Goal: Task Accomplishment & Management: Manage account settings

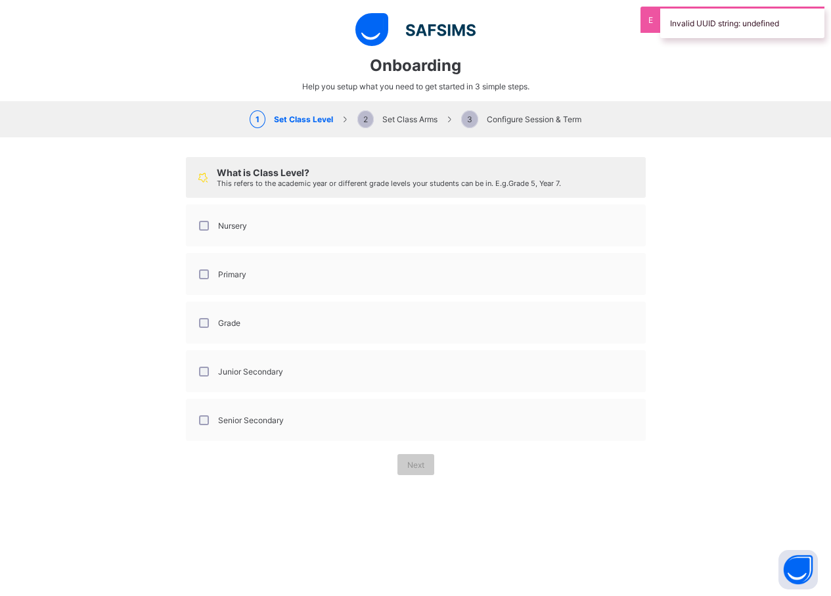
select select "**"
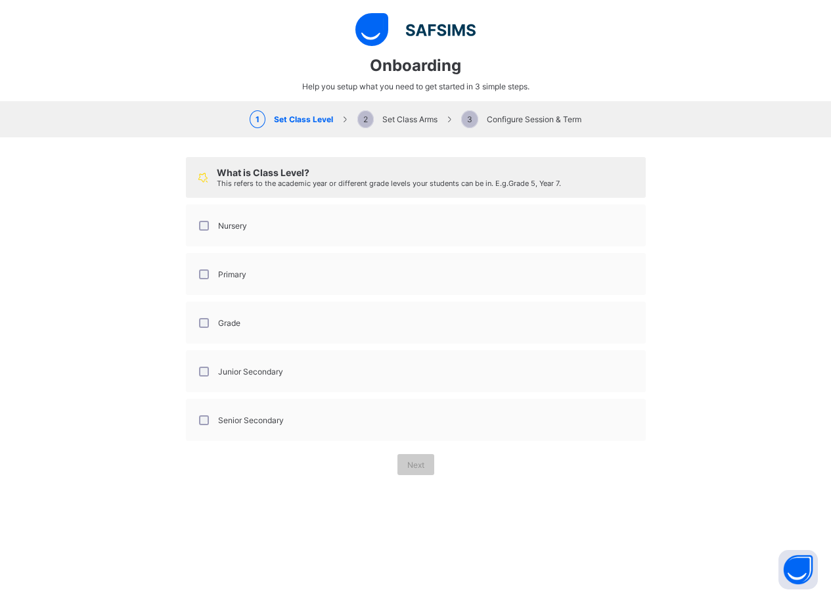
click at [403, 122] on span "2 Set Class Arms" at bounding box center [397, 119] width 80 height 10
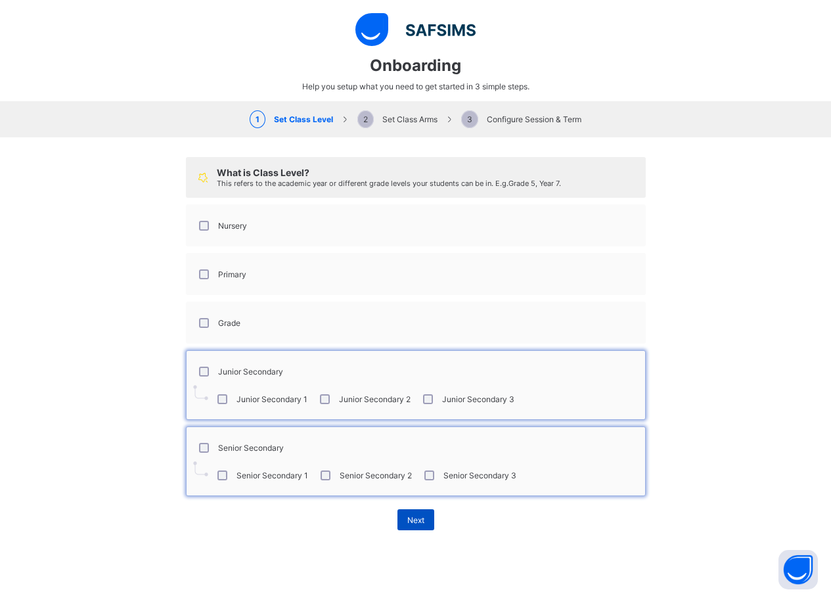
click at [411, 523] on span "Next" at bounding box center [415, 520] width 17 height 10
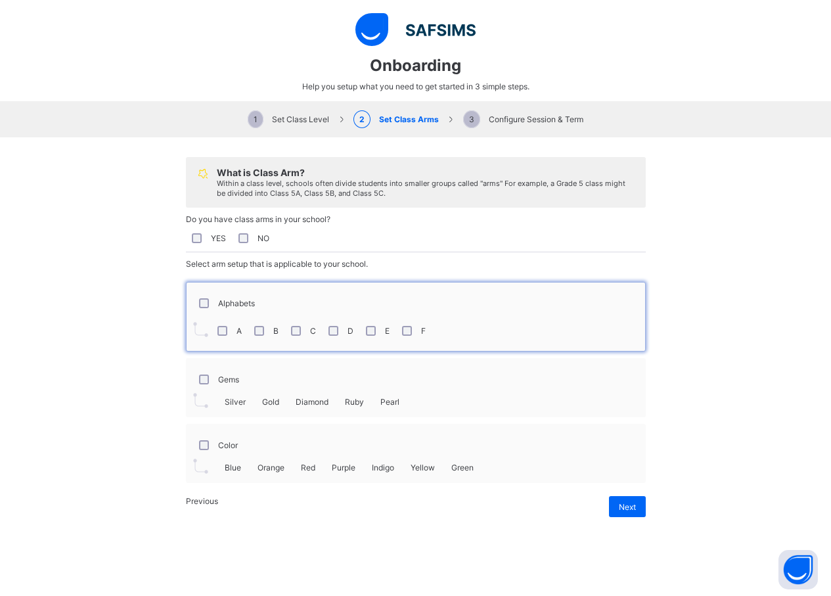
scroll to position [286, 0]
click at [627, 512] on span "Next" at bounding box center [627, 507] width 17 height 10
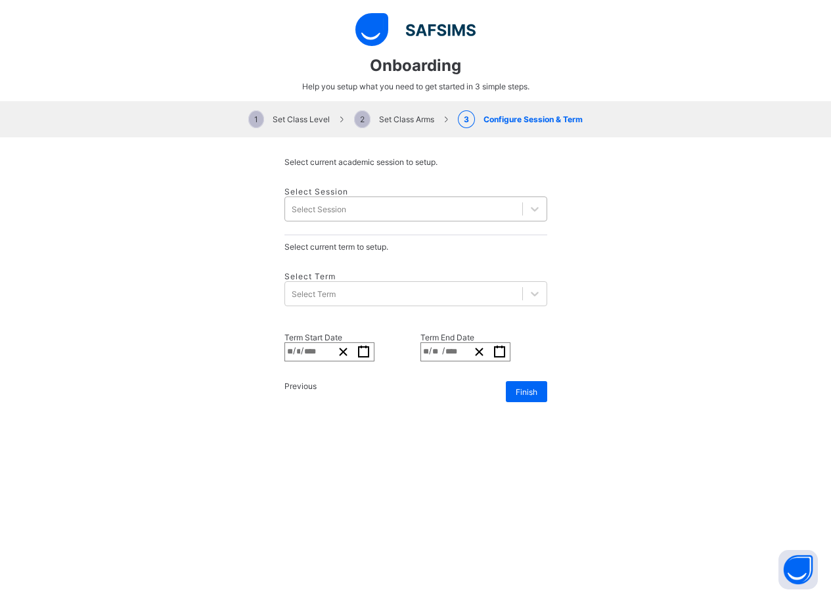
click at [345, 200] on div "Select Session" at bounding box center [403, 209] width 237 height 18
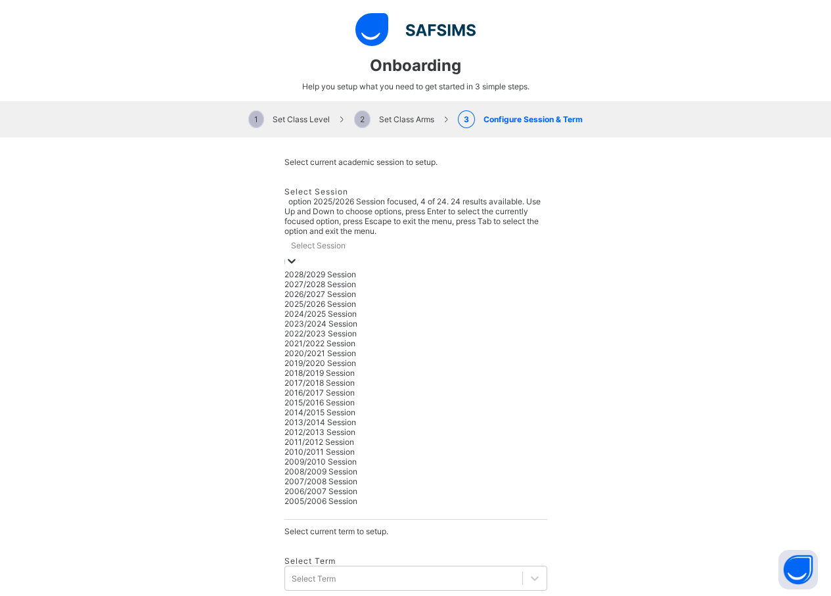
click at [347, 299] on div "2025/2026 Session" at bounding box center [415, 304] width 263 height 10
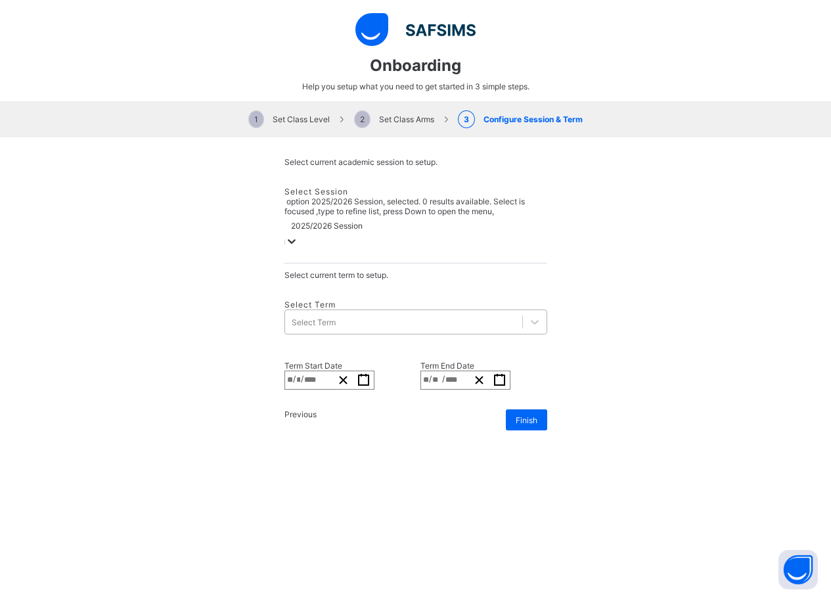
click at [361, 313] on div "Select Term" at bounding box center [403, 322] width 237 height 18
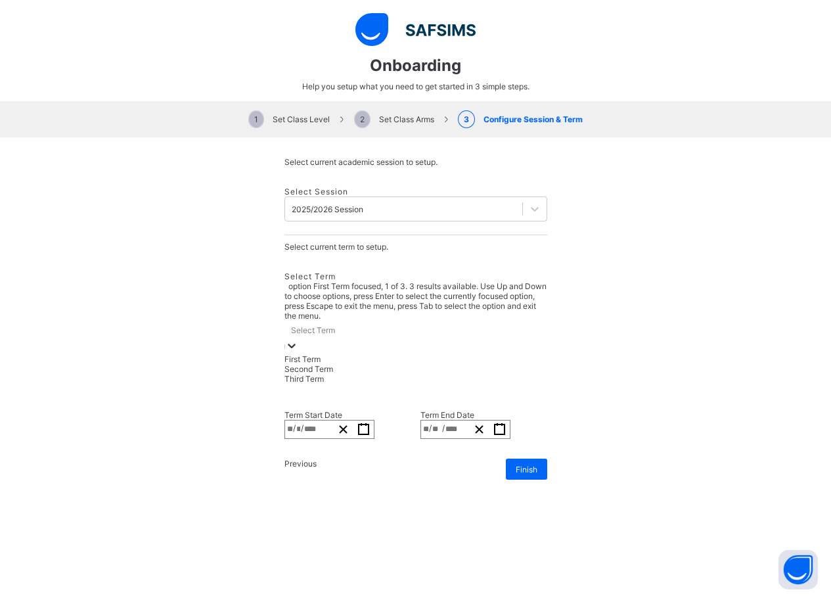
click at [328, 354] on div "First Term" at bounding box center [415, 359] width 263 height 10
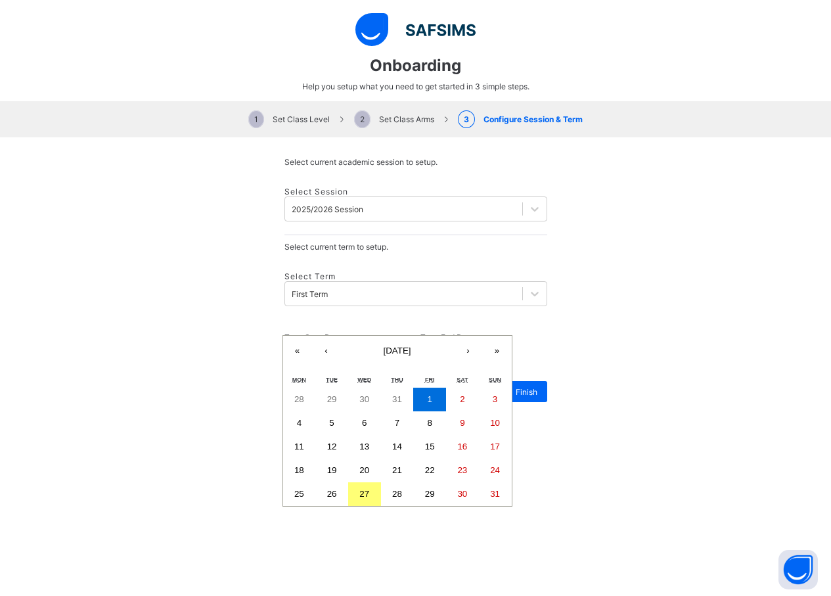
drag, startPoint x: 299, startPoint y: 319, endPoint x: 290, endPoint y: 319, distance: 8.5
click at [290, 342] on div "**********" at bounding box center [329, 351] width 90 height 19
click at [483, 337] on button "»" at bounding box center [497, 350] width 29 height 29
click at [308, 336] on button "«" at bounding box center [297, 350] width 29 height 29
click at [454, 336] on button "›" at bounding box center [468, 350] width 29 height 29
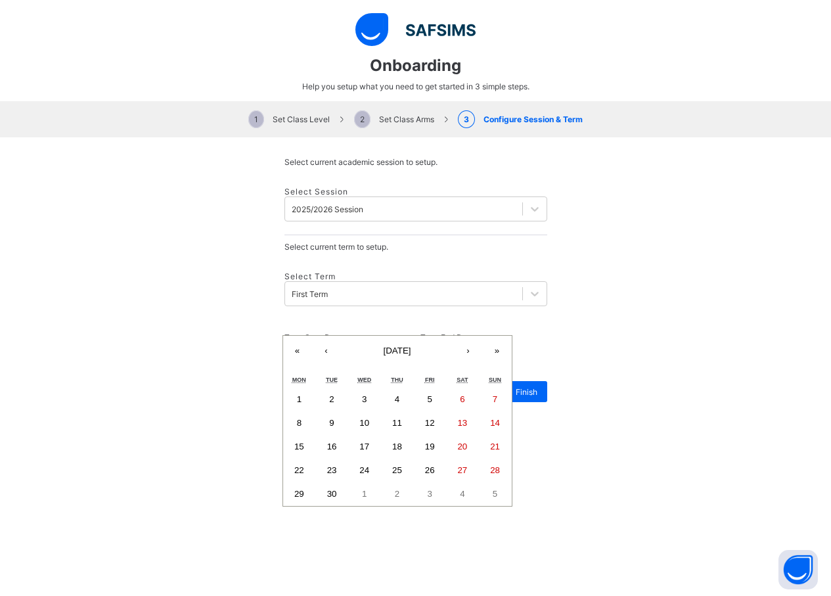
click at [303, 465] on abbr "22" at bounding box center [299, 470] width 10 height 10
type input "**********"
type input "*"
type input "**"
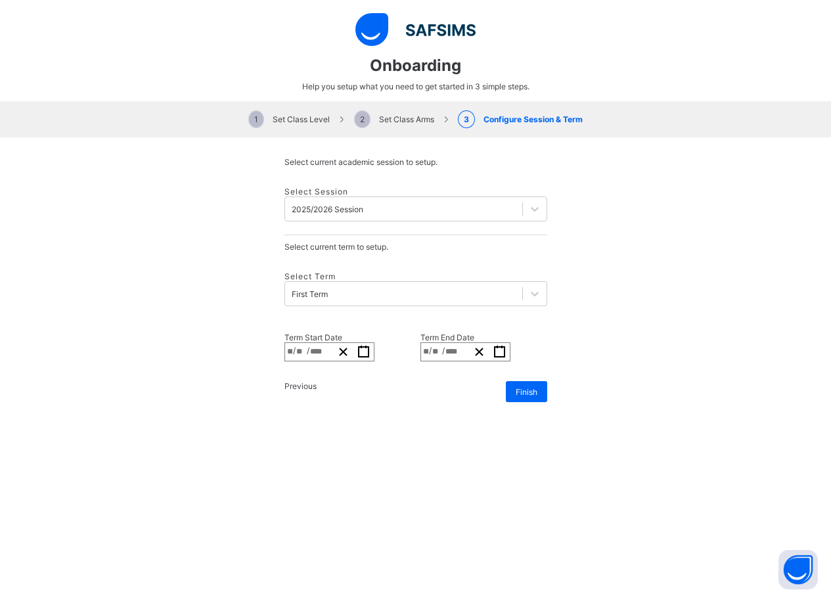
click at [506, 345] on icon "button" at bounding box center [499, 351] width 12 height 12
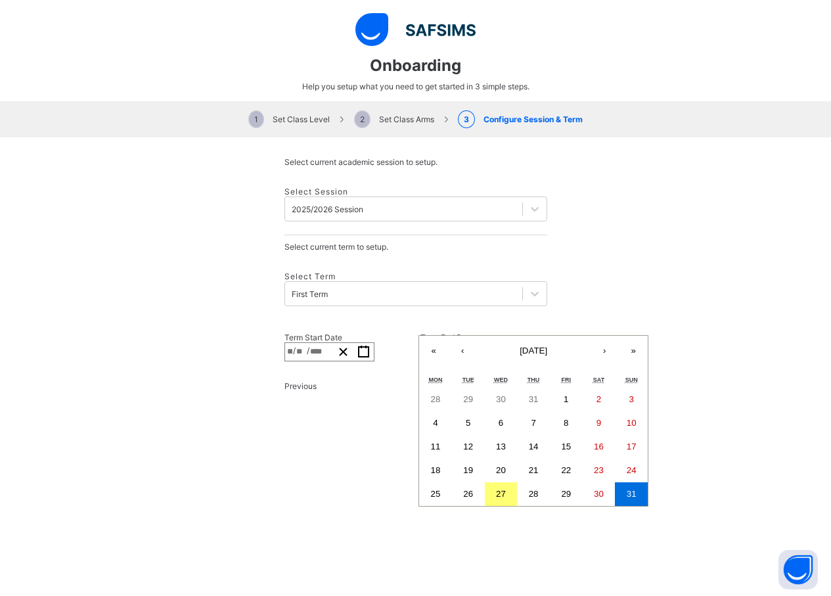
click at [590, 339] on button "›" at bounding box center [604, 350] width 29 height 29
click at [590, 338] on button "›" at bounding box center [604, 350] width 29 height 29
click at [561, 441] on abbr "19" at bounding box center [566, 446] width 10 height 10
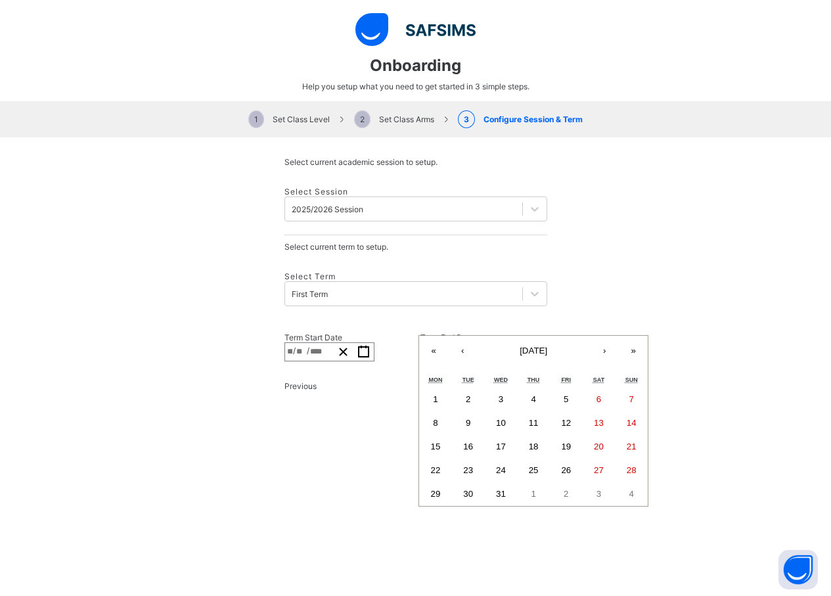
type input "**********"
type input "**"
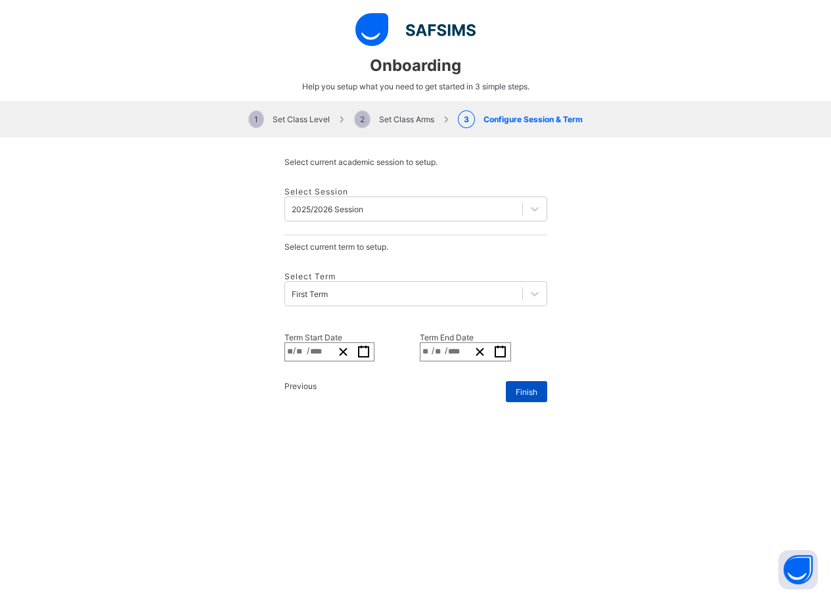
click at [516, 387] on span "Finish" at bounding box center [527, 392] width 22 height 10
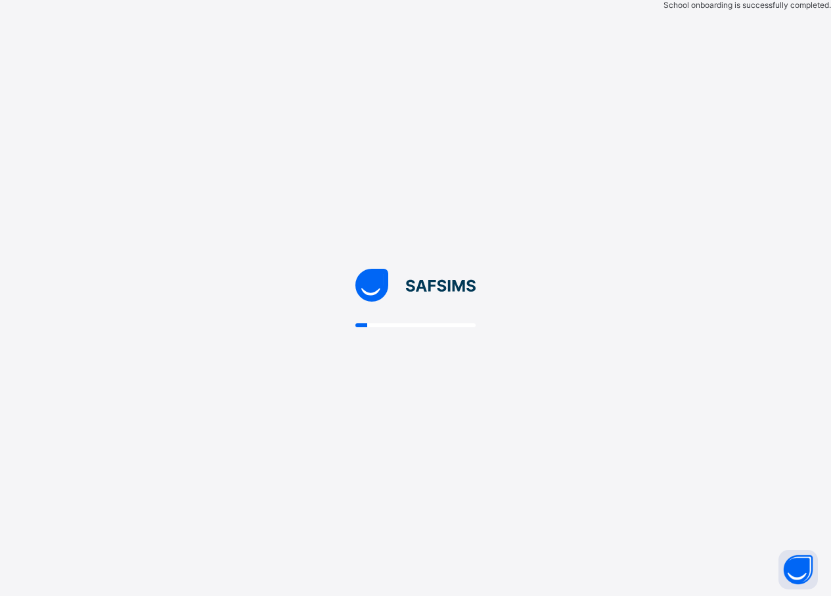
scroll to position [0, 0]
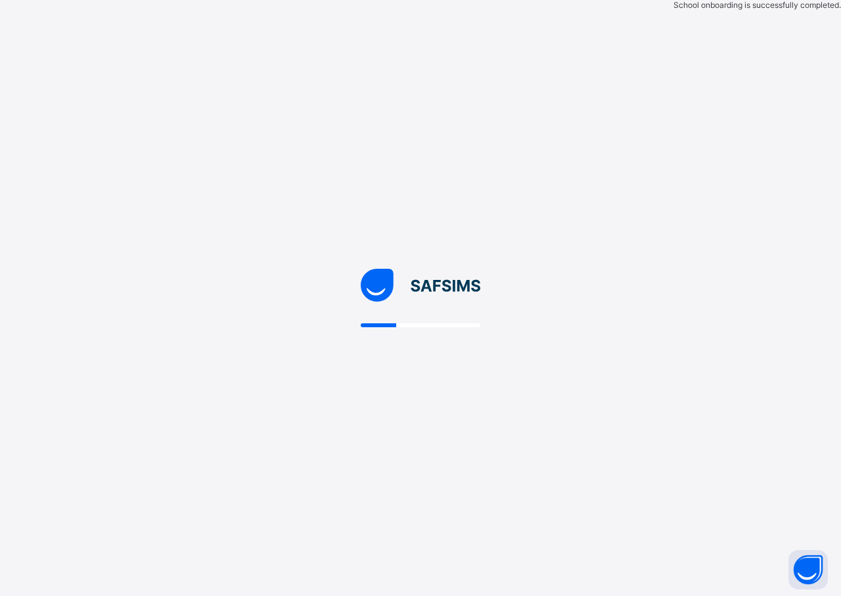
select select "**"
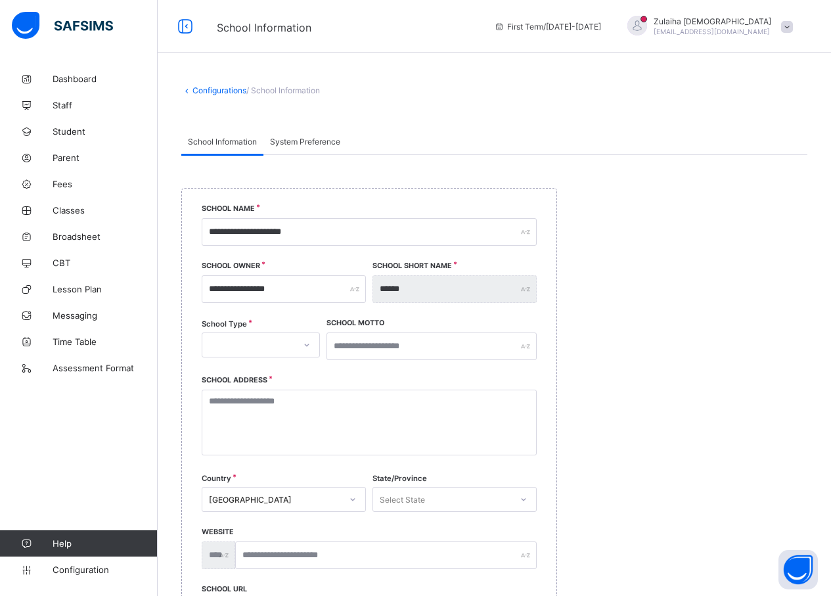
click at [330, 144] on span "System Preference" at bounding box center [305, 142] width 70 height 10
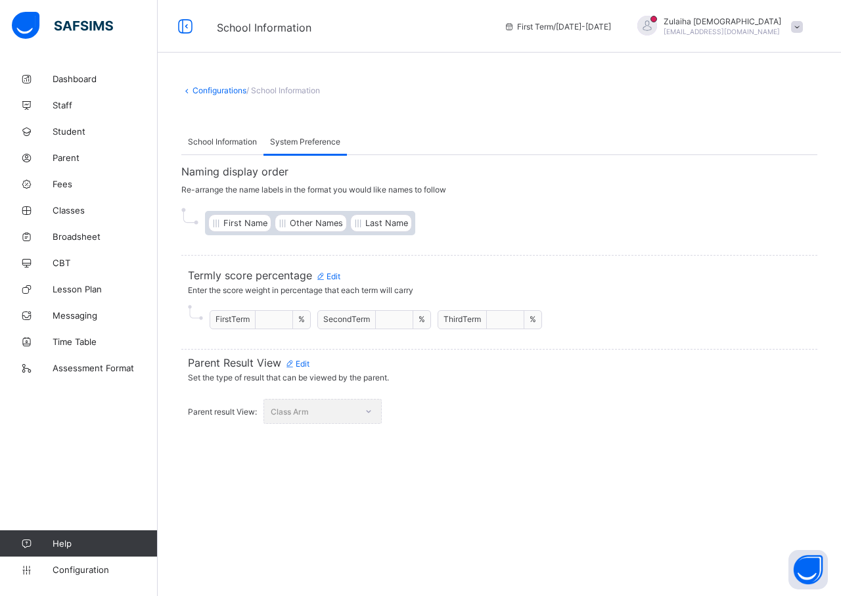
click at [204, 146] on span "School Information" at bounding box center [222, 142] width 69 height 10
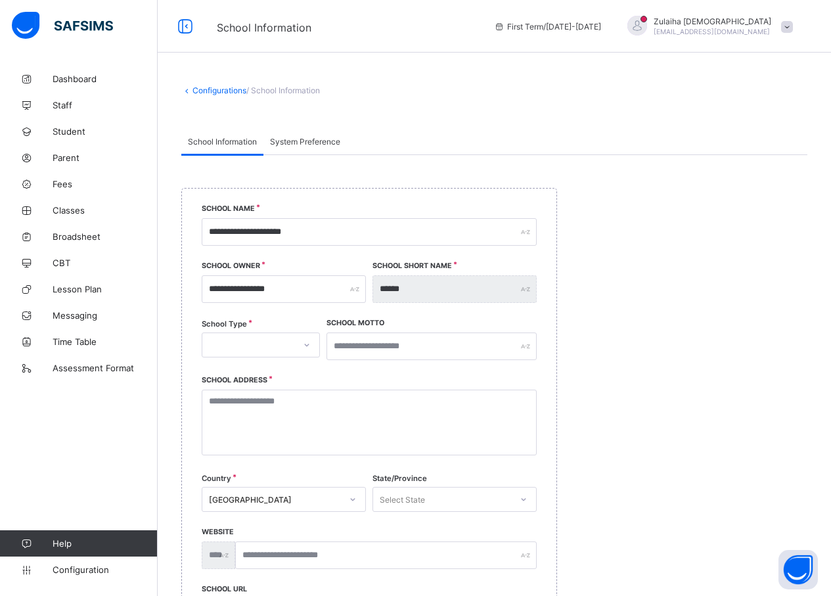
click at [288, 149] on div "System Preference" at bounding box center [304, 141] width 83 height 26
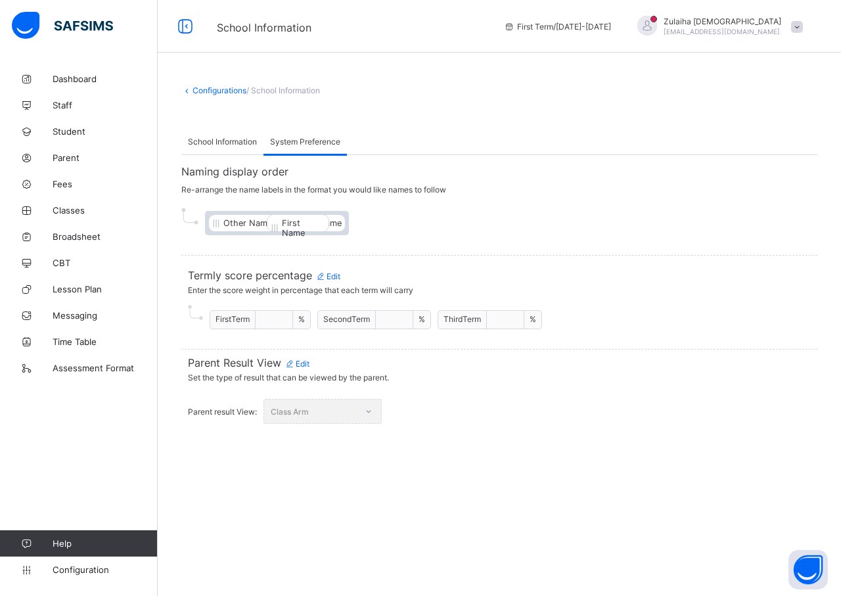
drag, startPoint x: 241, startPoint y: 225, endPoint x: 305, endPoint y: 225, distance: 64.4
click at [305, 225] on div "First Name Other Names Last Name" at bounding box center [277, 223] width 144 height 24
drag, startPoint x: 377, startPoint y: 225, endPoint x: 299, endPoint y: 226, distance: 77.5
click at [299, 226] on div "Other Names Last Name First Name" at bounding box center [277, 223] width 144 height 24
drag, startPoint x: 312, startPoint y: 226, endPoint x: 358, endPoint y: 224, distance: 46.0
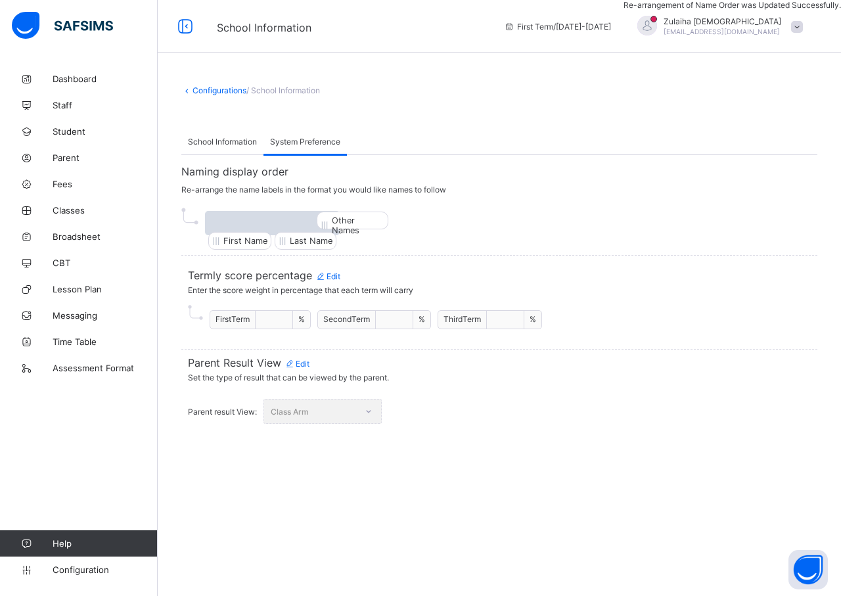
click at [358, 224] on div "First Name Other Names Last Name" at bounding box center [499, 223] width 636 height 24
drag, startPoint x: 328, startPoint y: 230, endPoint x: 223, endPoint y: 223, distance: 105.3
click at [223, 223] on div "Other Names First Name Last Name" at bounding box center [277, 223] width 144 height 24
drag, startPoint x: 378, startPoint y: 229, endPoint x: 303, endPoint y: 229, distance: 75.5
click at [303, 229] on div "First Name Other Names Last Name" at bounding box center [277, 223] width 145 height 24
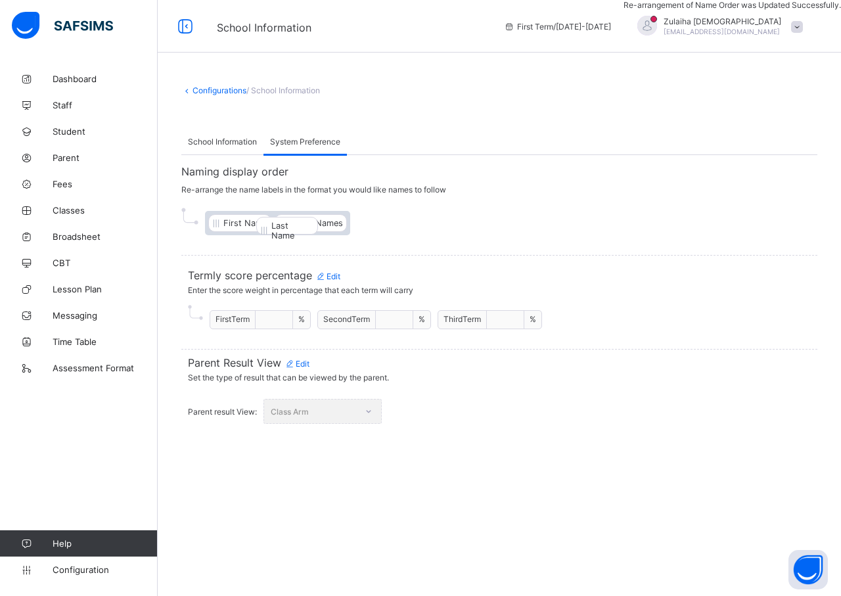
drag, startPoint x: 235, startPoint y: 228, endPoint x: 298, endPoint y: 231, distance: 63.1
click at [298, 231] on div "Last Name First Name Other Names" at bounding box center [277, 223] width 145 height 24
drag, startPoint x: 324, startPoint y: 228, endPoint x: 355, endPoint y: 228, distance: 31.5
click at [355, 228] on div "First Name Other Names Last Name" at bounding box center [499, 223] width 636 height 24
drag, startPoint x: 255, startPoint y: 225, endPoint x: 405, endPoint y: 229, distance: 149.1
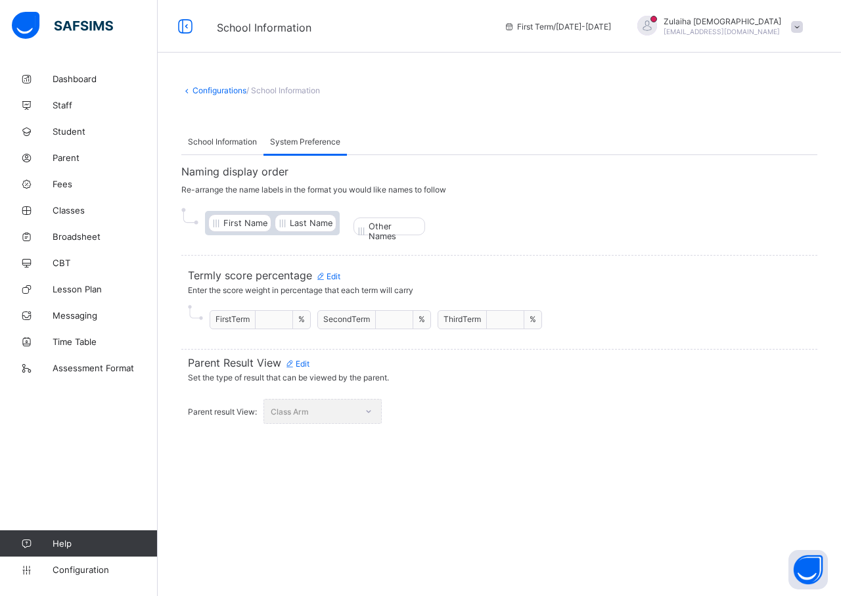
click at [405, 229] on div "Other Names First Name Last Name" at bounding box center [499, 223] width 636 height 24
click at [217, 143] on span "School Information" at bounding box center [222, 142] width 69 height 10
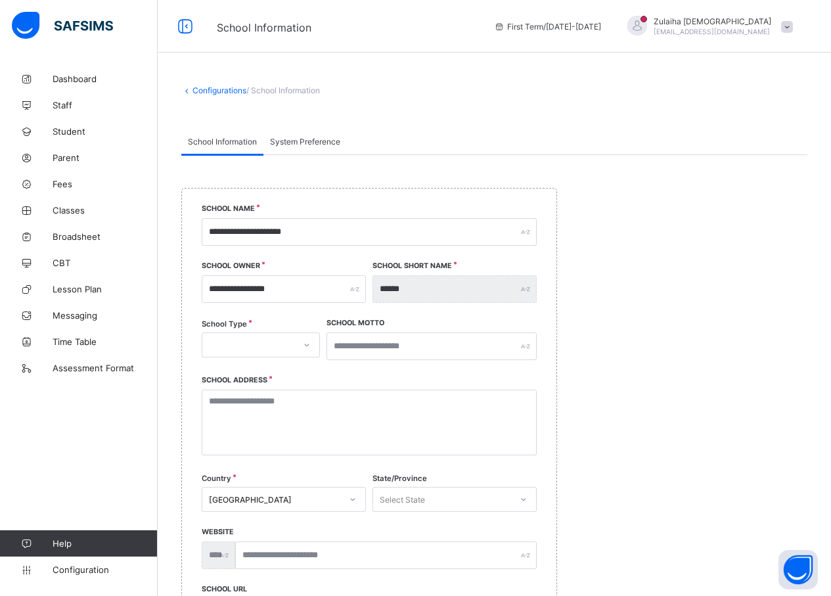
click at [208, 93] on link "Configurations" at bounding box center [219, 90] width 54 height 10
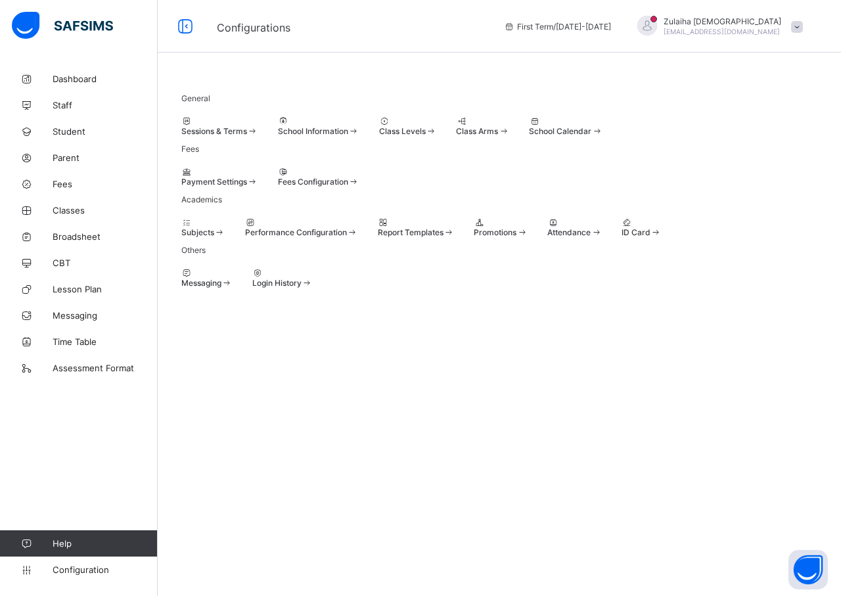
select select "**"
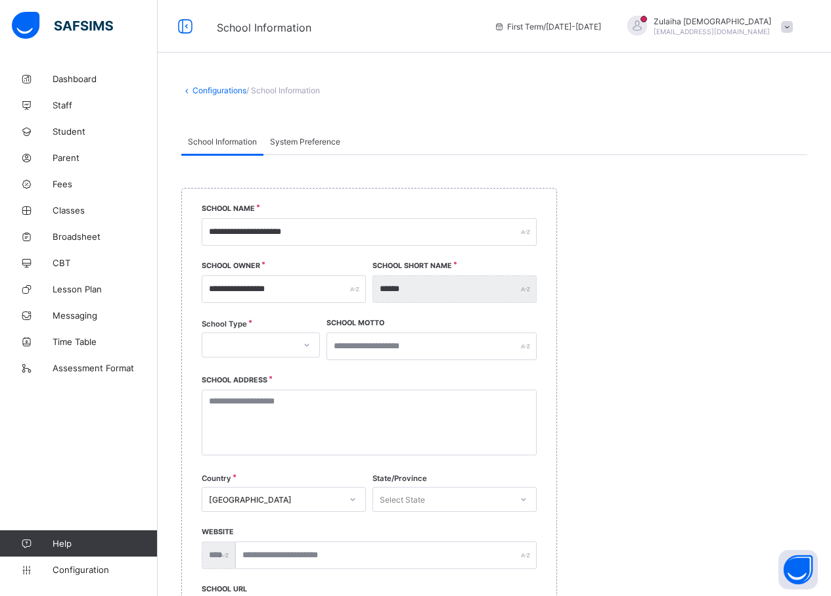
click at [309, 143] on span "System Preference" at bounding box center [305, 142] width 70 height 10
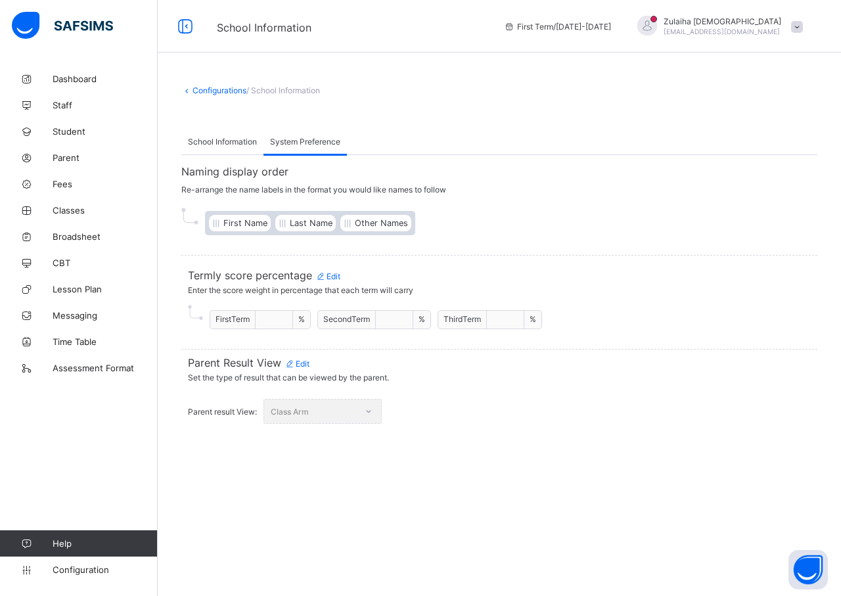
click at [231, 141] on span "School Information" at bounding box center [222, 142] width 69 height 10
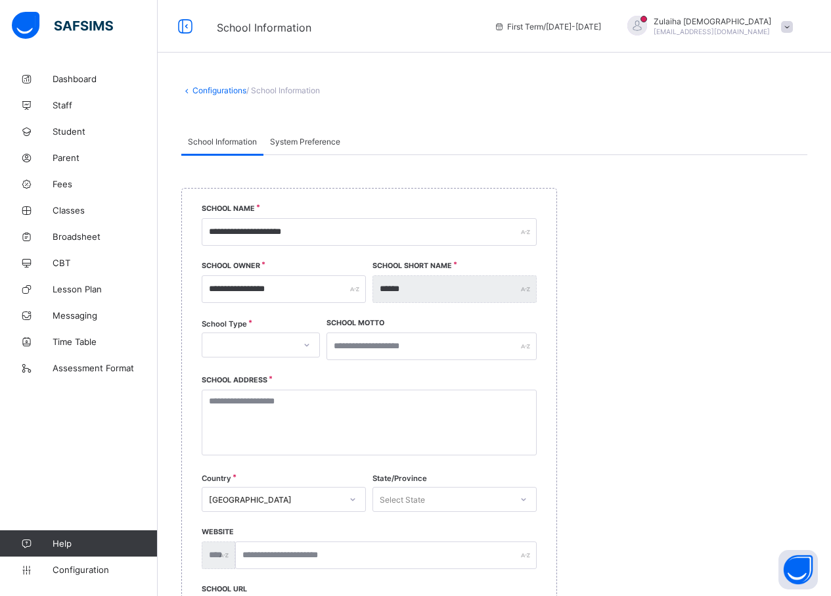
click at [302, 133] on div "System Preference" at bounding box center [304, 141] width 83 height 26
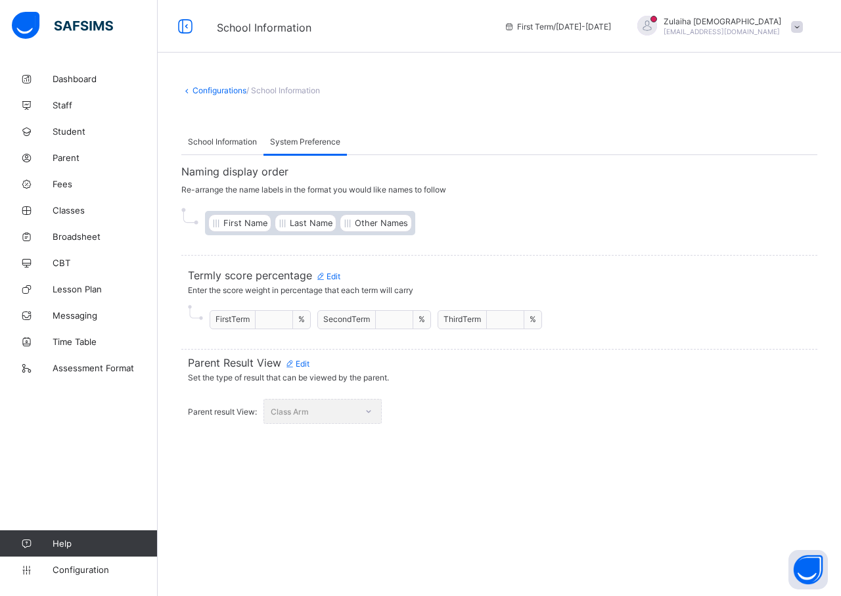
click at [219, 143] on span "School Information" at bounding box center [222, 142] width 69 height 10
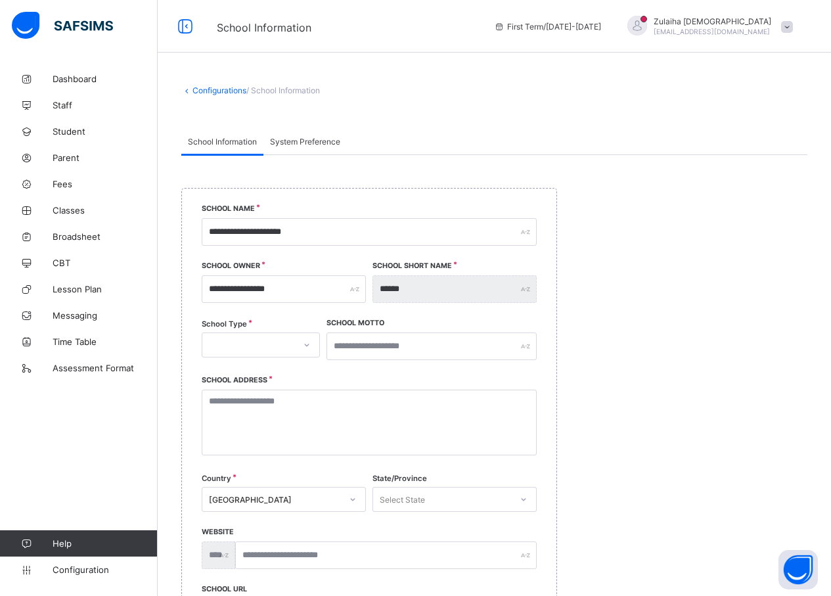
click at [280, 343] on div at bounding box center [248, 345] width 92 height 18
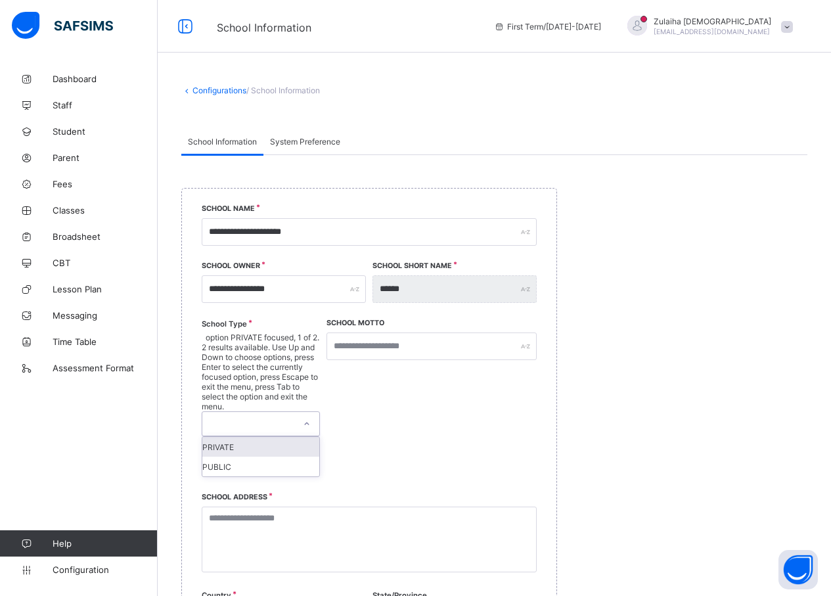
click at [275, 437] on div "PRIVATE" at bounding box center [260, 447] width 117 height 20
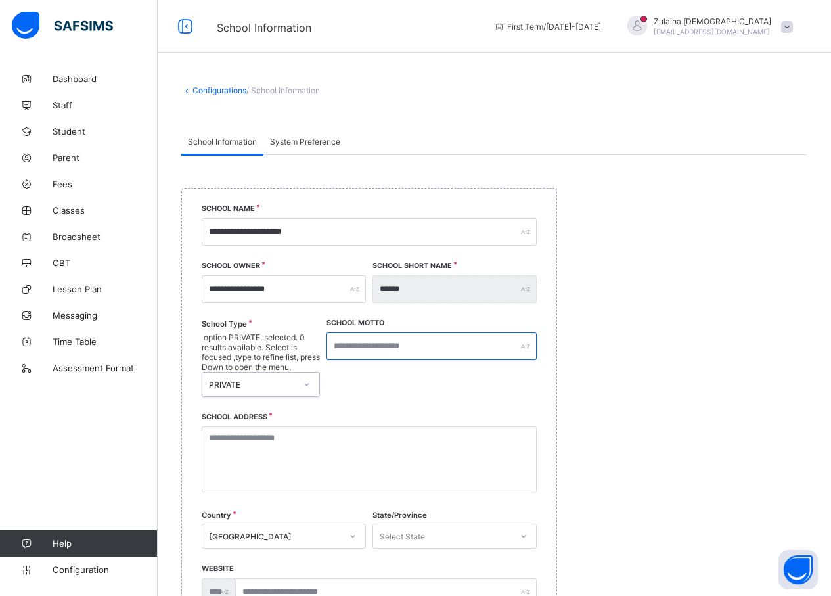
click at [347, 341] on input "text" at bounding box center [431, 346] width 210 height 28
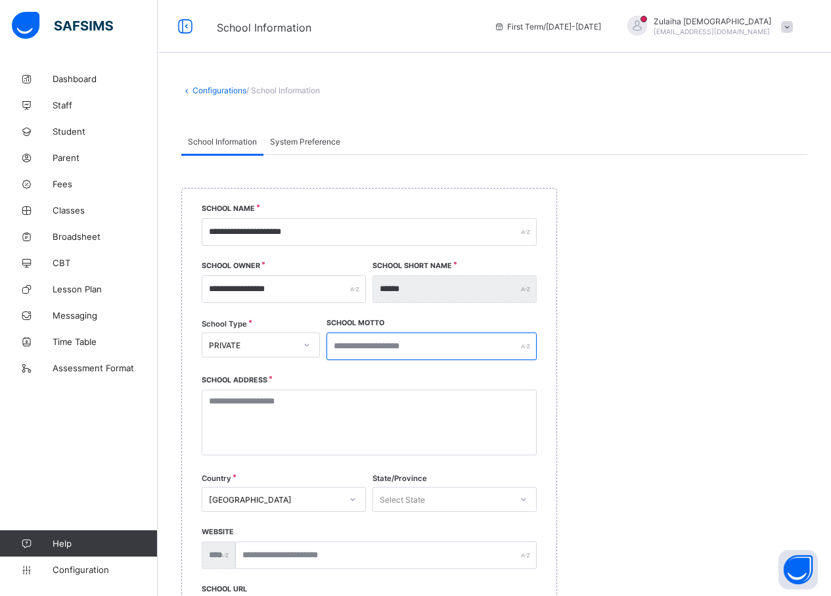
scroll to position [66, 0]
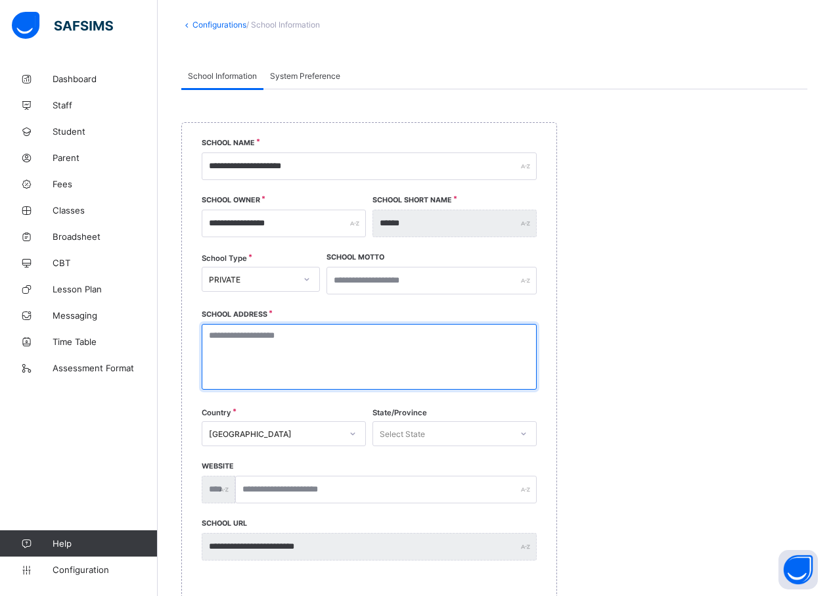
click at [288, 334] on textarea at bounding box center [369, 357] width 335 height 66
click at [223, 332] on textarea "*****" at bounding box center [372, 357] width 341 height 66
type textarea "*****"
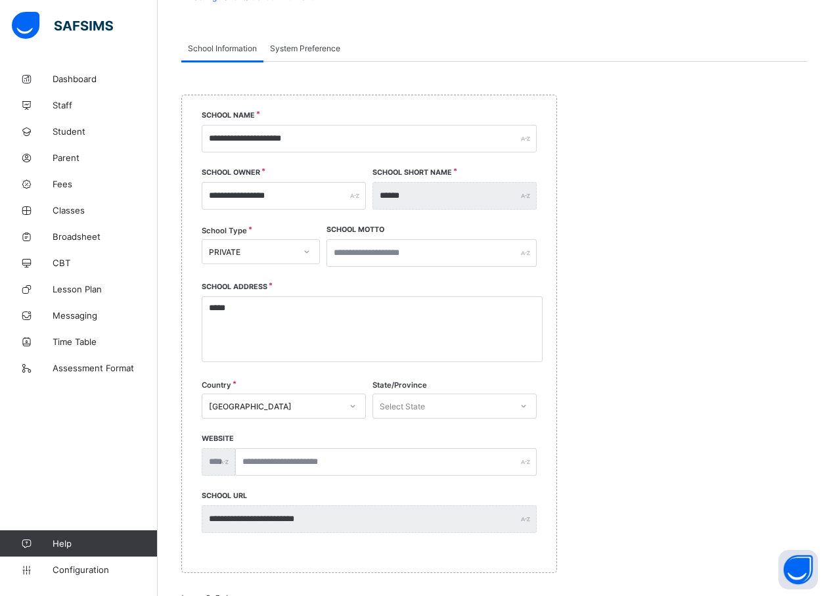
click at [415, 418] on div "Select State" at bounding box center [454, 405] width 164 height 25
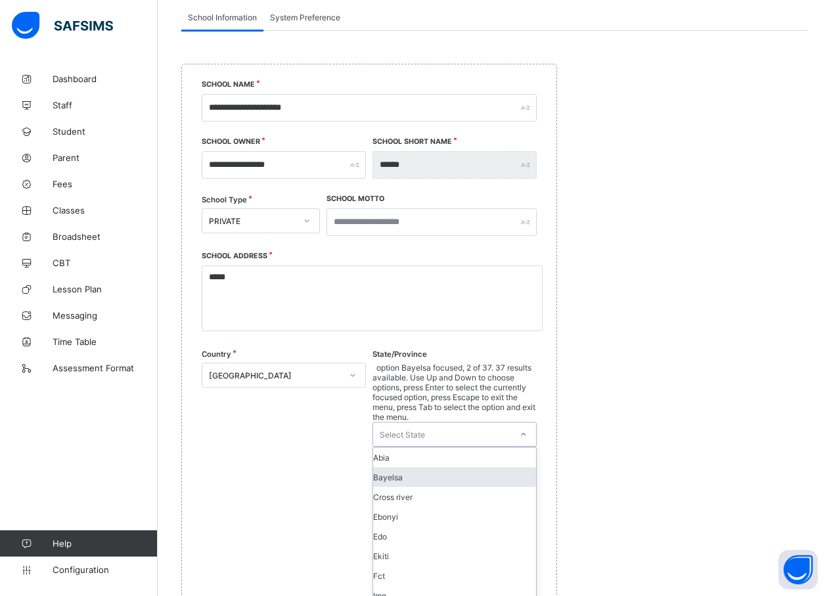
scroll to position [125, 0]
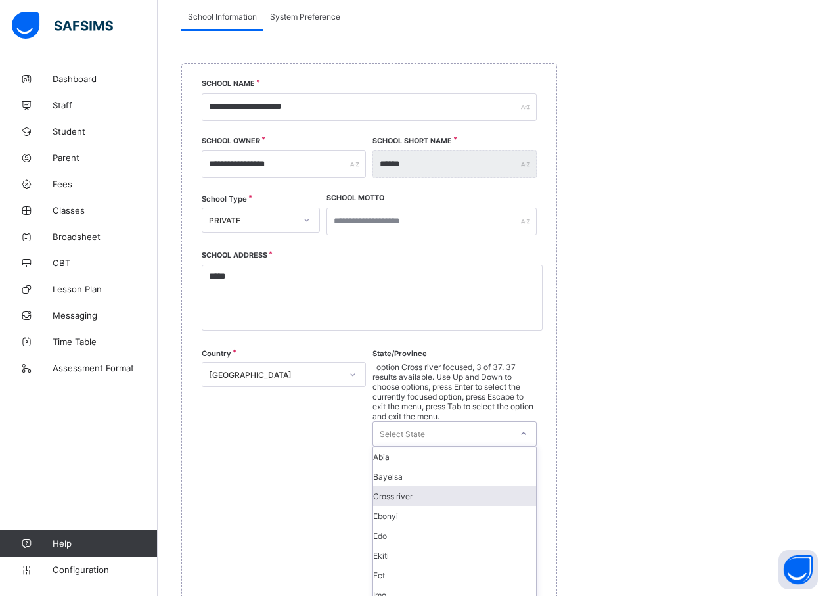
type input "*"
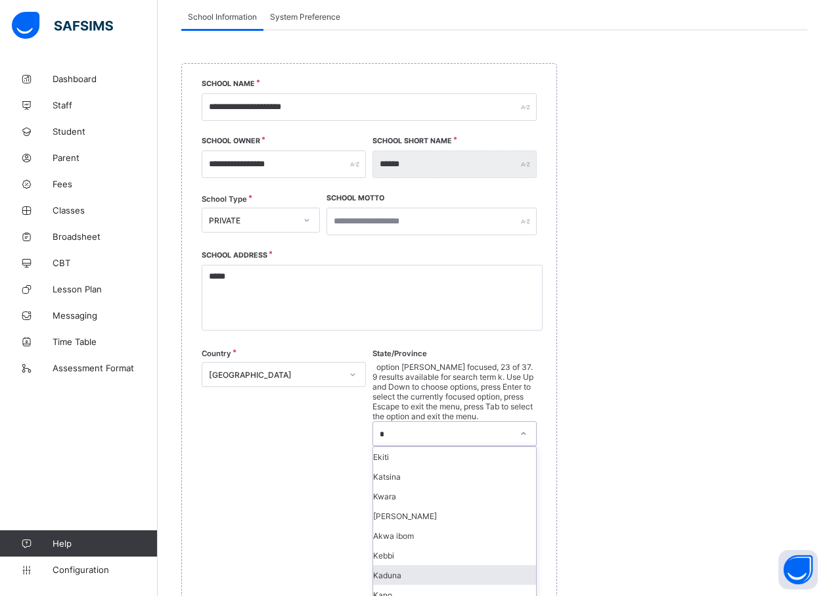
click at [418, 565] on div "Kaduna" at bounding box center [454, 575] width 163 height 20
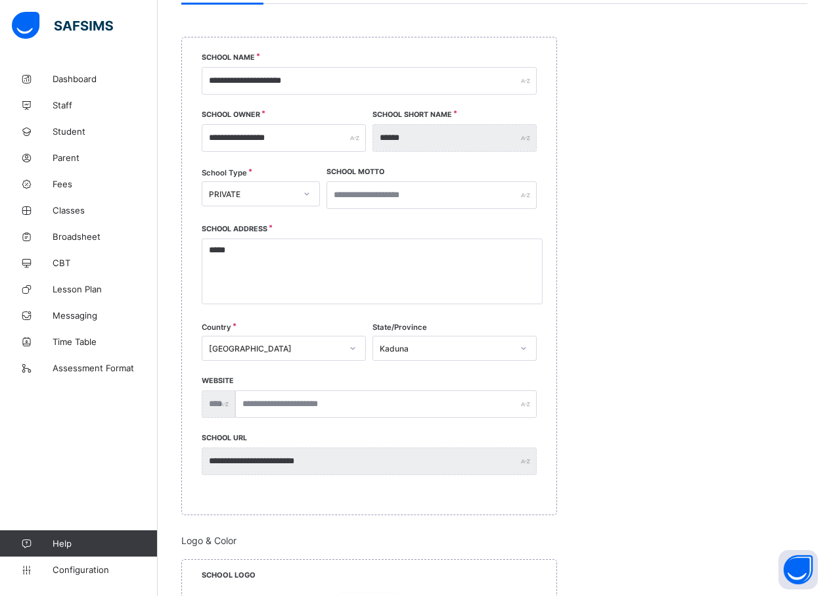
scroll to position [131, 0]
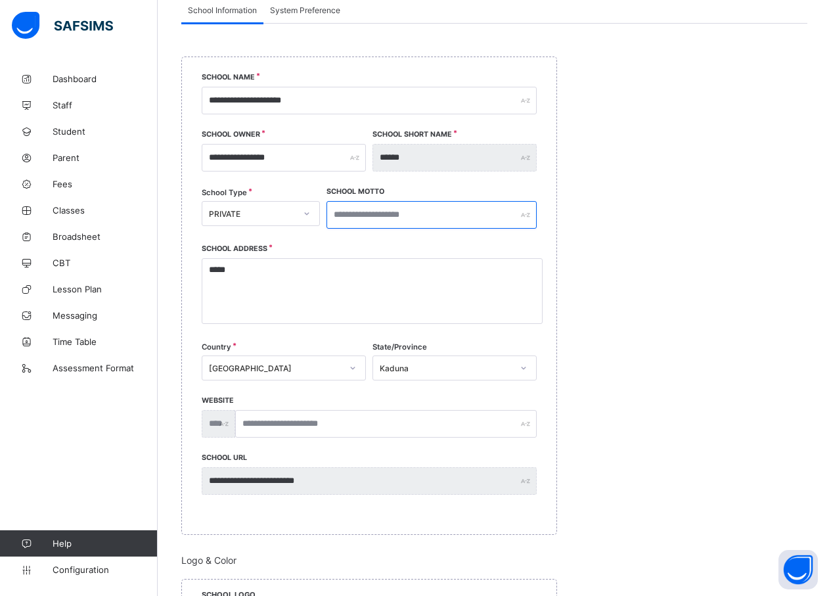
click at [368, 224] on input "text" at bounding box center [431, 215] width 210 height 28
click at [368, 223] on input "text" at bounding box center [431, 215] width 210 height 28
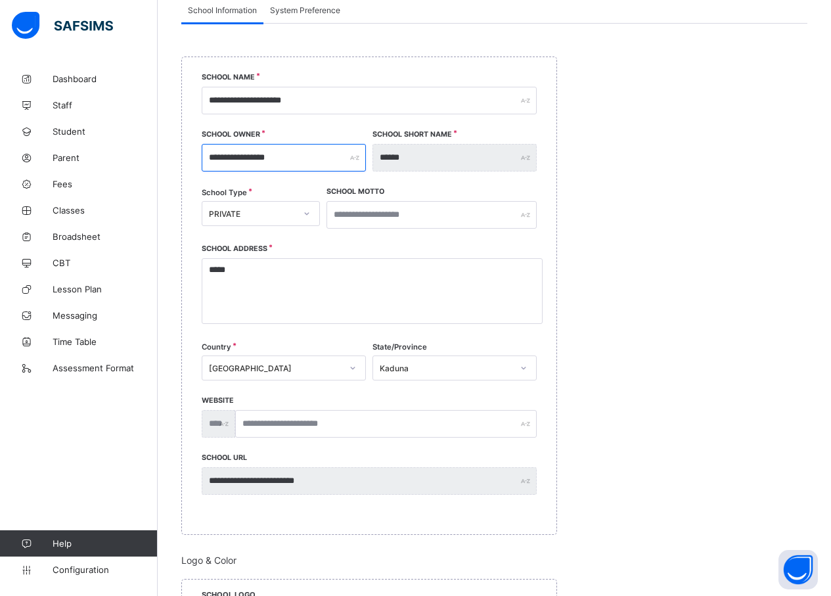
click at [317, 156] on input "**********" at bounding box center [284, 158] width 164 height 28
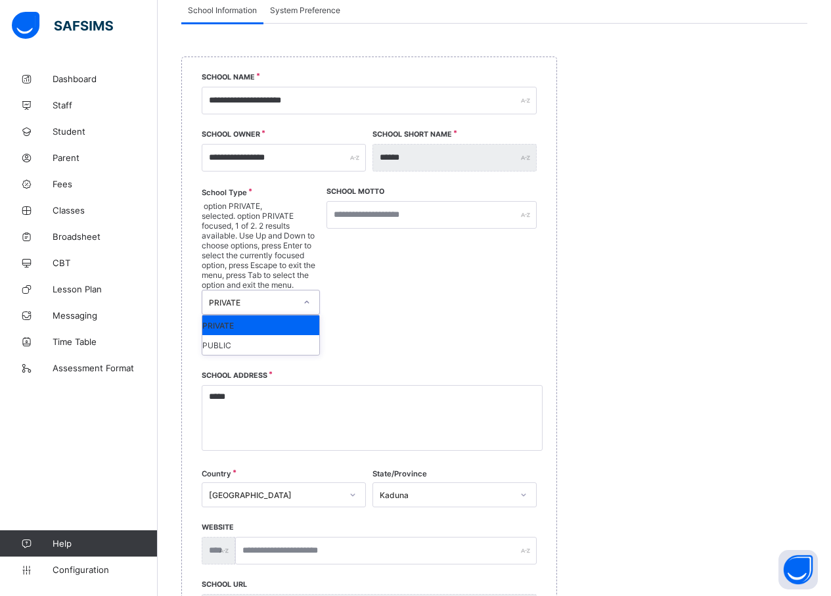
click at [272, 298] on div "PRIVATE" at bounding box center [252, 303] width 87 height 10
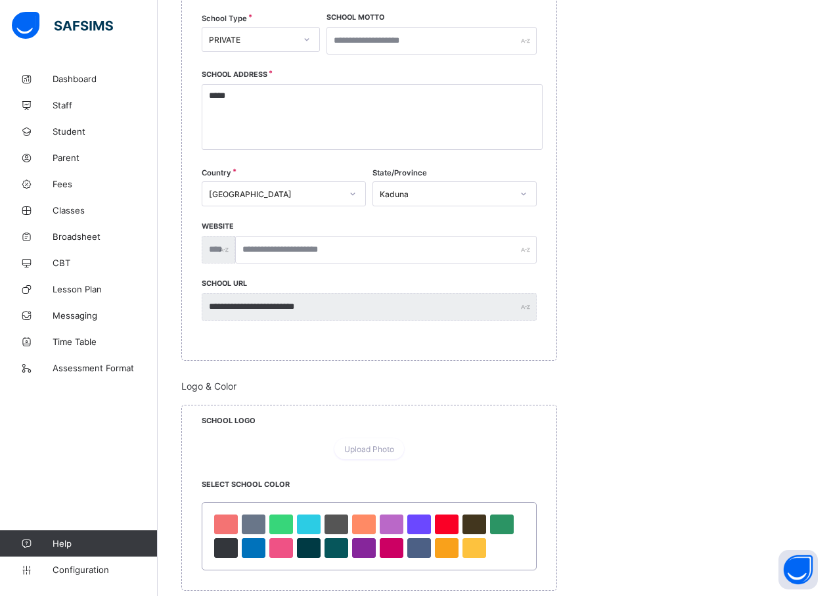
scroll to position [328, 0]
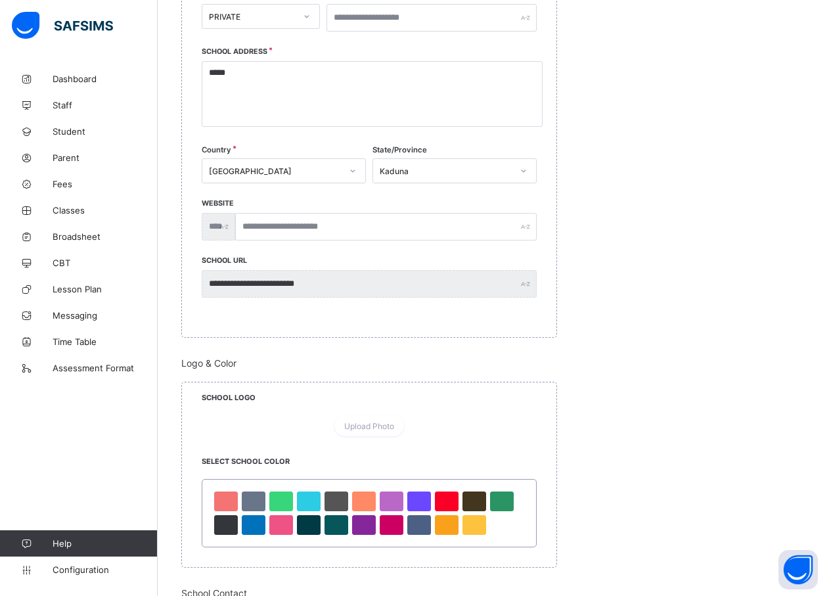
click at [267, 168] on div "Nigeria" at bounding box center [275, 171] width 133 height 10
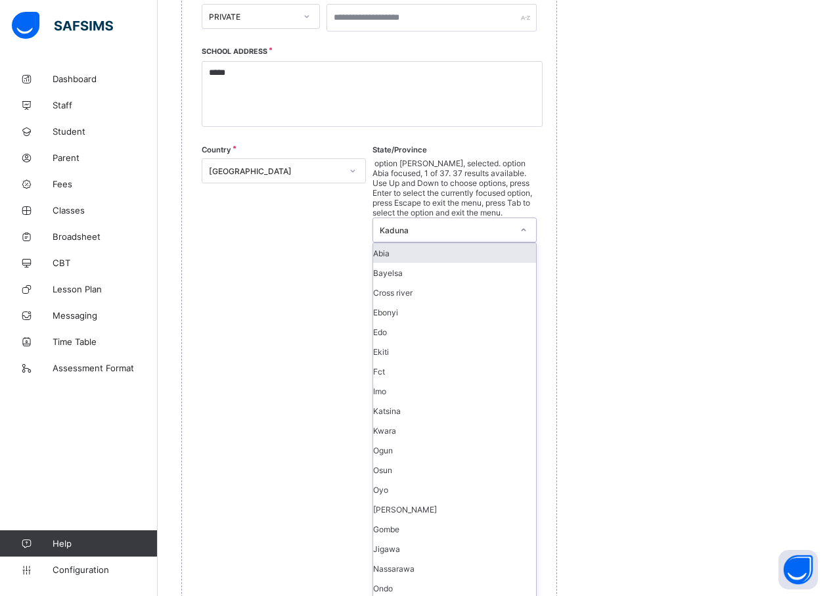
click at [465, 225] on div "Kaduna" at bounding box center [446, 230] width 133 height 10
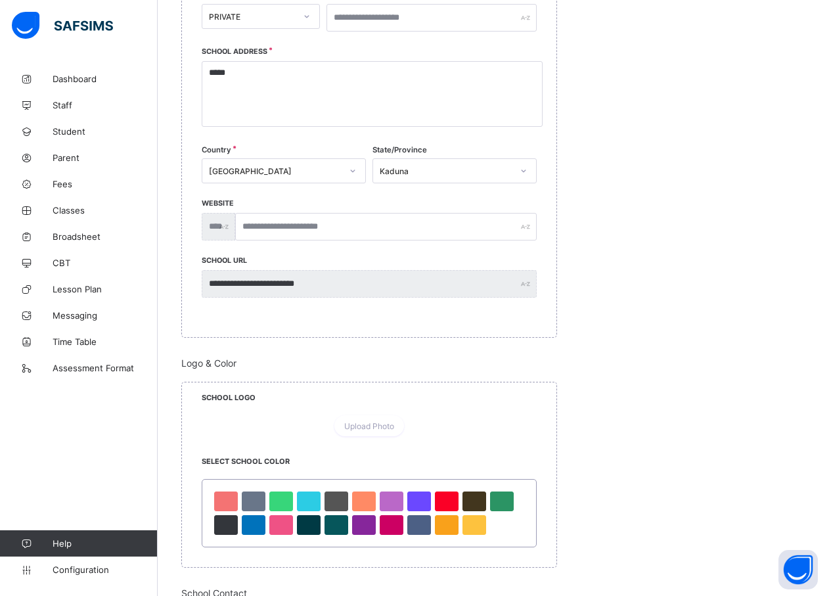
click at [746, 199] on div "**********" at bounding box center [494, 494] width 626 height 1335
click at [267, 172] on div "Nigeria" at bounding box center [275, 171] width 133 height 10
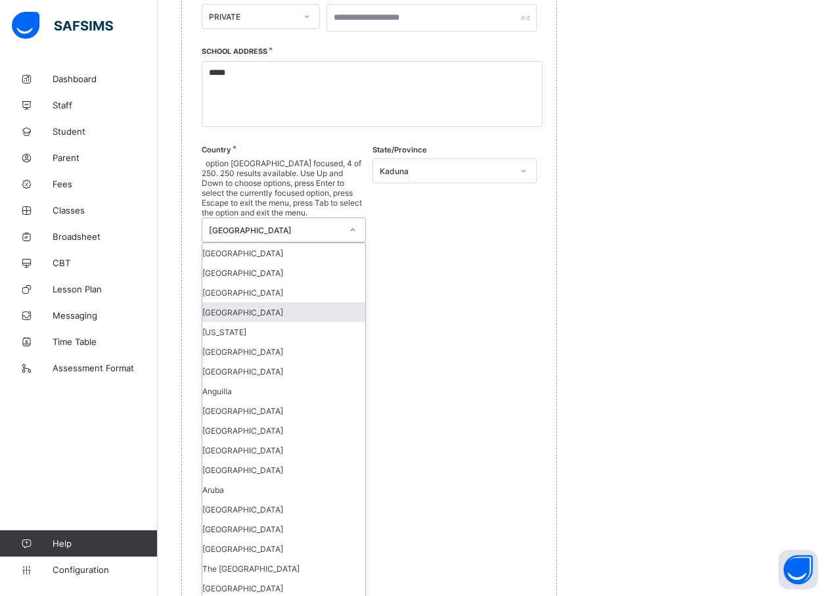
click at [277, 302] on div "Algeria" at bounding box center [283, 312] width 163 height 20
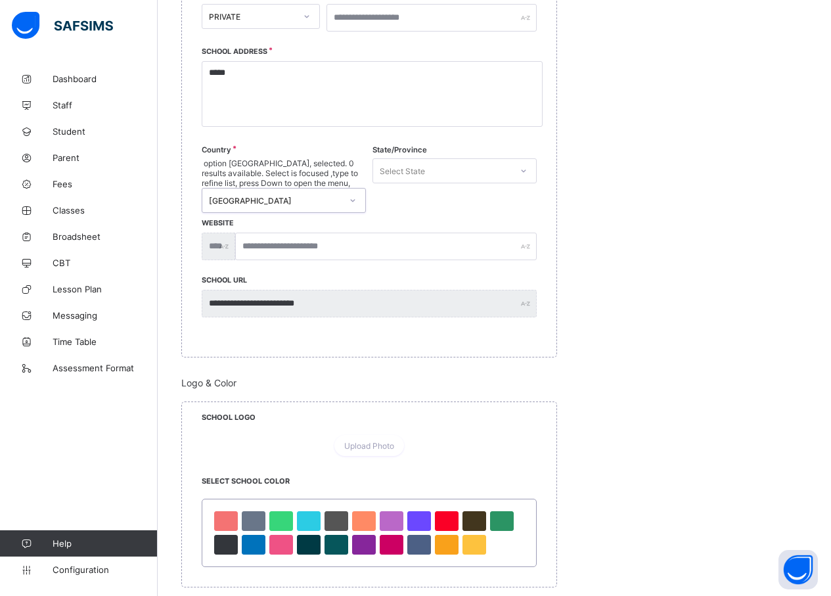
click at [447, 164] on div "Select State" at bounding box center [442, 171] width 138 height 18
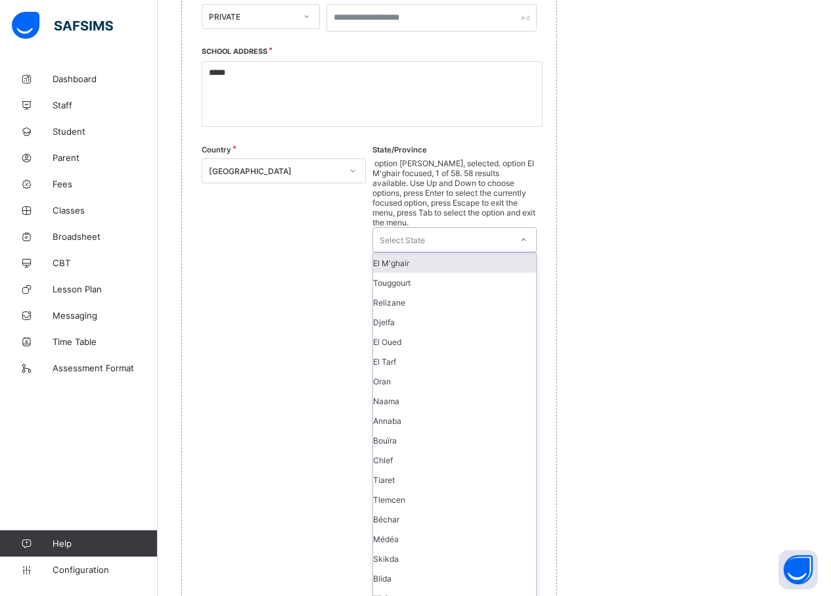
click at [264, 174] on div "Algeria" at bounding box center [275, 171] width 133 height 10
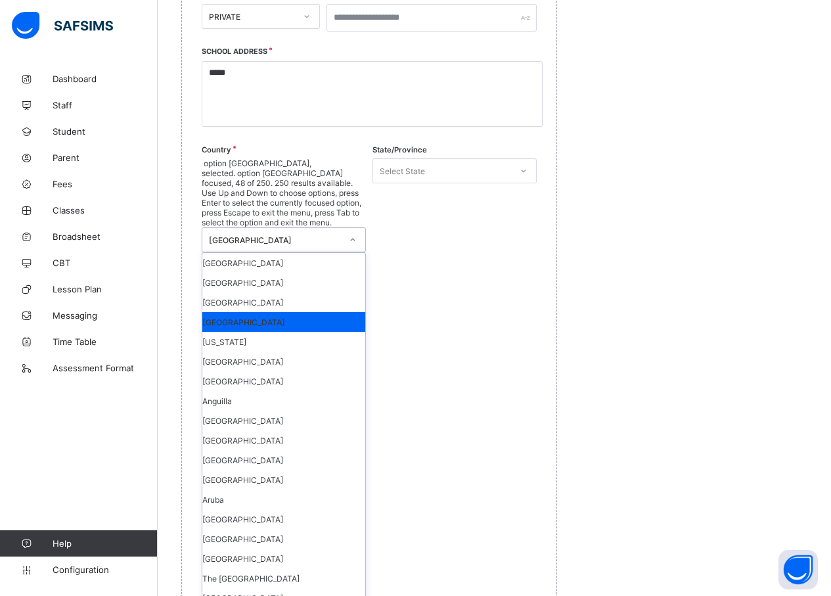
scroll to position [4664, 0]
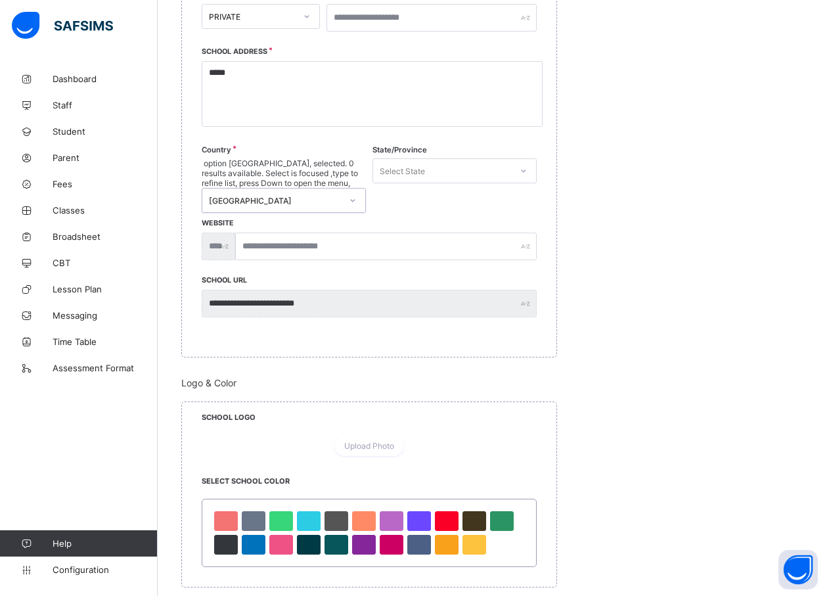
click at [436, 160] on div "Select State" at bounding box center [454, 170] width 164 height 25
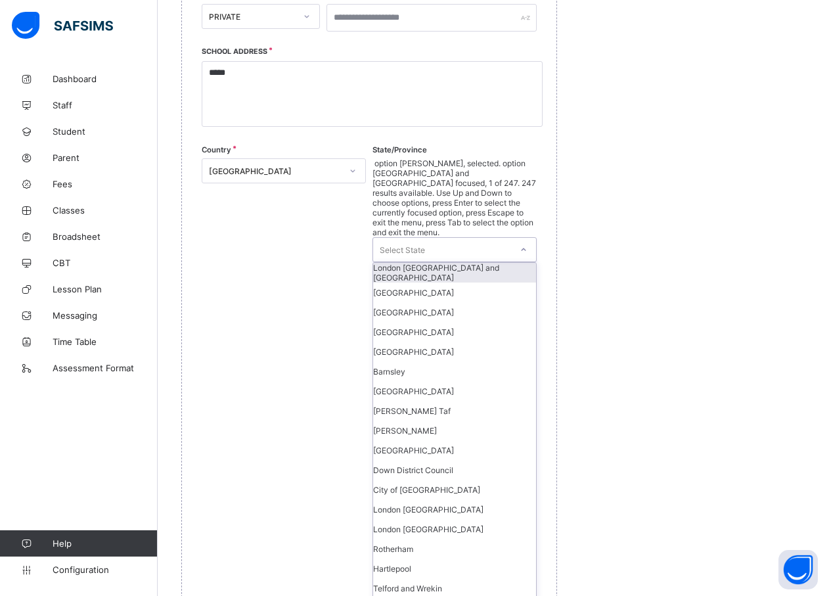
scroll to position [0, 0]
click at [311, 169] on div "United Kingdom" at bounding box center [275, 171] width 133 height 10
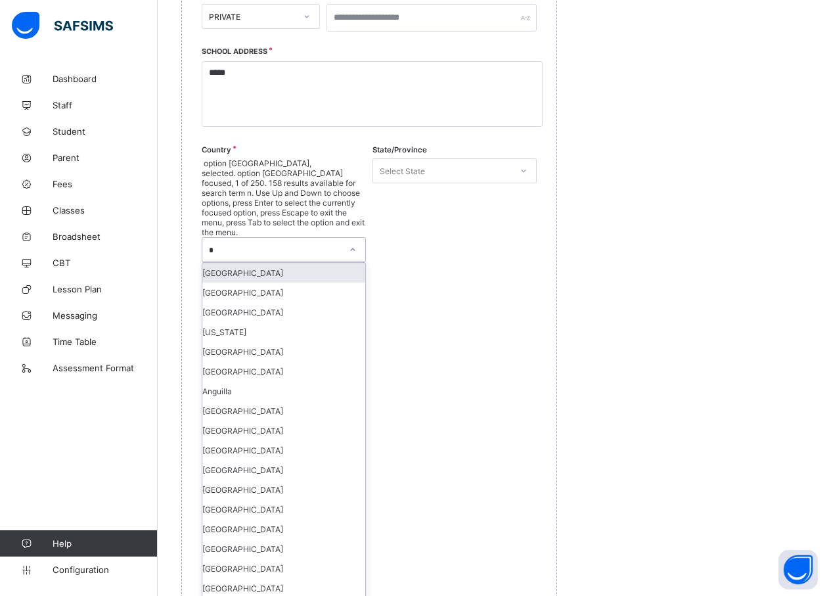
scroll to position [1156, 0]
type input "**"
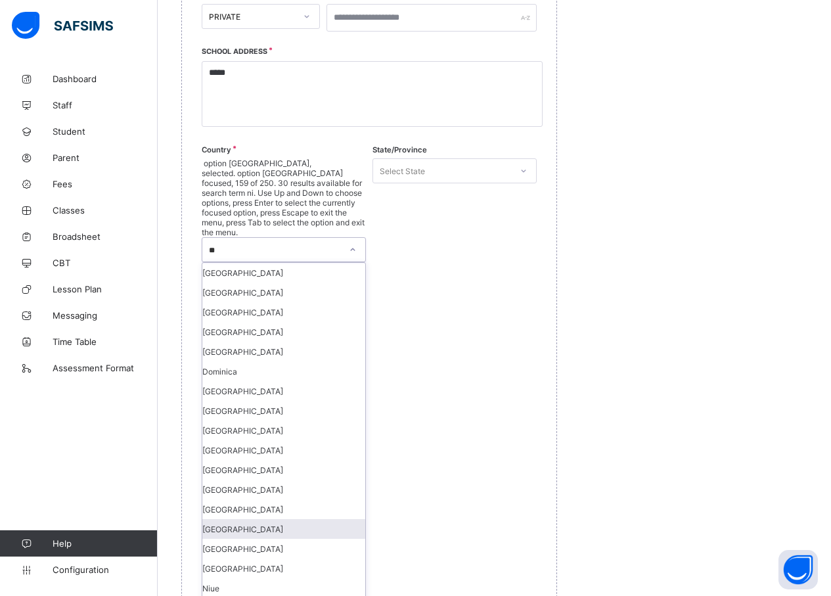
scroll to position [151, 0]
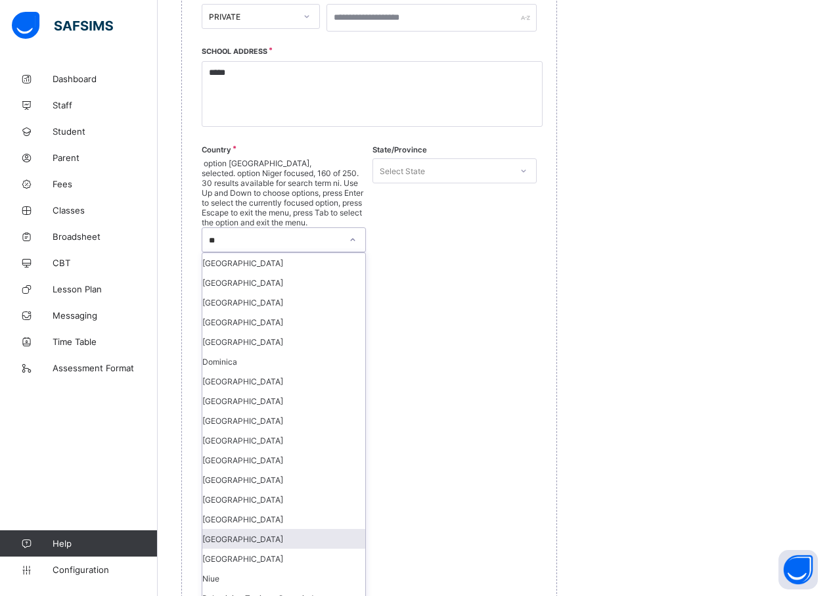
click at [250, 529] on div "Niger" at bounding box center [283, 539] width 163 height 20
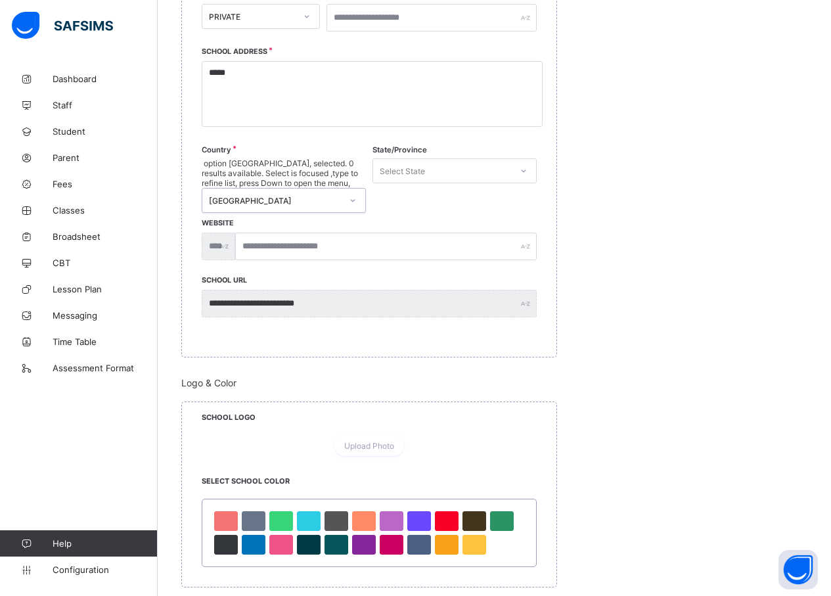
click at [445, 167] on div "Select State" at bounding box center [442, 171] width 138 height 18
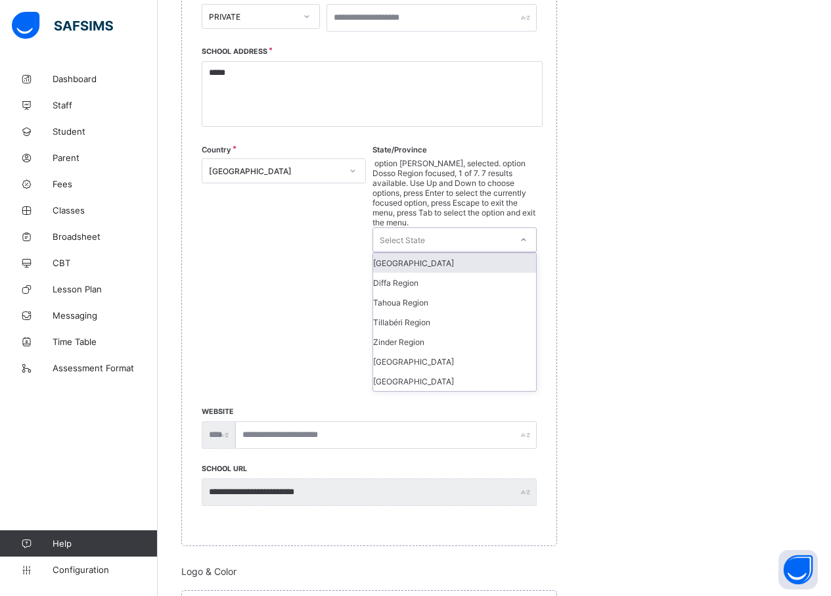
click at [346, 174] on div at bounding box center [353, 170] width 22 height 21
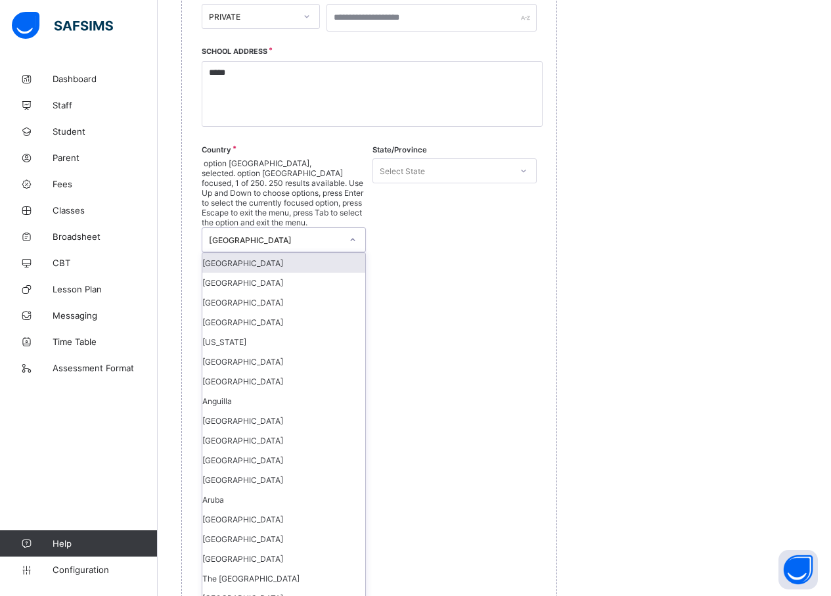
click at [296, 235] on div "Niger" at bounding box center [275, 240] width 133 height 10
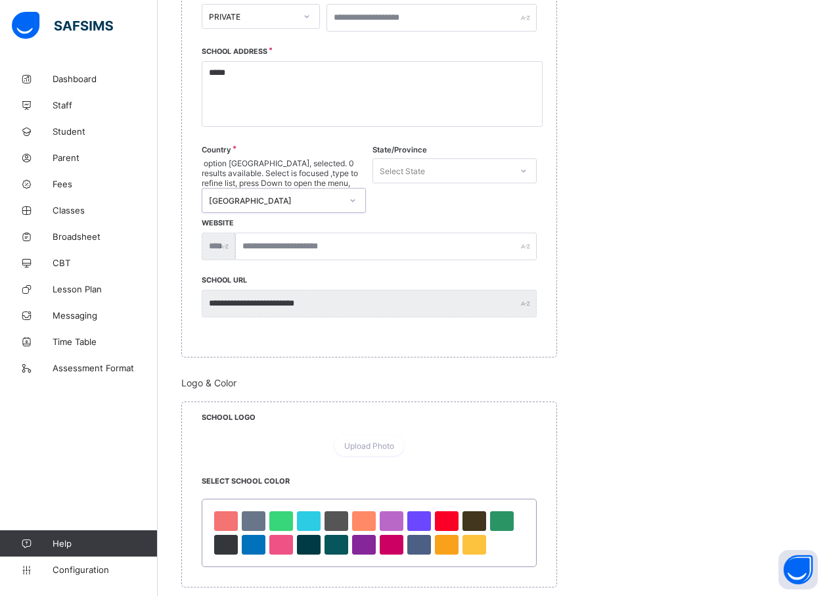
click at [296, 196] on div "Niger" at bounding box center [275, 201] width 133 height 10
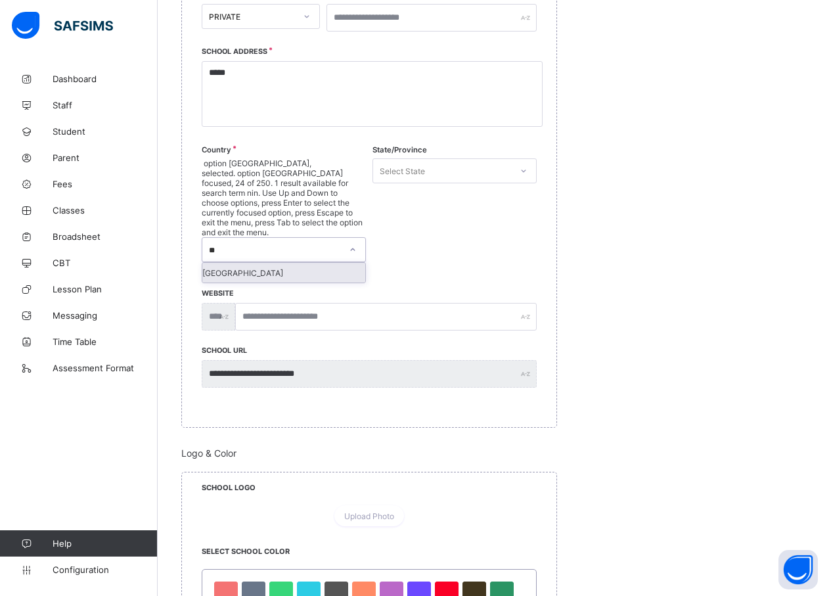
type input "*"
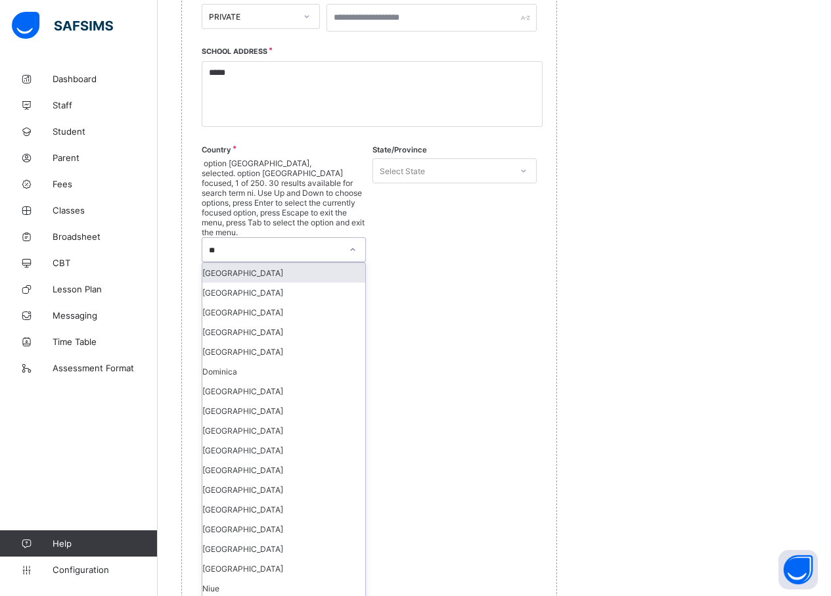
type input "***"
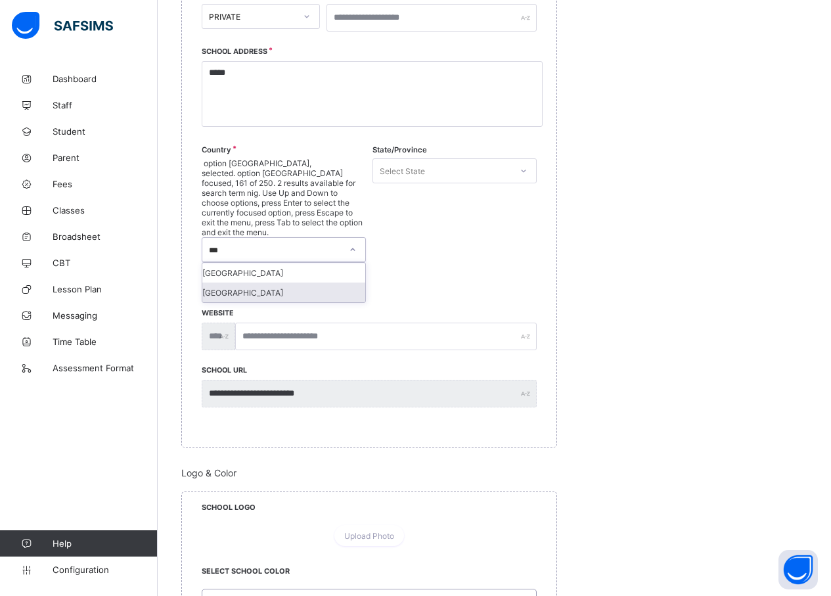
click at [268, 282] on div "Nigeria" at bounding box center [283, 292] width 163 height 20
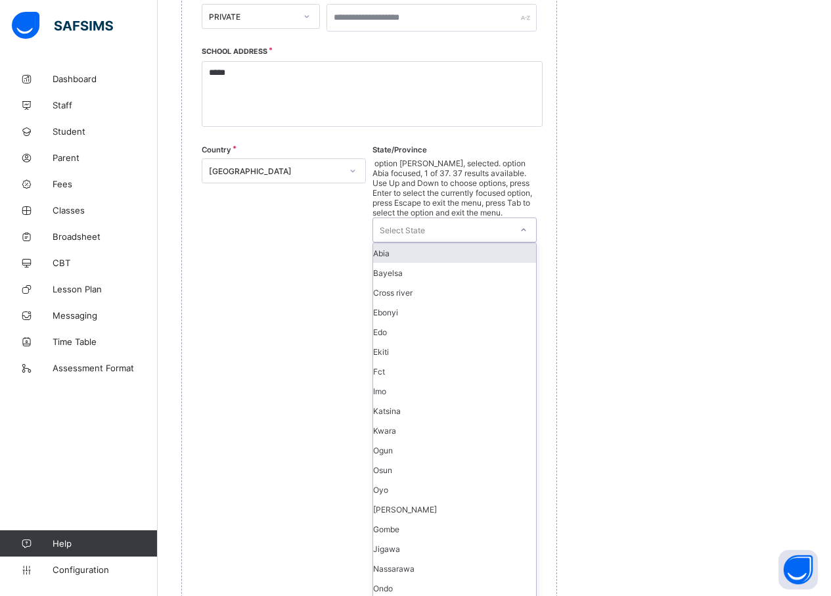
click at [430, 218] on div "Select State" at bounding box center [442, 230] width 138 height 24
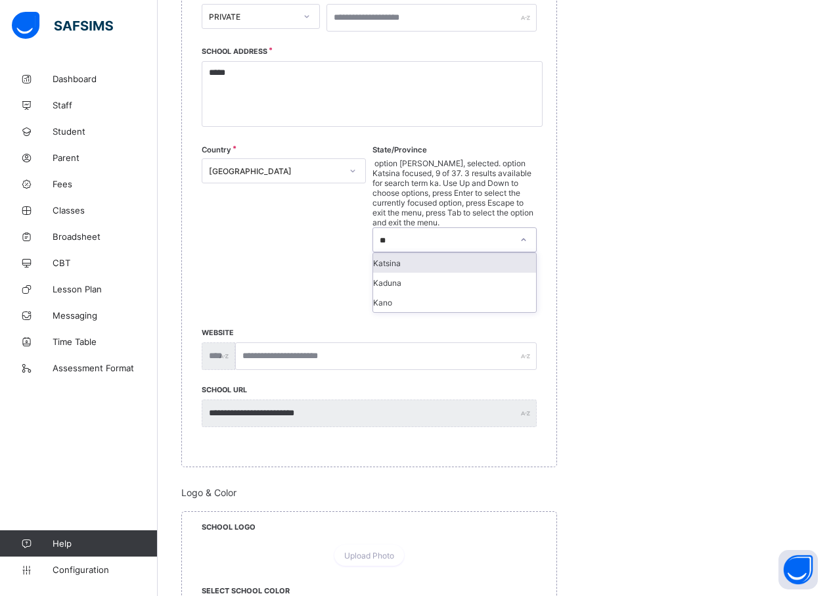
type input "***"
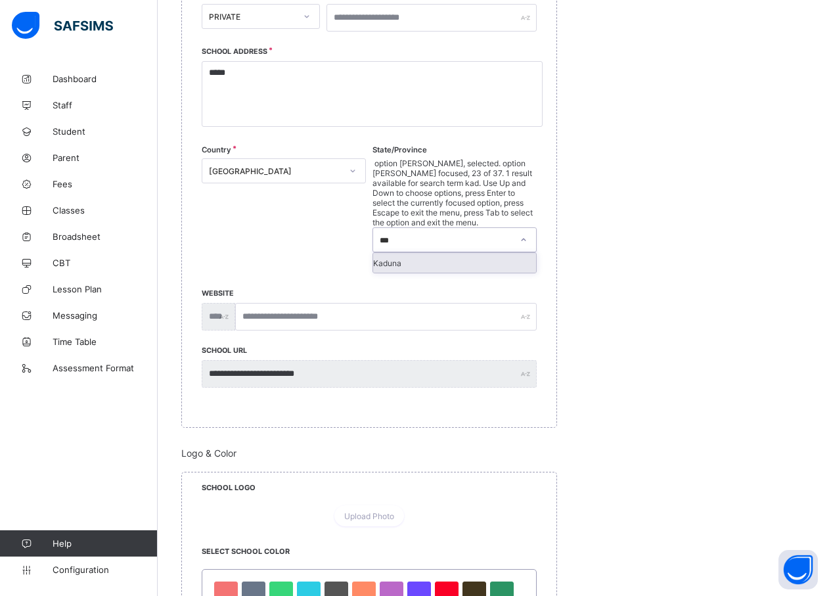
click at [417, 253] on div "Kaduna" at bounding box center [454, 263] width 163 height 20
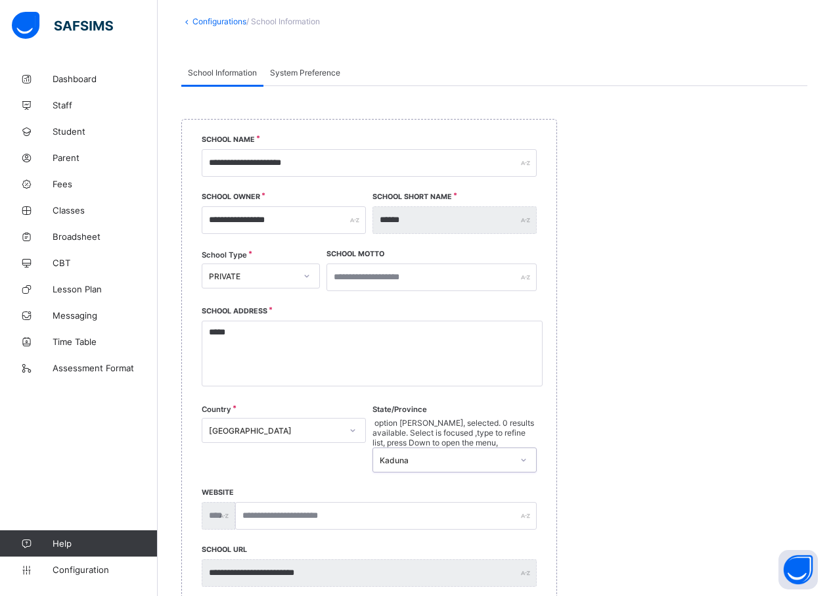
scroll to position [0, 0]
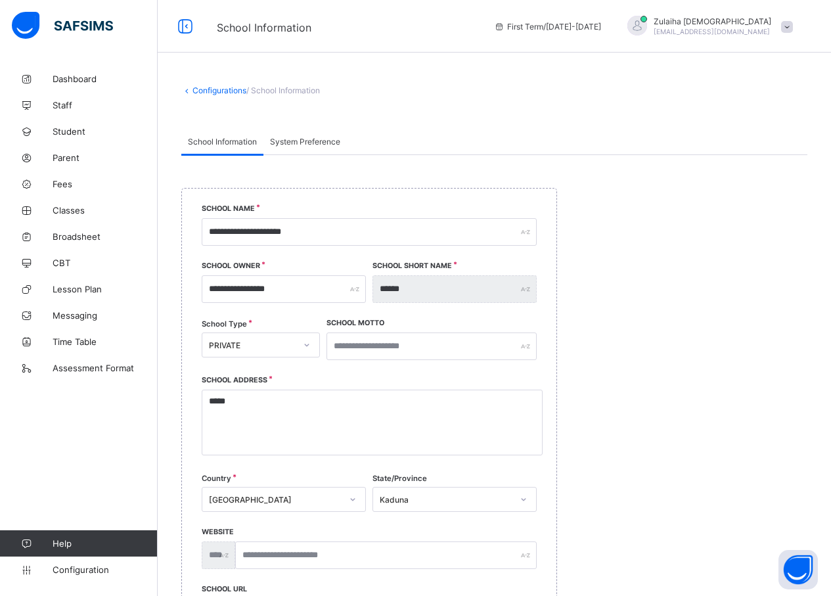
click at [306, 144] on span "System Preference" at bounding box center [305, 142] width 70 height 10
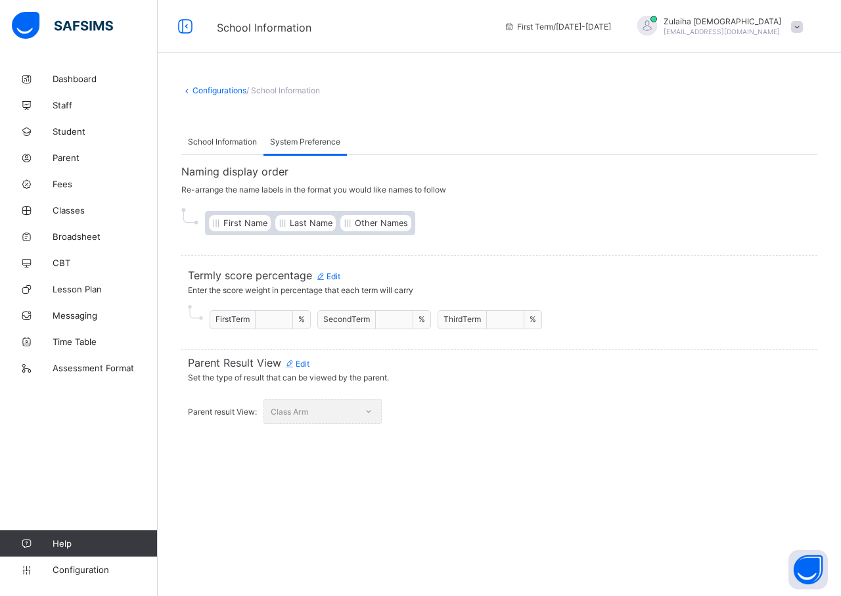
click at [305, 365] on span "Edit" at bounding box center [296, 364] width 25 height 10
click at [334, 418] on div "First Term" at bounding box center [310, 411] width 92 height 18
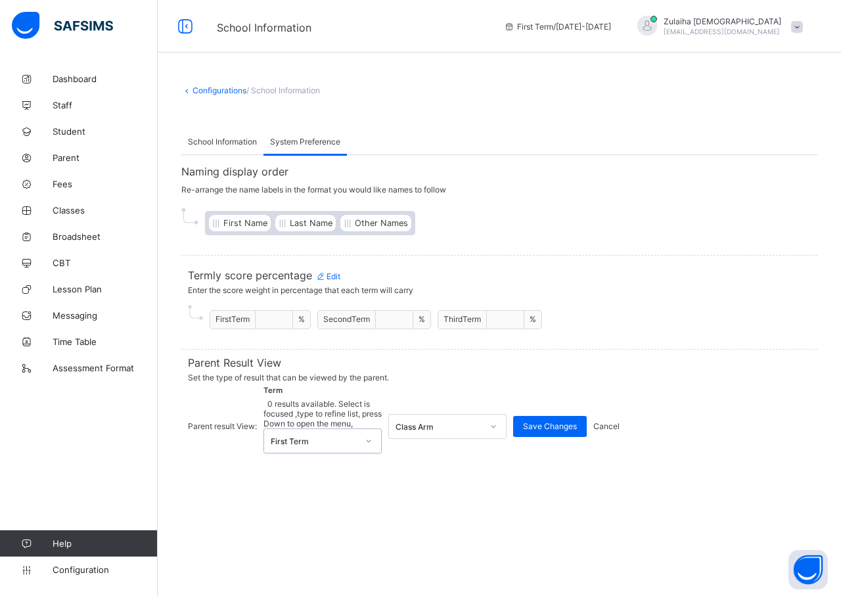
click at [334, 429] on div "First Term" at bounding box center [310, 441] width 92 height 24
click at [425, 421] on div "Class Arm" at bounding box center [438, 426] width 87 height 10
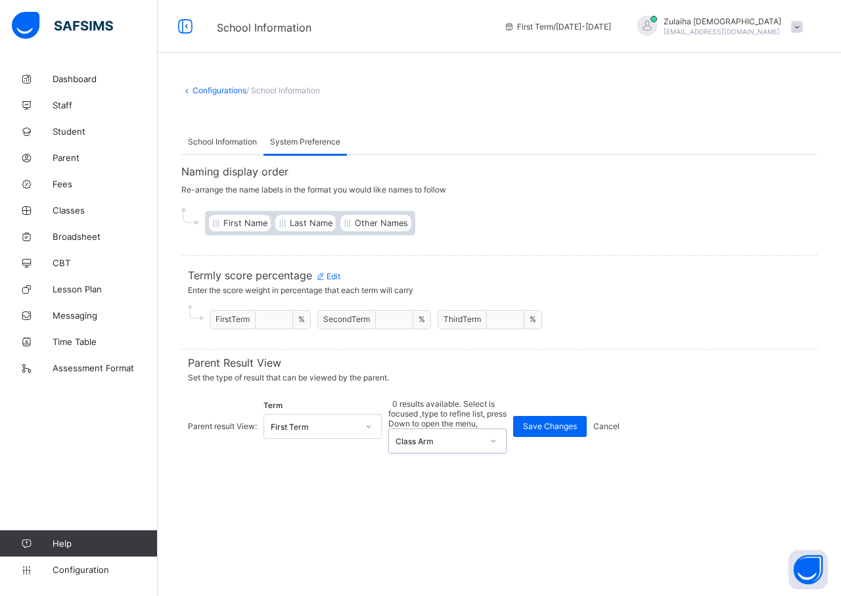
click at [425, 436] on div "Class Arm" at bounding box center [438, 441] width 87 height 10
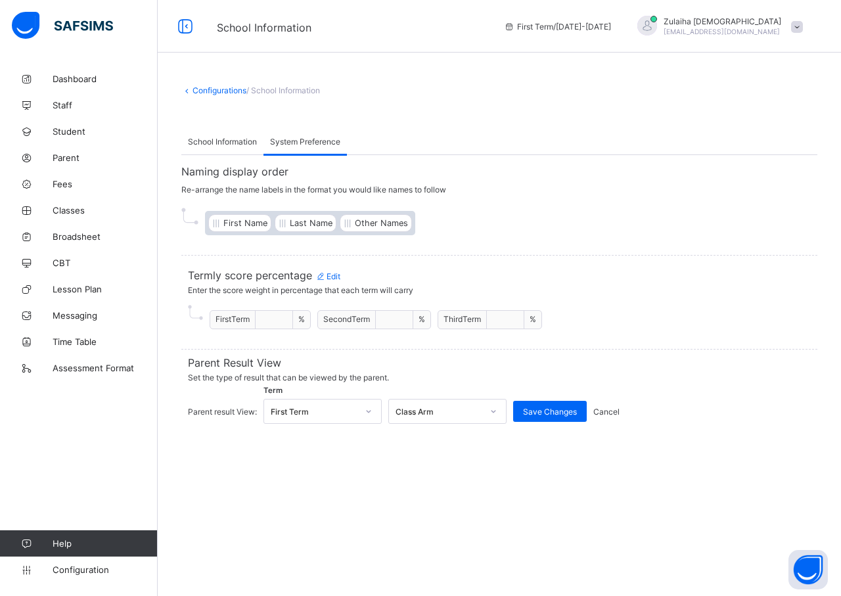
click at [608, 409] on span "Cancel" at bounding box center [606, 412] width 26 height 10
click at [221, 92] on link "Configurations" at bounding box center [219, 90] width 54 height 10
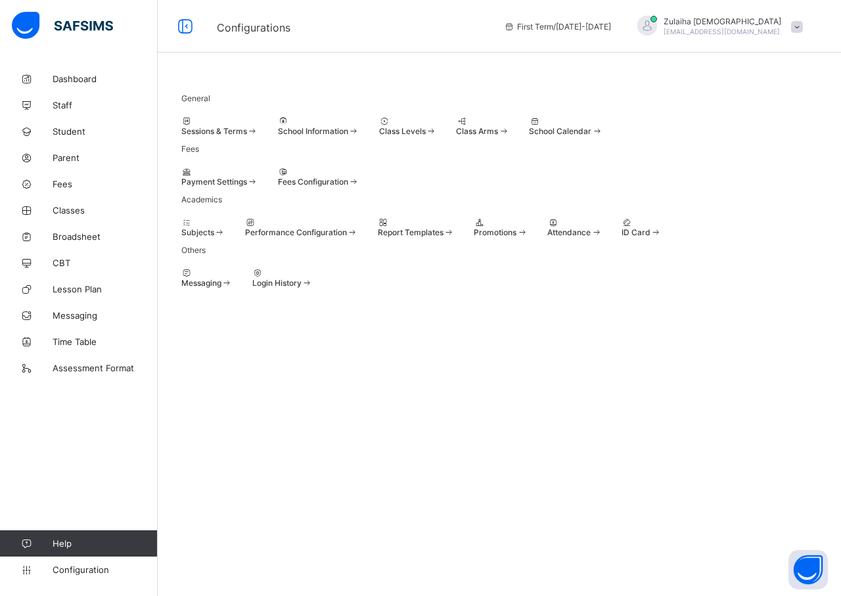
click at [197, 134] on span "Sessions & Terms" at bounding box center [214, 131] width 66 height 10
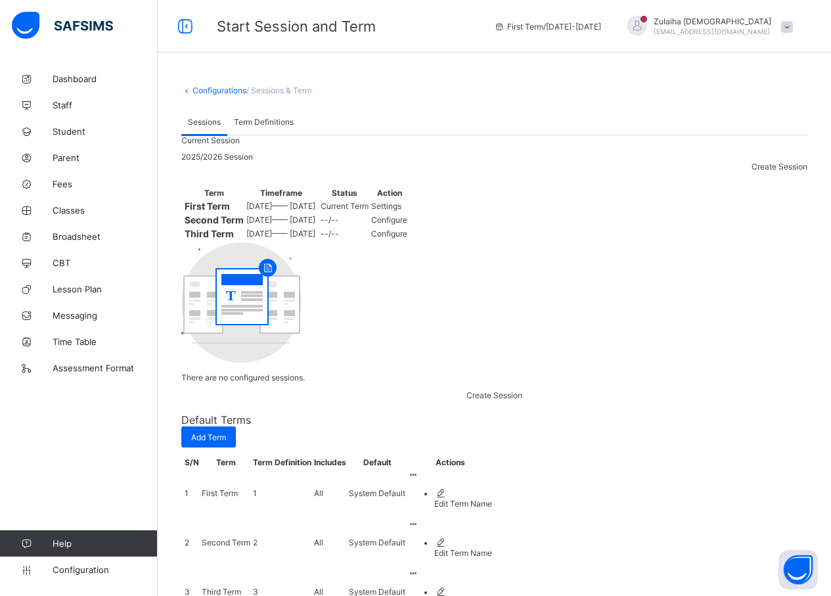
click at [233, 91] on link "Configurations" at bounding box center [219, 90] width 54 height 10
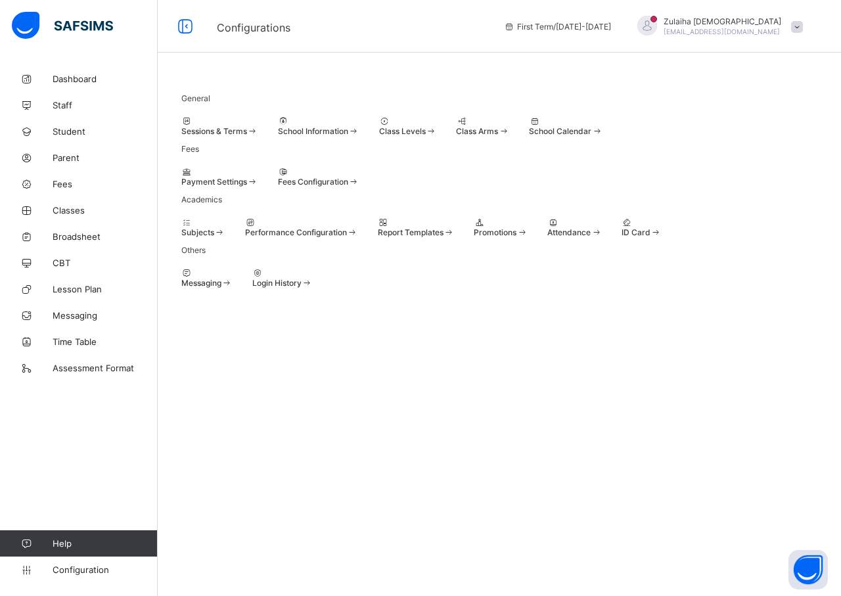
click at [236, 136] on span "Sessions & Terms" at bounding box center [214, 131] width 66 height 10
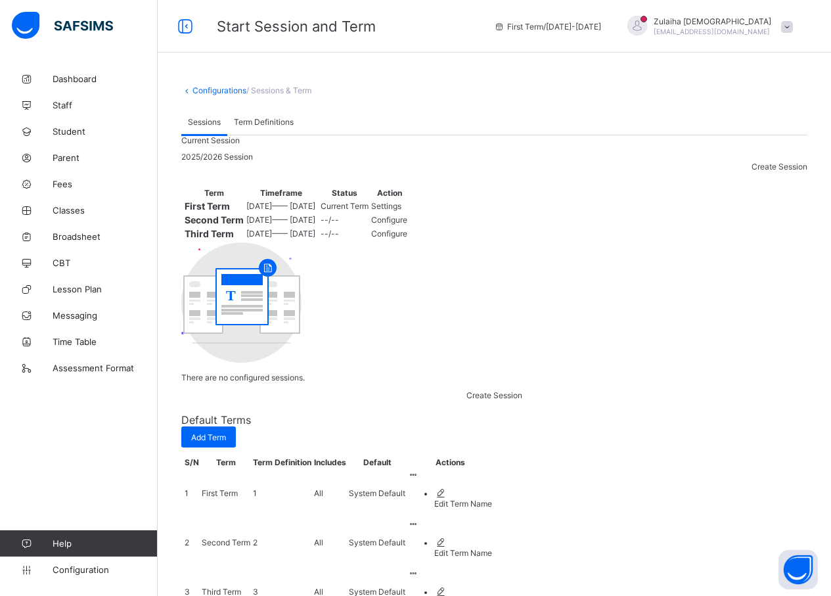
click at [261, 124] on span "Term Definitions" at bounding box center [264, 122] width 60 height 10
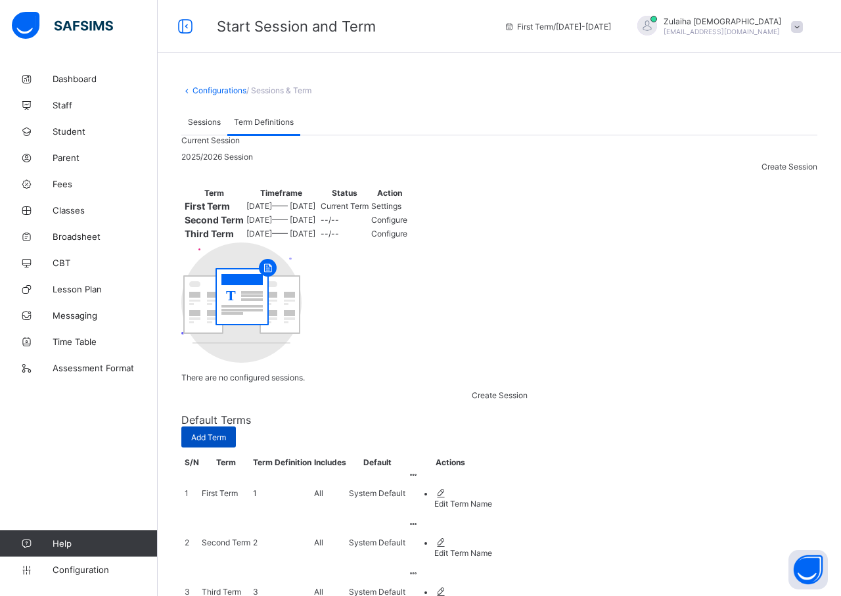
click at [226, 432] on span "Add Term" at bounding box center [208, 437] width 35 height 10
type input "****"
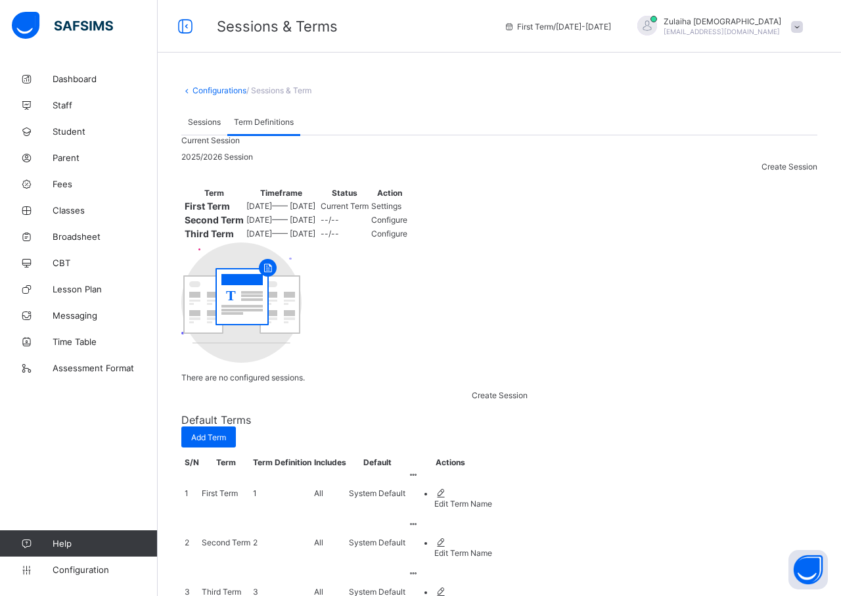
click at [492, 568] on div at bounding box center [450, 573] width 84 height 10
click at [216, 91] on link "Configurations" at bounding box center [219, 90] width 54 height 10
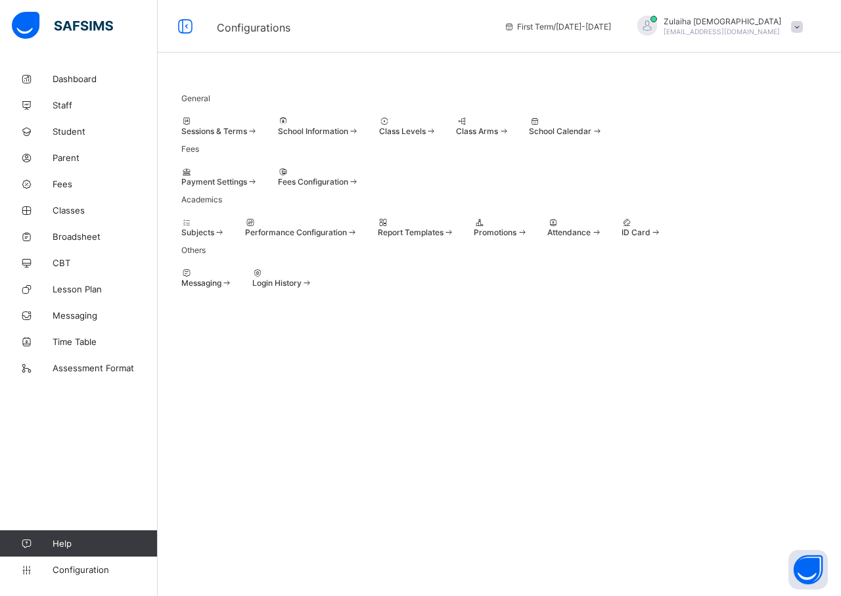
click at [359, 123] on div at bounding box center [318, 121] width 81 height 10
select select "**"
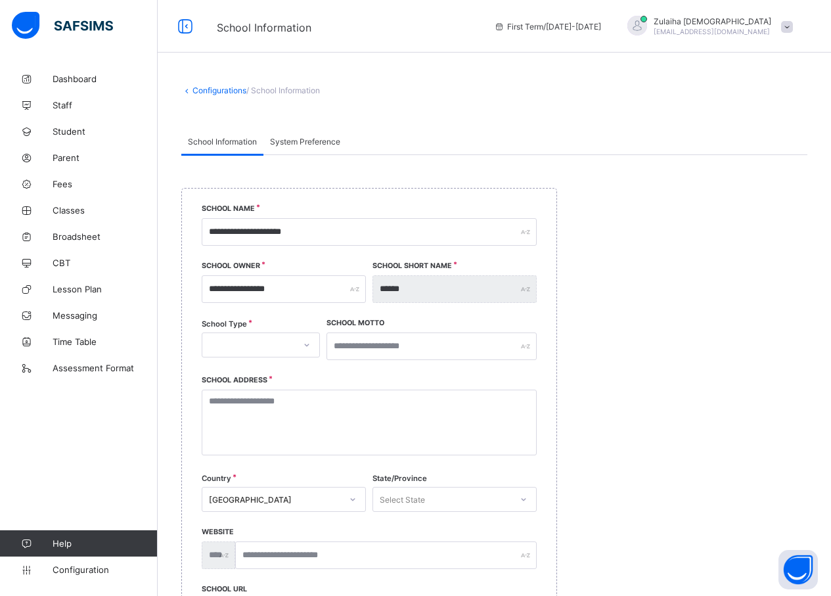
click at [212, 90] on link "Configurations" at bounding box center [219, 90] width 54 height 10
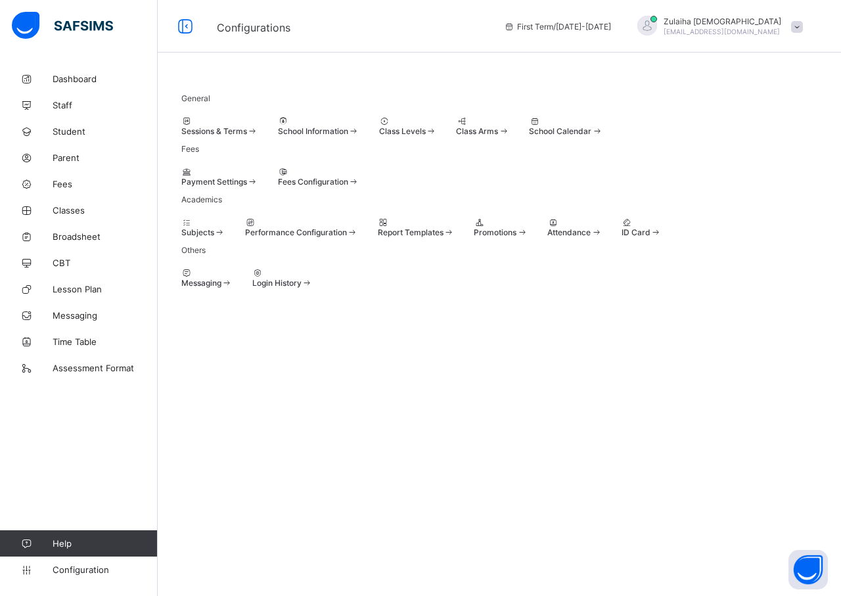
click at [437, 136] on div "Class Levels" at bounding box center [408, 131] width 58 height 10
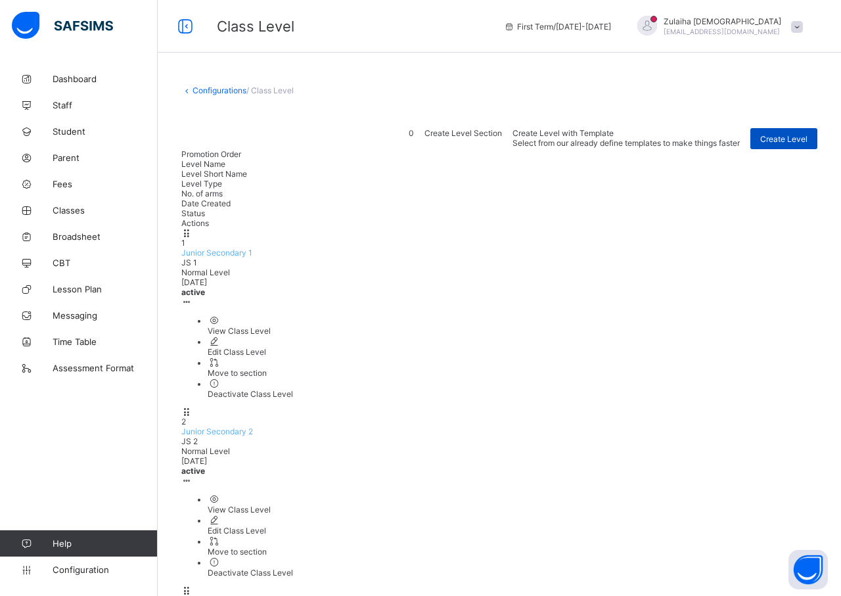
click at [788, 139] on span "Create Level" at bounding box center [783, 139] width 47 height 10
click at [223, 90] on link "Configurations" at bounding box center [219, 90] width 54 height 10
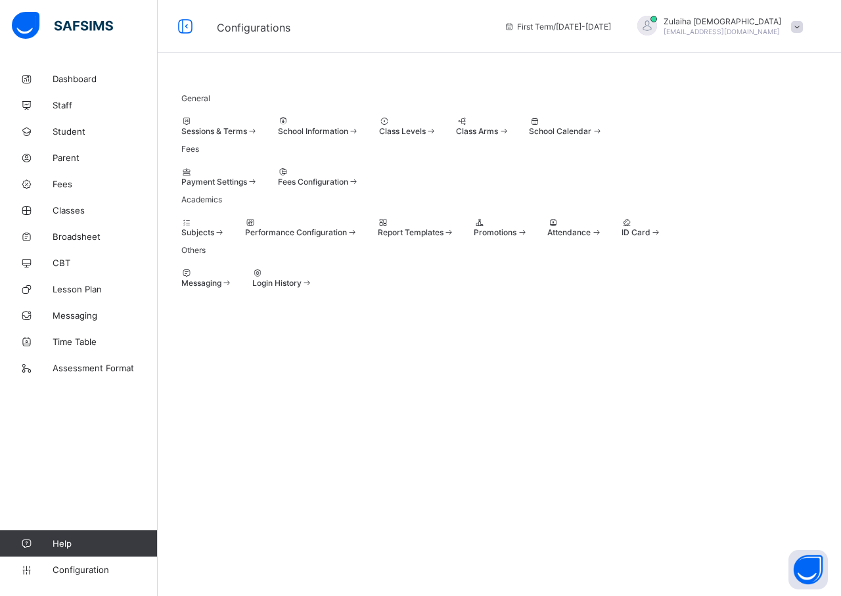
click at [498, 136] on span "Class Arms" at bounding box center [477, 131] width 42 height 10
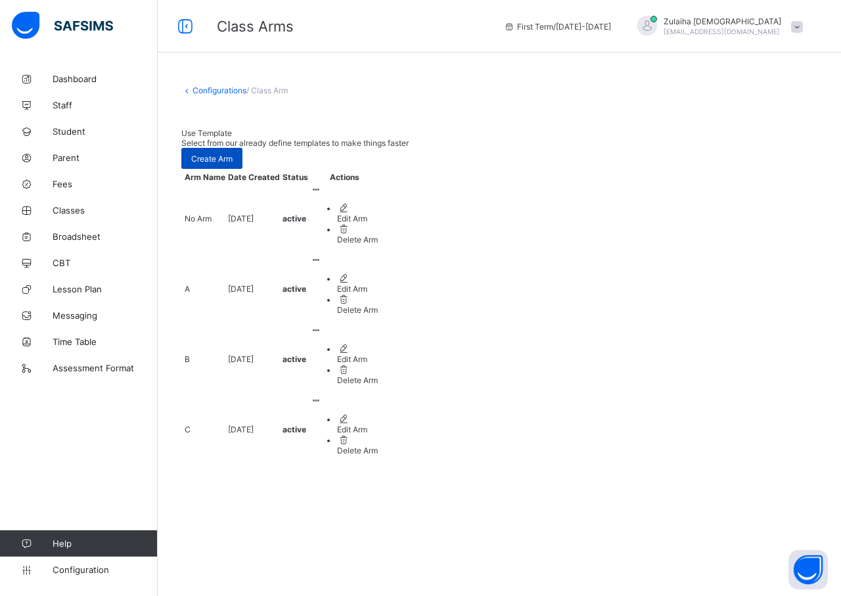
click at [233, 154] on span "Create Arm" at bounding box center [211, 159] width 41 height 10
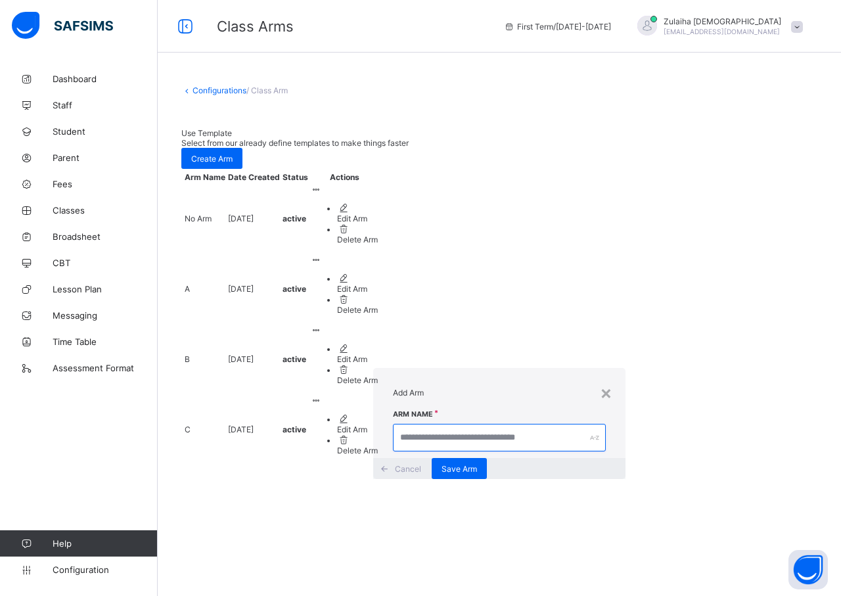
click at [393, 424] on input "text" at bounding box center [499, 438] width 213 height 28
click at [600, 381] on div "×" at bounding box center [606, 392] width 12 height 22
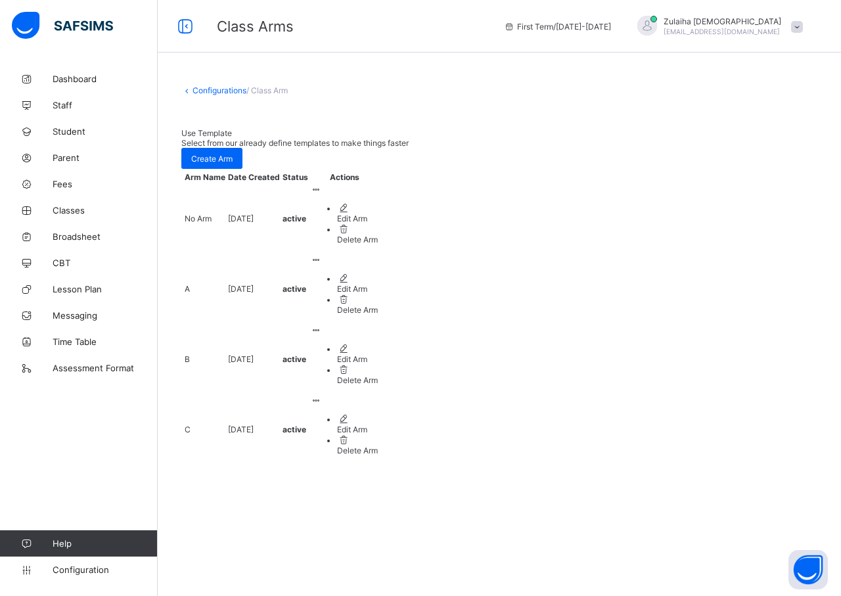
click at [216, 93] on link "Configurations" at bounding box center [219, 90] width 54 height 10
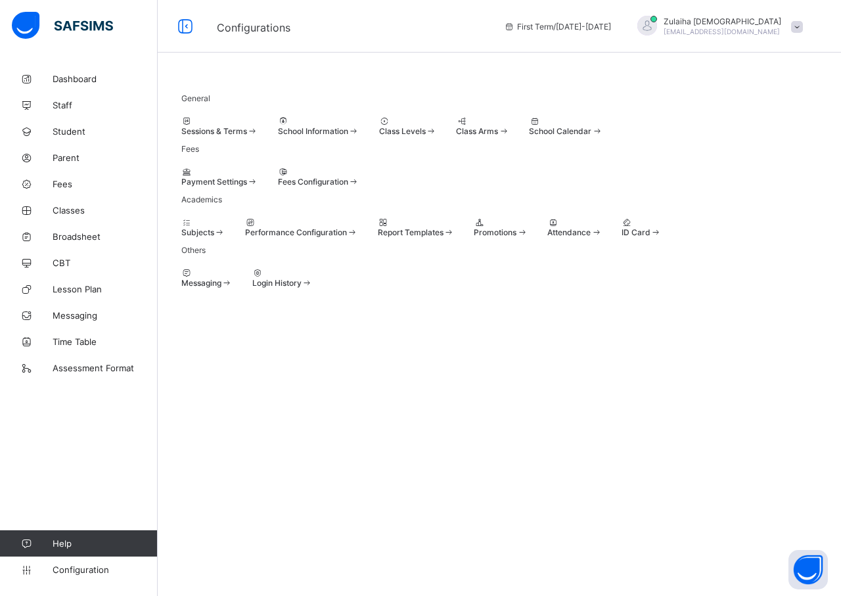
click at [467, 126] on icon at bounding box center [461, 121] width 11 height 10
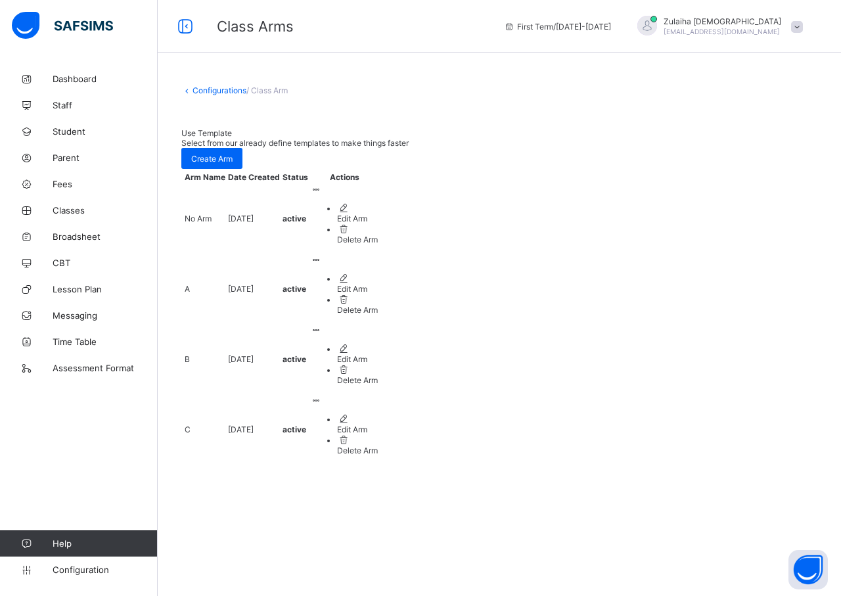
click at [378, 209] on ul "Edit Arm Delete Arm" at bounding box center [344, 223] width 67 height 42
click at [378, 413] on ul "Edit Arm Delete Arm" at bounding box center [344, 434] width 67 height 42
click at [378, 434] on li "Delete Arm" at bounding box center [357, 444] width 41 height 21
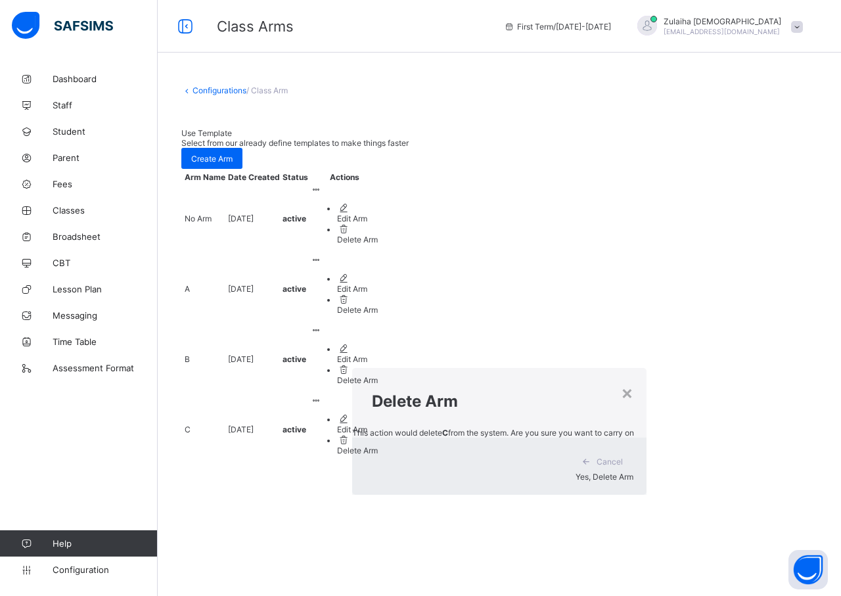
click at [596, 456] on span "Cancel" at bounding box center [609, 461] width 26 height 10
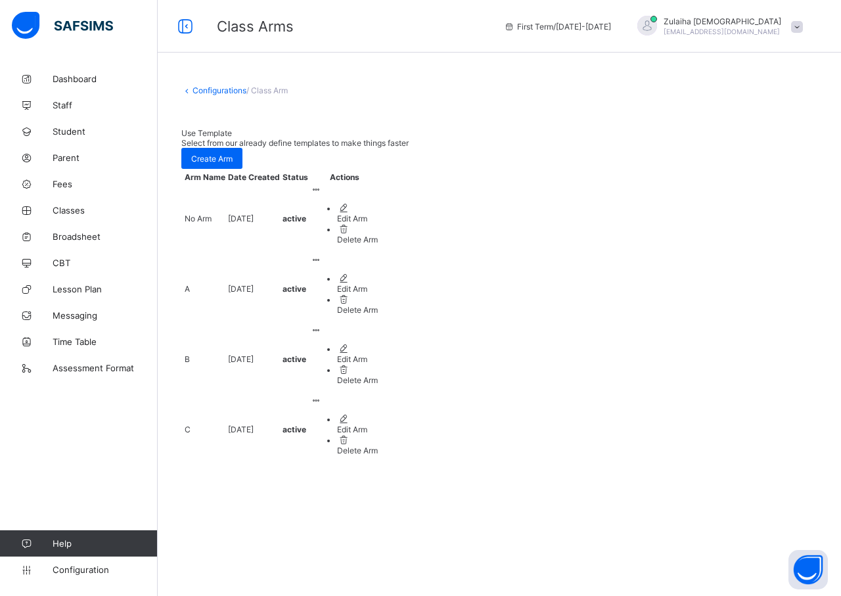
click at [208, 87] on link "Configurations" at bounding box center [219, 90] width 54 height 10
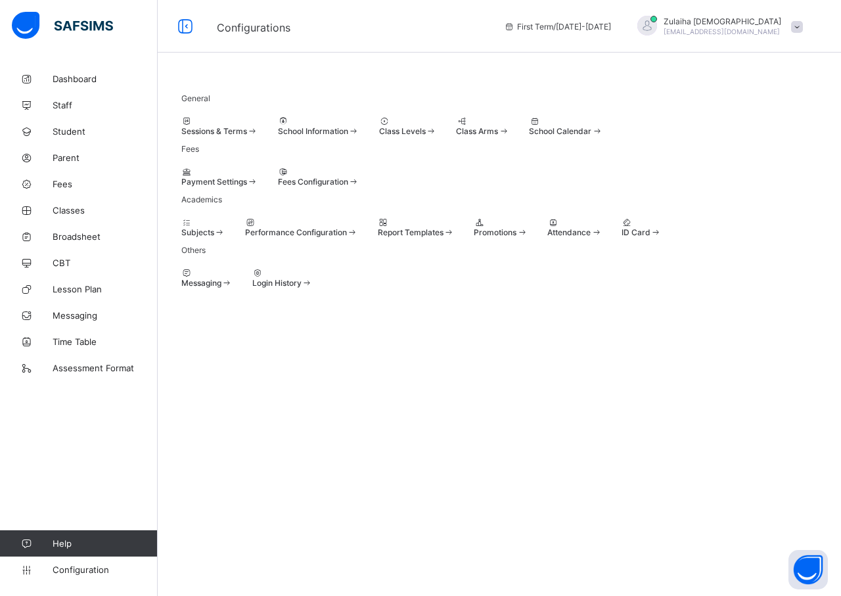
click at [591, 136] on span "School Calendar" at bounding box center [560, 131] width 62 height 10
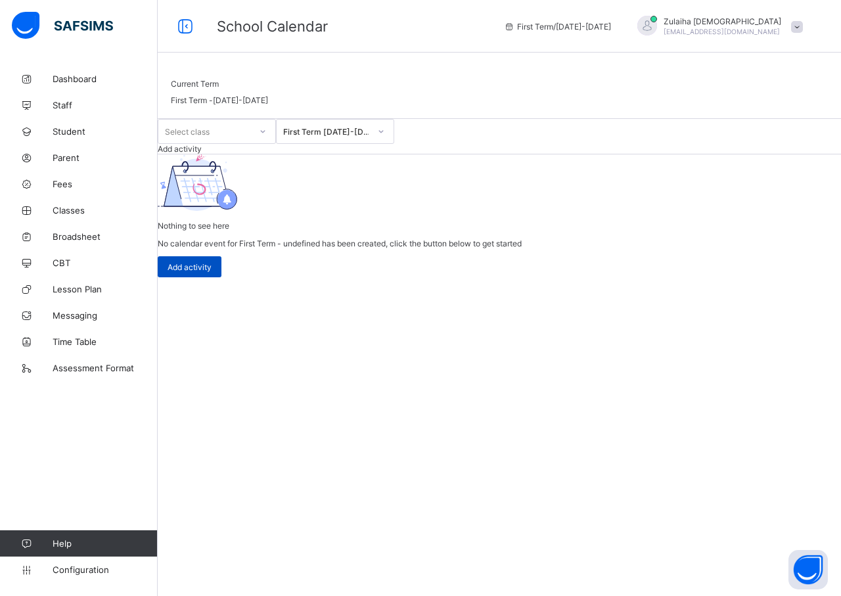
click at [211, 272] on span "Add activity" at bounding box center [189, 267] width 44 height 10
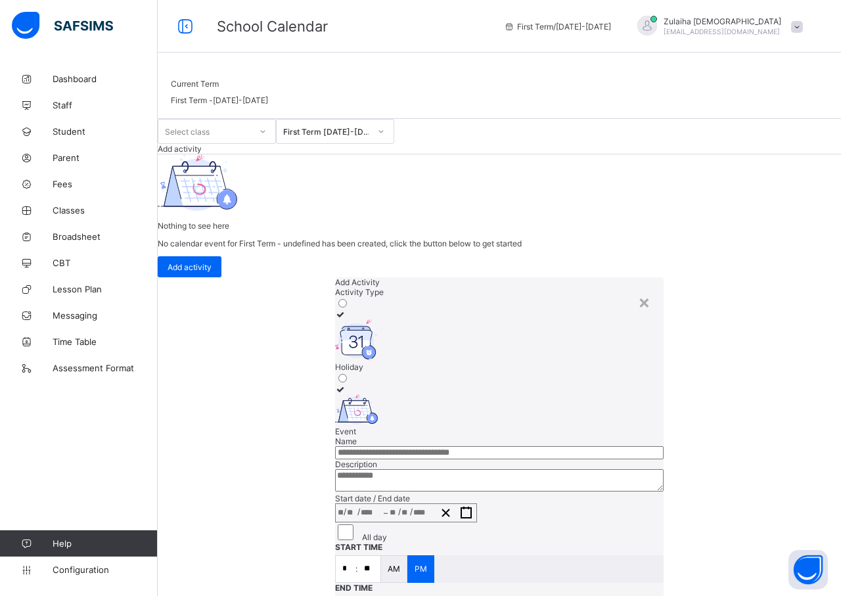
click at [435, 446] on input "text" at bounding box center [499, 452] width 328 height 13
click at [392, 469] on textarea at bounding box center [499, 480] width 328 height 22
click at [638, 290] on div "×" at bounding box center [644, 301] width 12 height 22
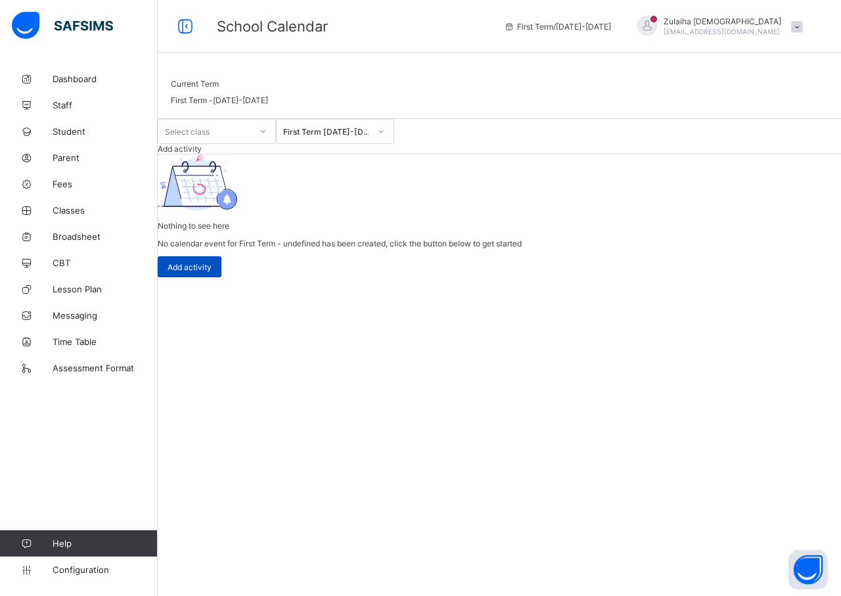
click at [211, 272] on span "Add activity" at bounding box center [189, 267] width 44 height 10
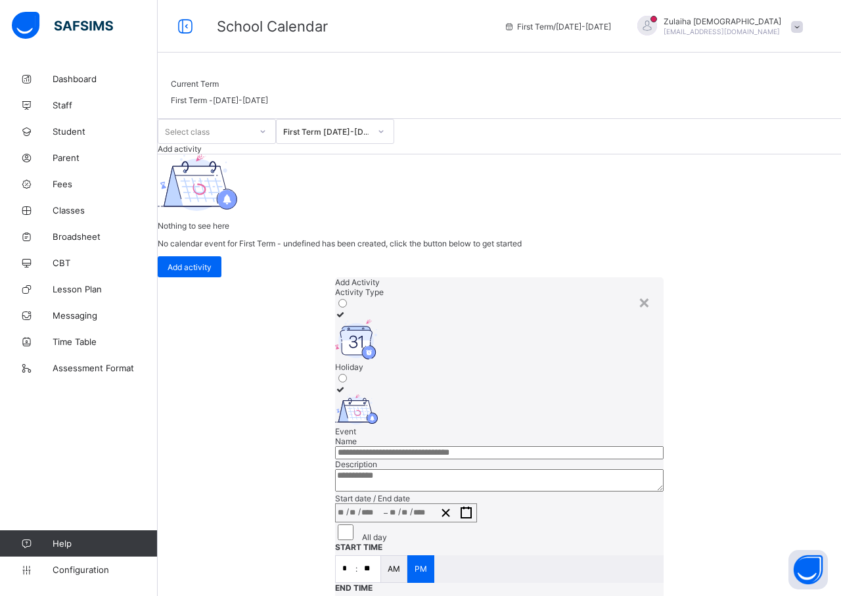
click at [387, 446] on input "text" at bounding box center [499, 452] width 328 height 13
type input "**********"
click at [346, 506] on span "/" at bounding box center [347, 511] width 3 height 11
click at [638, 290] on div "×" at bounding box center [644, 301] width 12 height 22
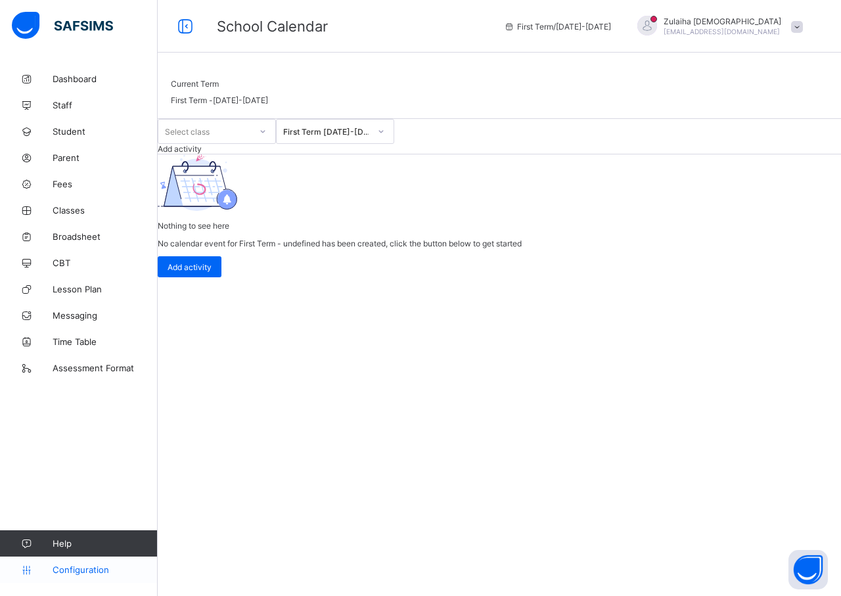
click at [85, 572] on span "Configuration" at bounding box center [105, 569] width 104 height 11
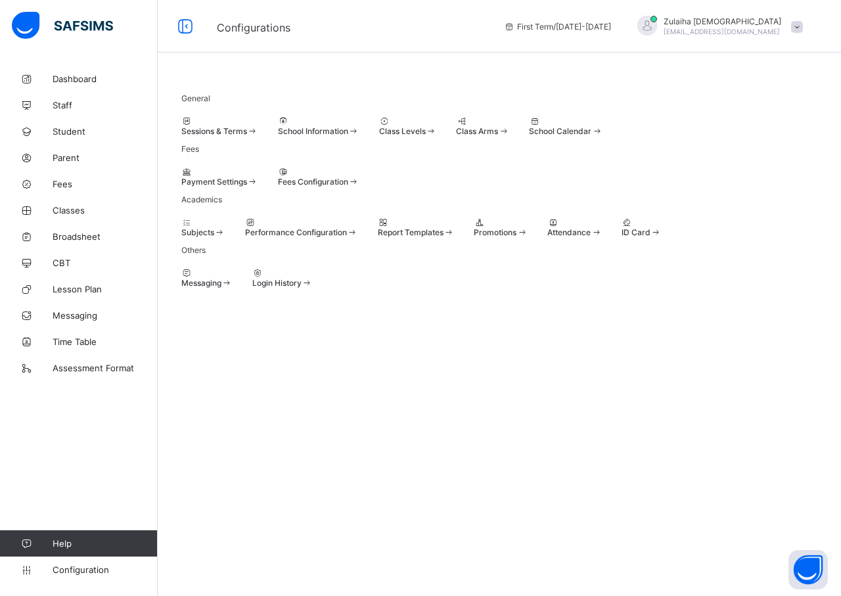
click at [181, 177] on span at bounding box center [181, 177] width 0 height 0
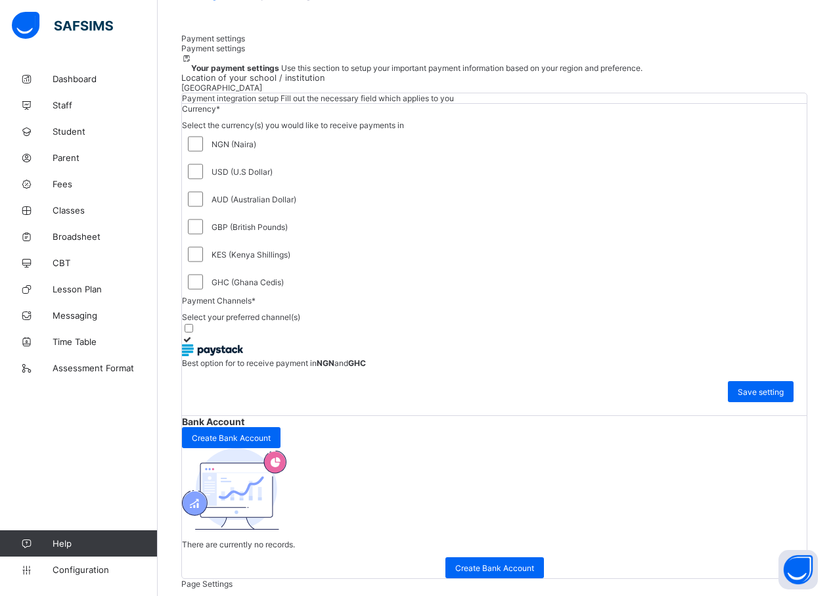
scroll to position [66, 0]
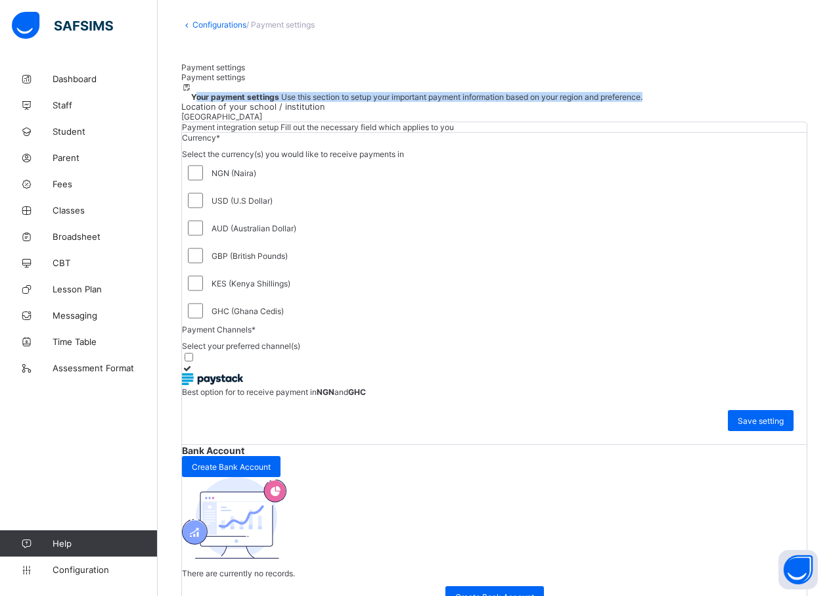
drag, startPoint x: 240, startPoint y: 135, endPoint x: 659, endPoint y: 169, distance: 420.4
click at [659, 102] on div "Your payment settings Use this section to setup your important payment informat…" at bounding box center [494, 92] width 626 height 20
click at [654, 102] on div "Your payment settings Use this section to setup your important payment informat…" at bounding box center [494, 92] width 626 height 20
drag, startPoint x: 240, startPoint y: 119, endPoint x: 569, endPoint y: 173, distance: 333.4
click at [569, 102] on div "Your payment settings Use this section to setup your important payment informat…" at bounding box center [494, 92] width 626 height 20
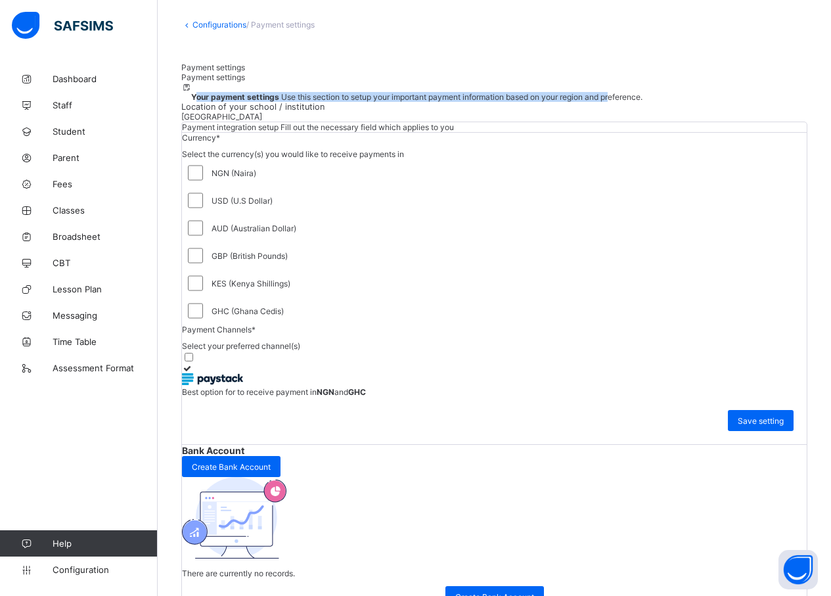
click at [647, 102] on div "Your payment settings Use this section to setup your important payment informat…" at bounding box center [494, 92] width 626 height 20
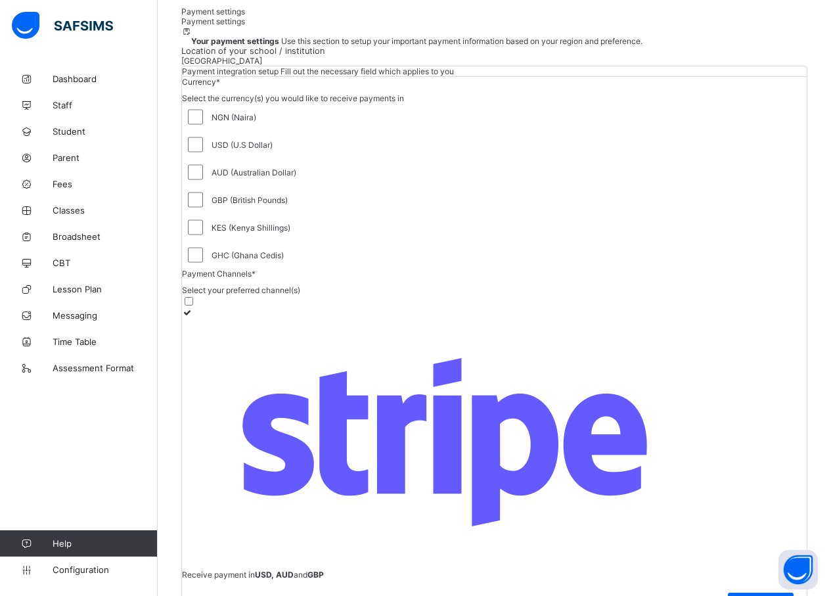
scroll to position [133, 0]
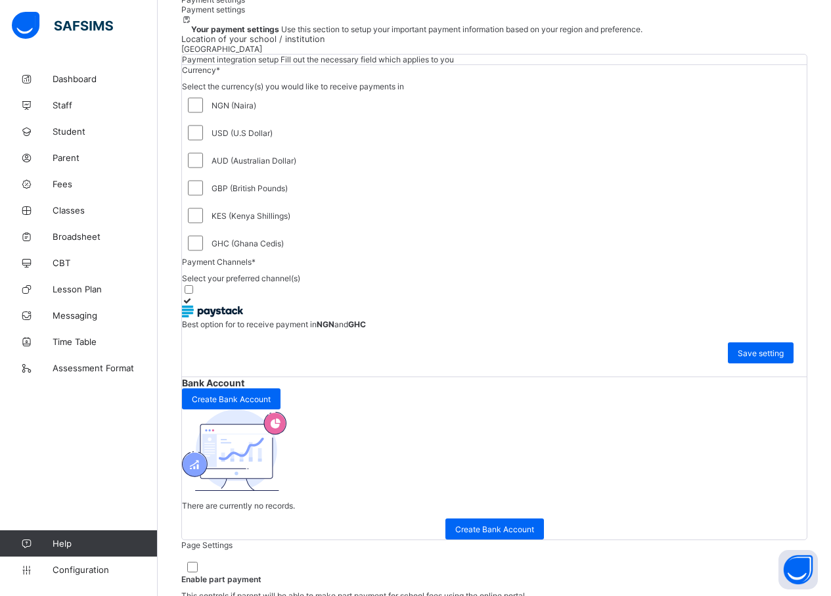
click at [299, 143] on div "USD (U.S Dollar)" at bounding box center [494, 133] width 618 height 20
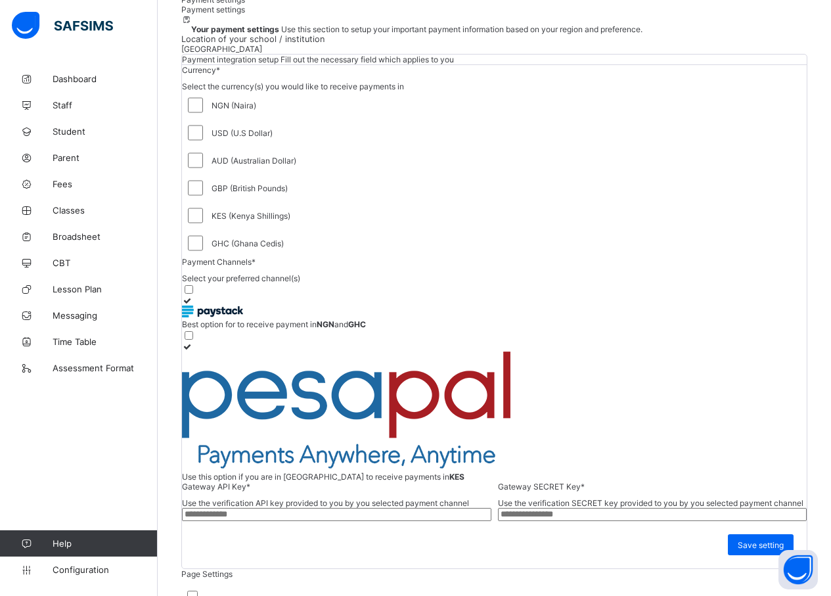
scroll to position [125, 0]
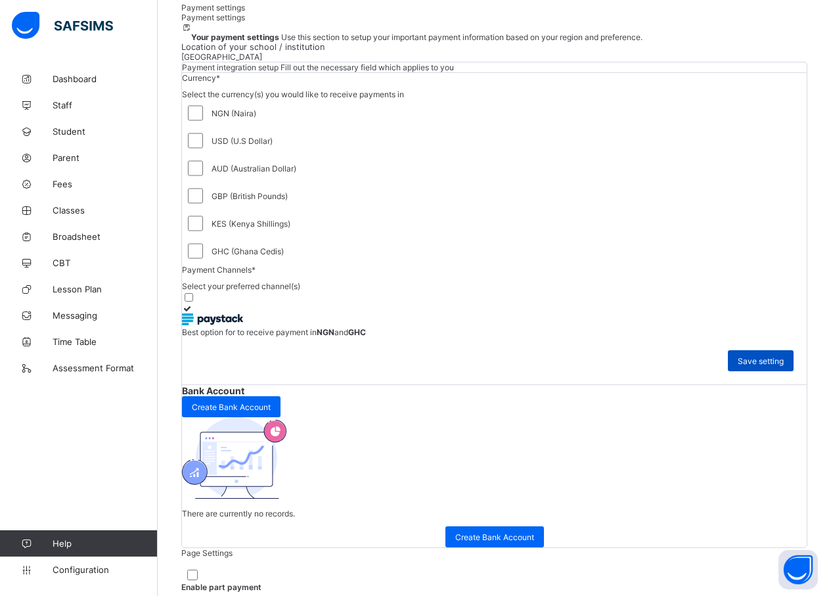
click at [752, 366] on span "Save setting" at bounding box center [761, 361] width 46 height 10
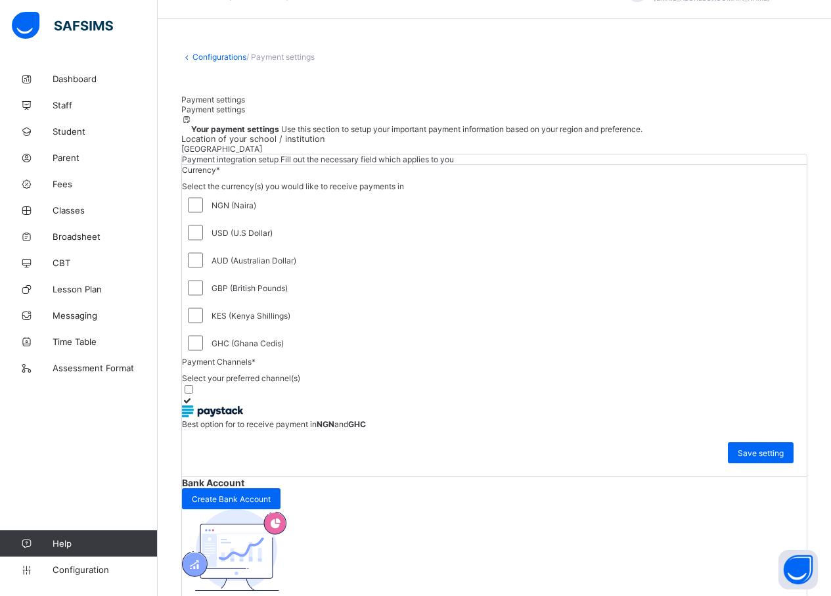
scroll to position [0, 0]
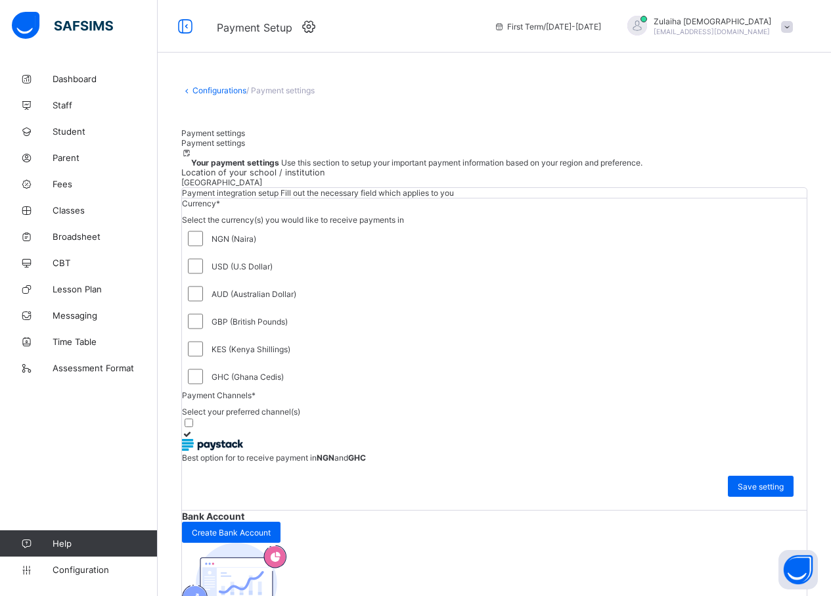
click at [212, 91] on link "Configurations" at bounding box center [219, 90] width 54 height 10
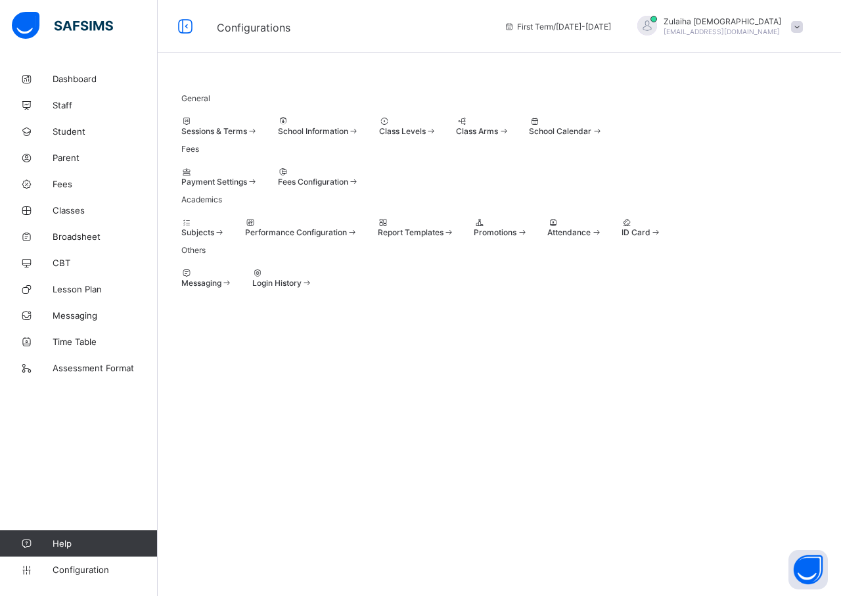
click at [359, 187] on div "Fees Configuration" at bounding box center [318, 182] width 81 height 10
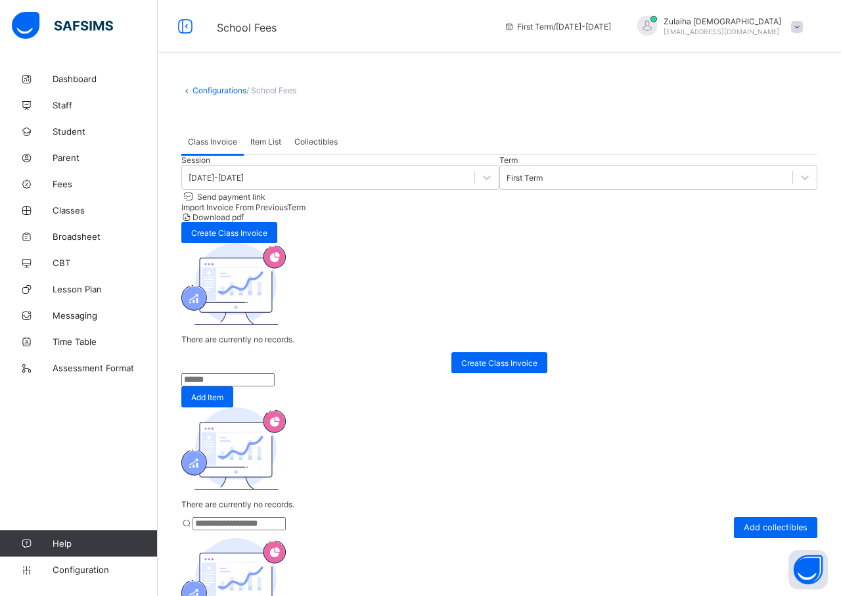
click at [562, 212] on div "Import Invoice From Previous Term" at bounding box center [499, 207] width 636 height 10
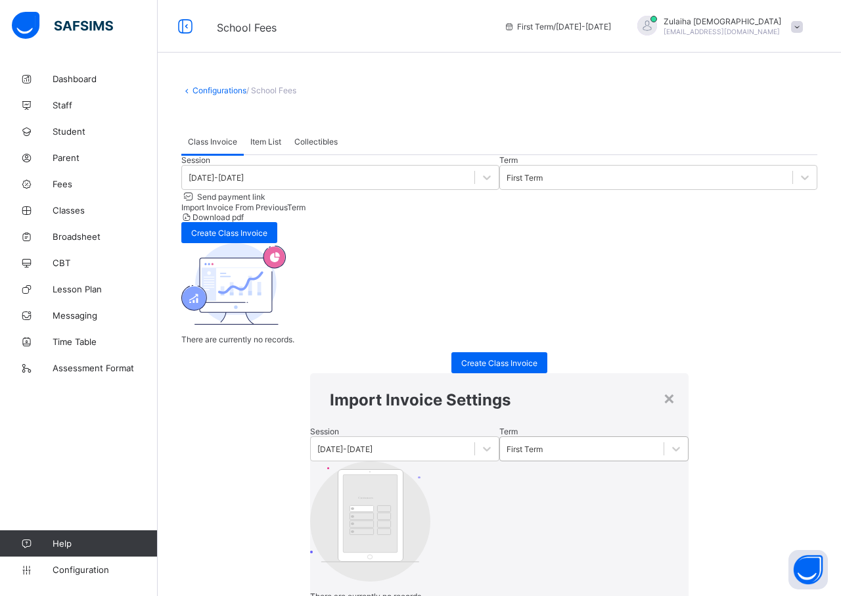
click at [506, 444] on div "First Term" at bounding box center [524, 449] width 36 height 10
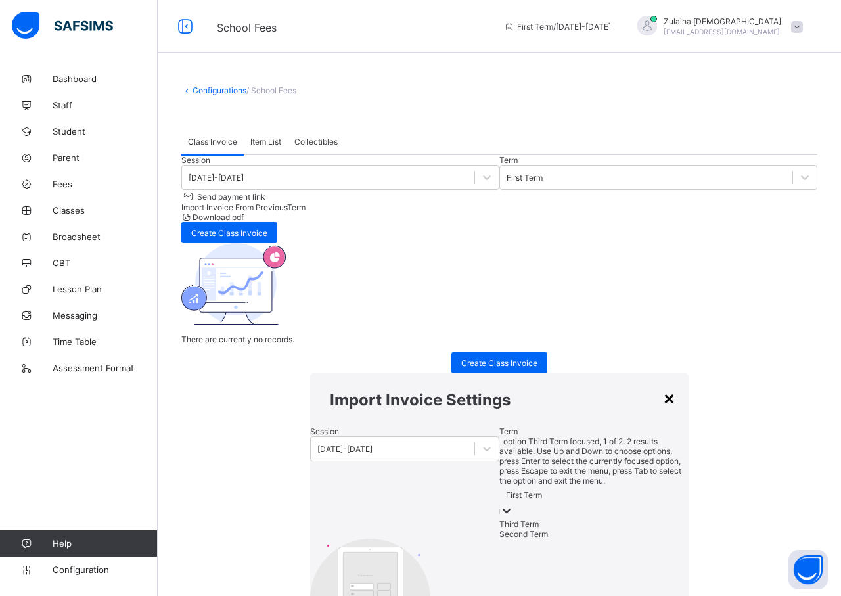
click at [663, 386] on div "×" at bounding box center [669, 397] width 12 height 22
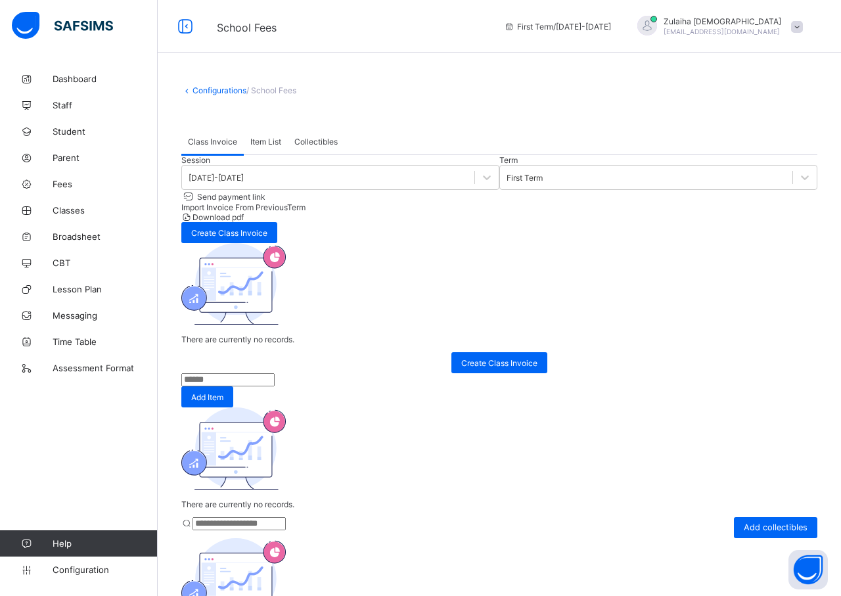
click at [305, 204] on span "Import Invoice From Previous Term" at bounding box center [243, 207] width 124 height 10
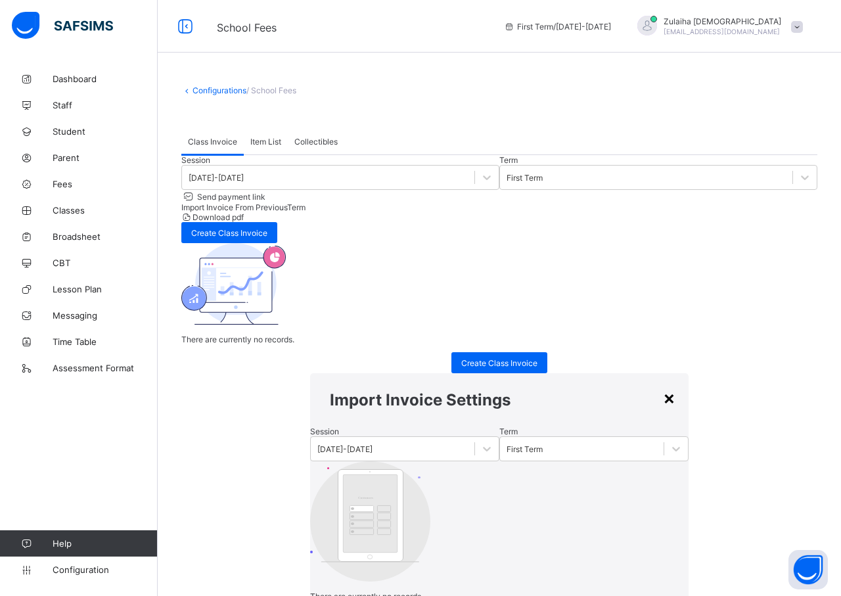
click at [663, 386] on div "×" at bounding box center [669, 397] width 12 height 22
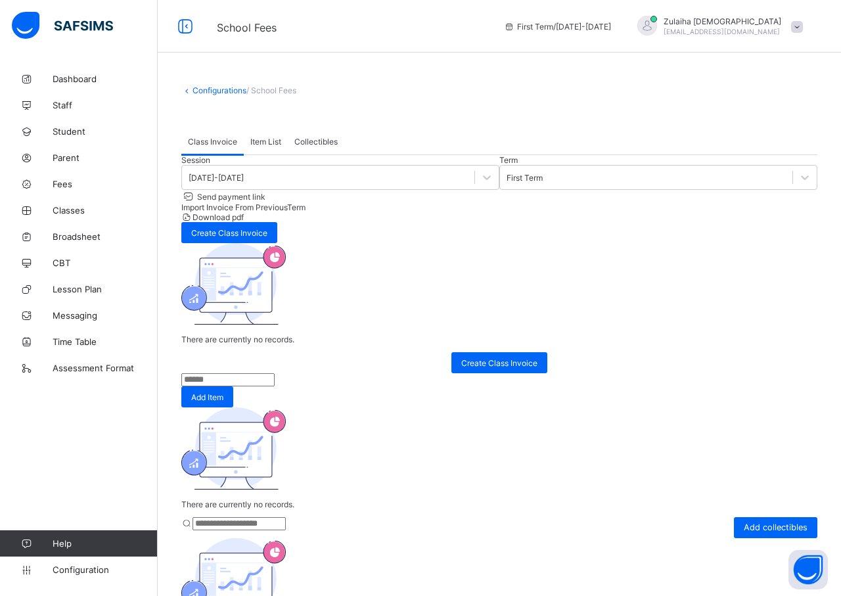
click at [244, 212] on span "Download pdf" at bounding box center [217, 217] width 51 height 10
click at [267, 228] on span "Create Class Invoice" at bounding box center [229, 233] width 76 height 10
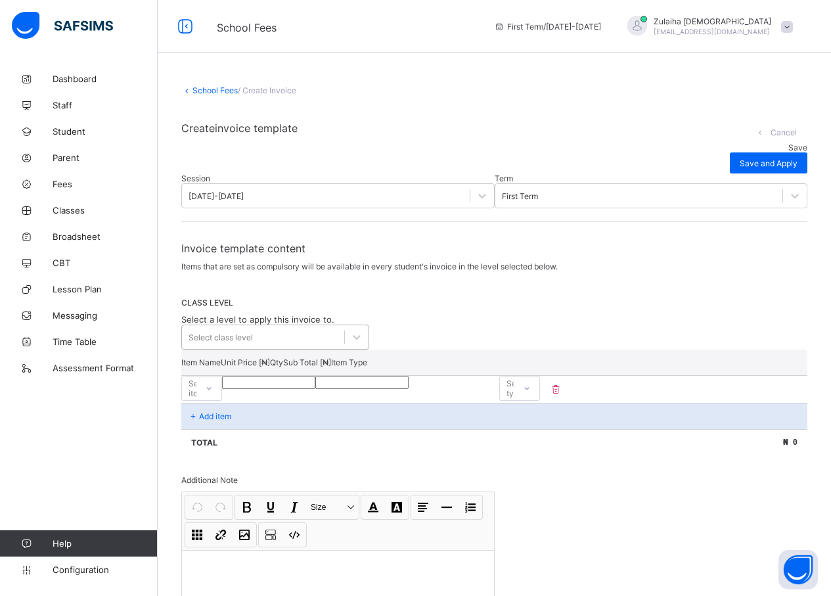
click at [295, 336] on div "Select class level" at bounding box center [263, 337] width 162 height 18
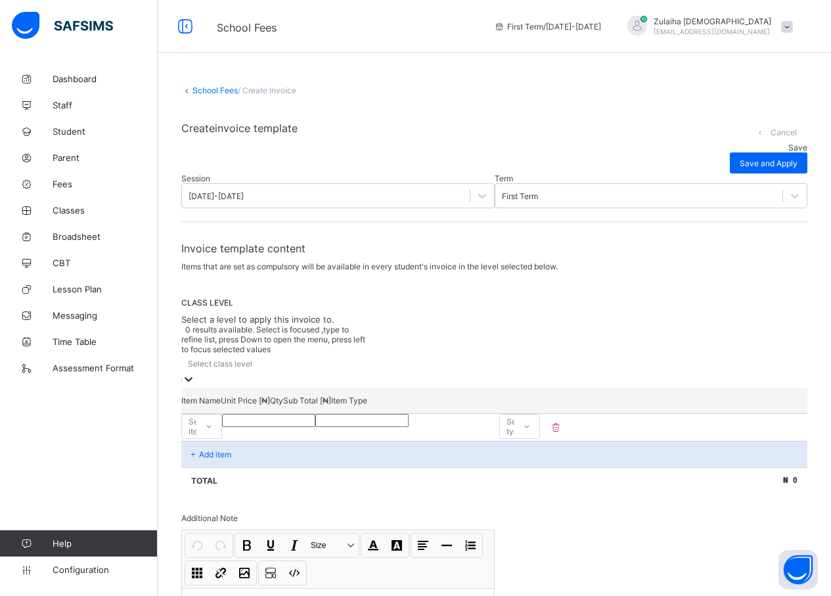
click at [295, 354] on div "Select class level" at bounding box center [275, 363] width 188 height 18
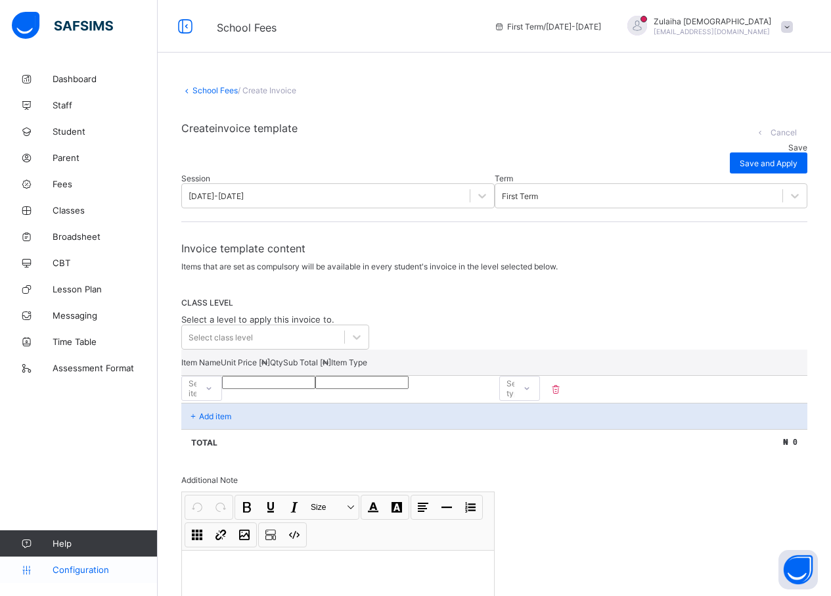
click at [72, 576] on link "Configuration" at bounding box center [78, 569] width 157 height 26
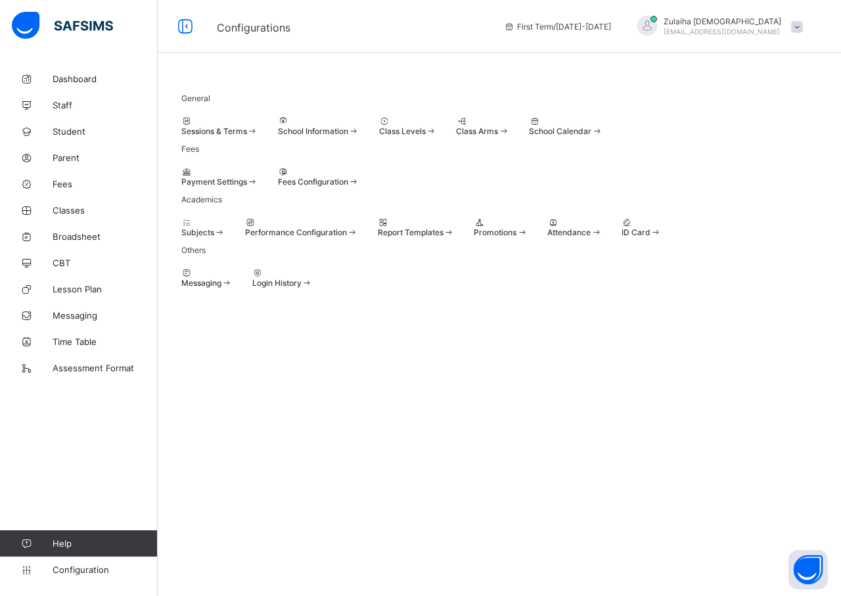
click at [225, 227] on div at bounding box center [203, 222] width 44 height 10
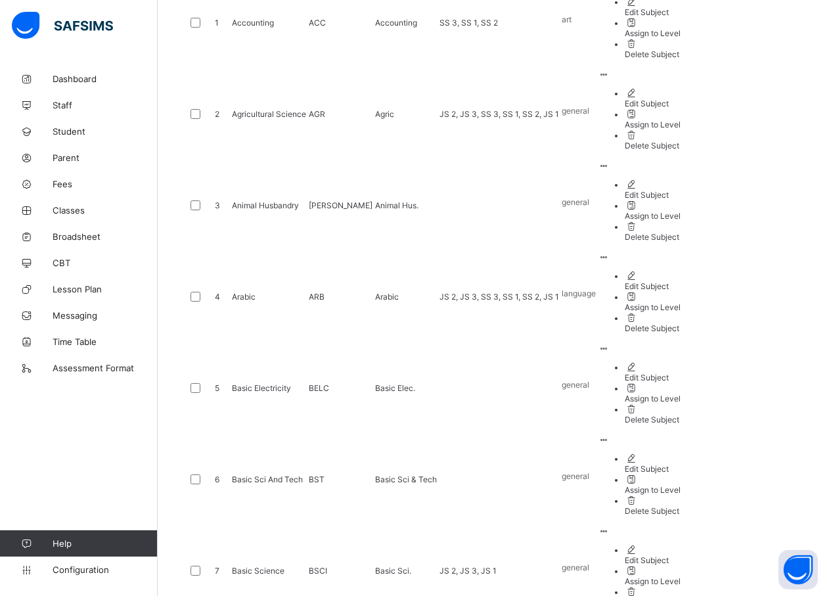
scroll to position [188, 0]
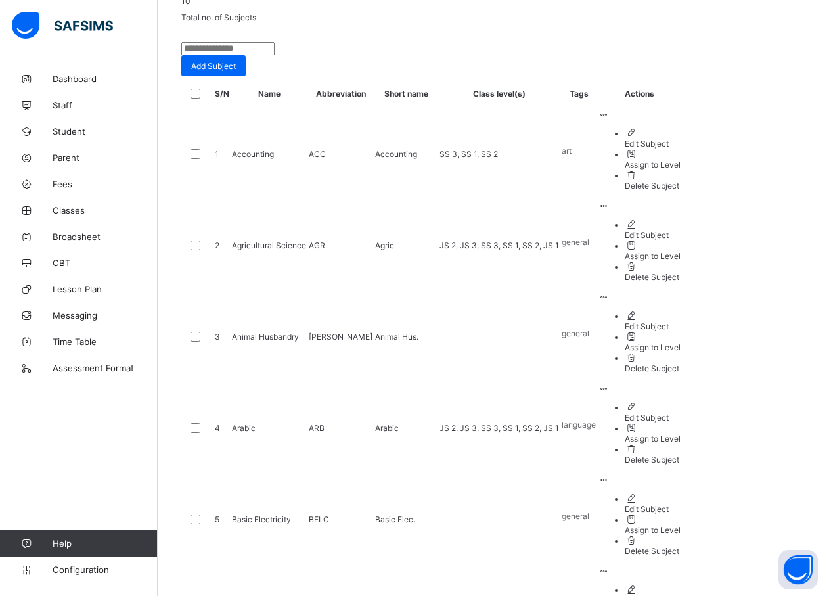
click at [275, 55] on input "text" at bounding box center [227, 48] width 93 height 13
click at [567, 22] on div "10 Total no. of Subjects" at bounding box center [494, 9] width 626 height 26
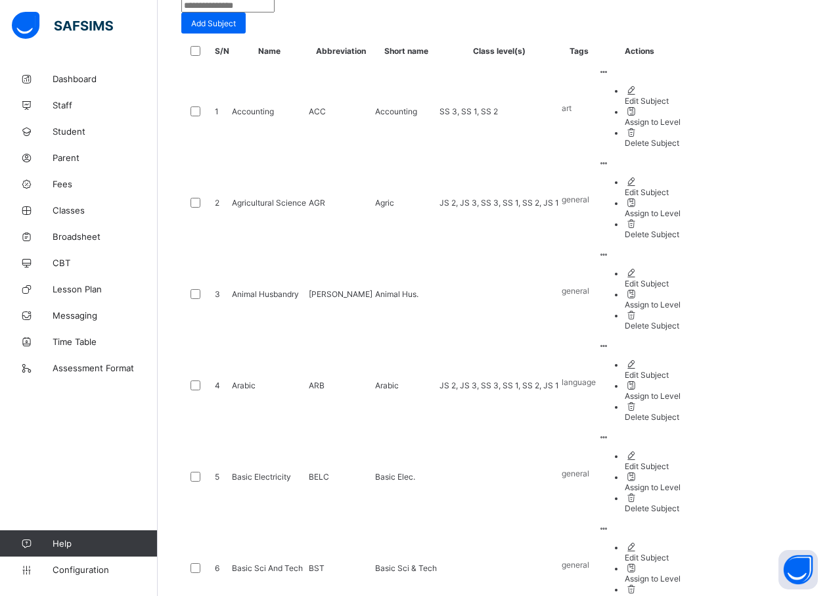
scroll to position [254, 0]
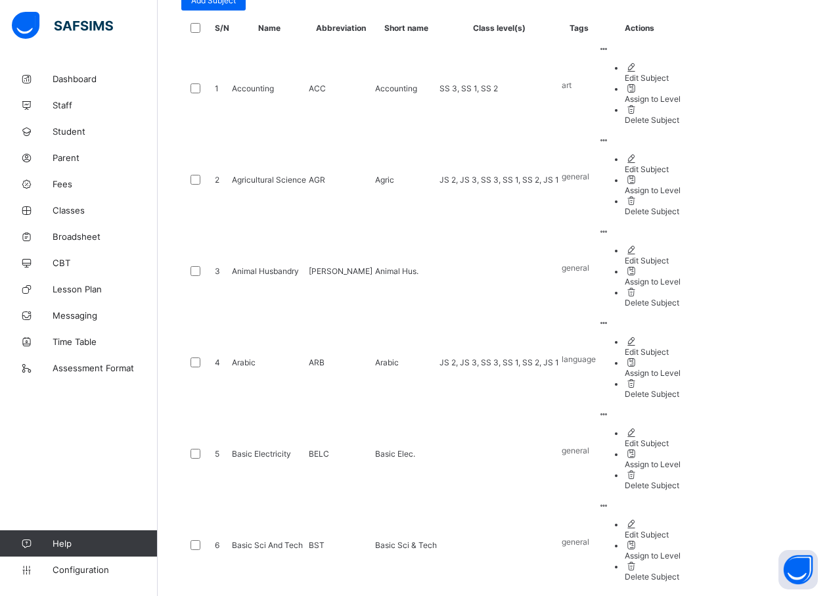
click at [680, 427] on ul "Edit Subject Assign to Level Delete Subject" at bounding box center [639, 458] width 82 height 63
click at [680, 438] on div "Edit Subject" at bounding box center [653, 443] width 56 height 10
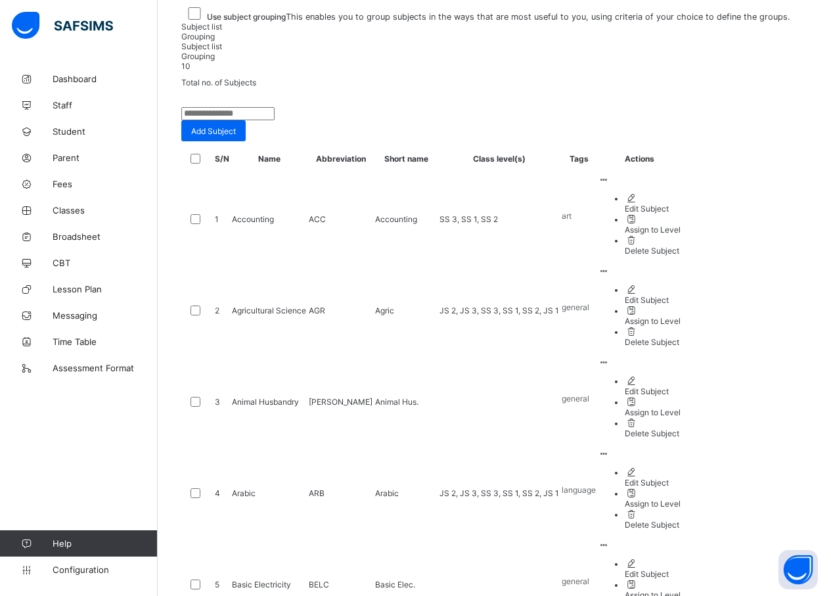
scroll to position [122, 0]
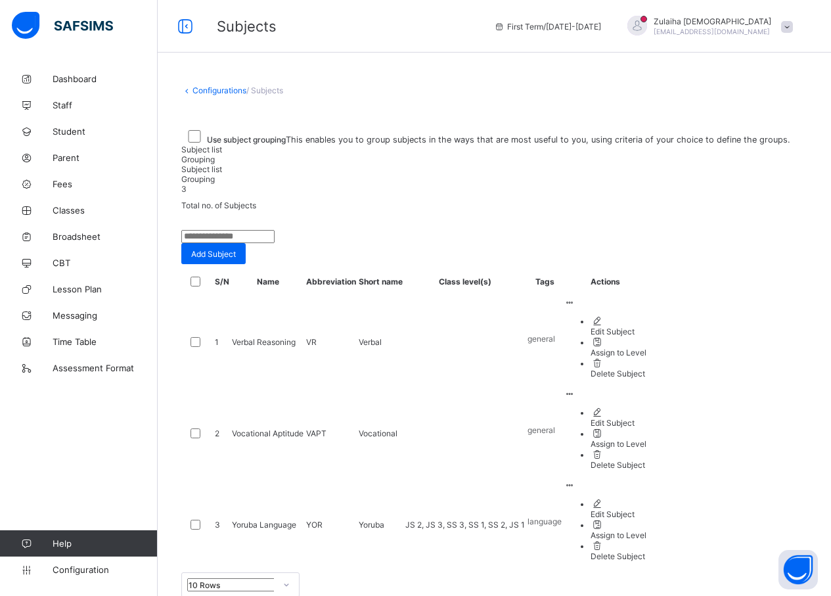
scroll to position [11, 0]
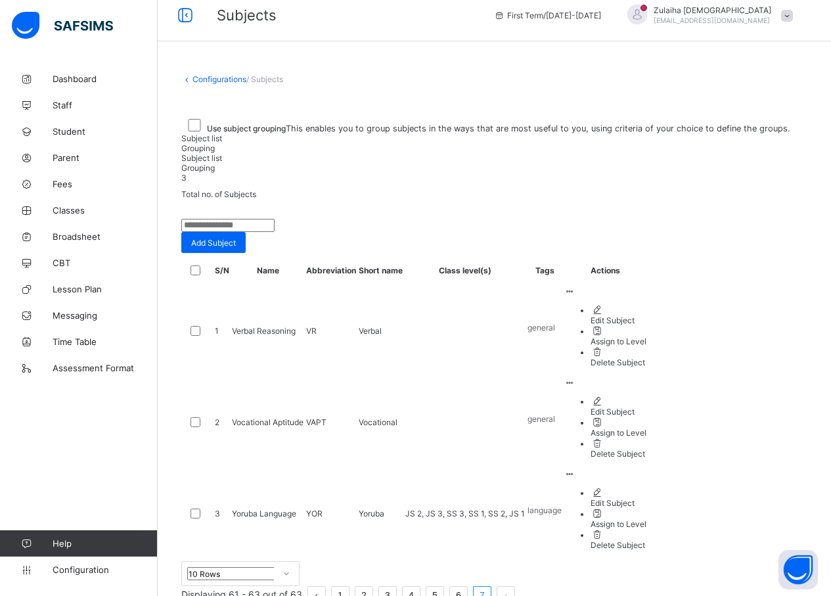
click at [468, 586] on li "6" at bounding box center [458, 595] width 18 height 18
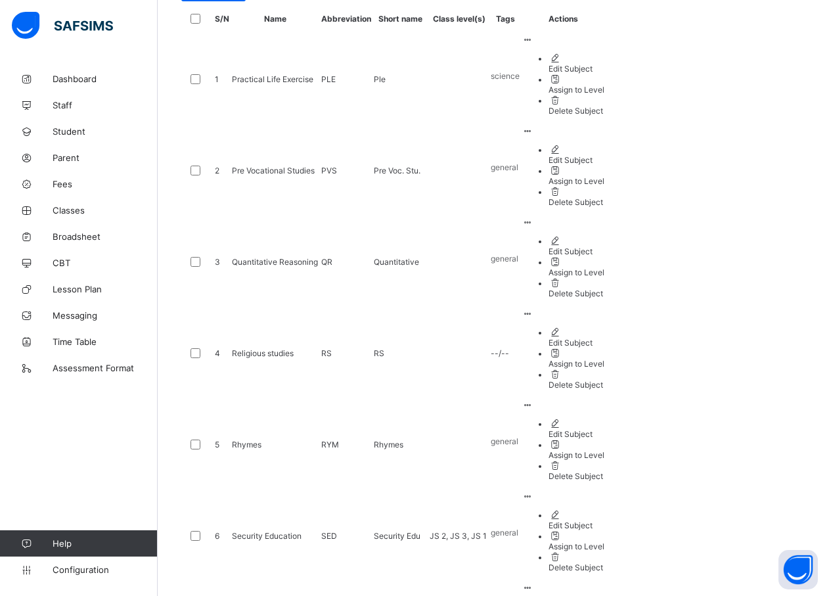
scroll to position [319, 0]
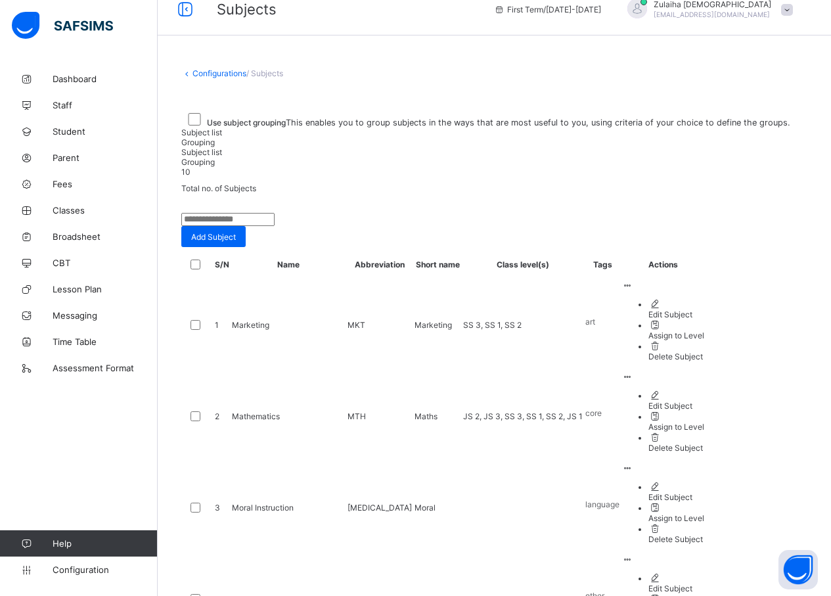
scroll to position [0, 0]
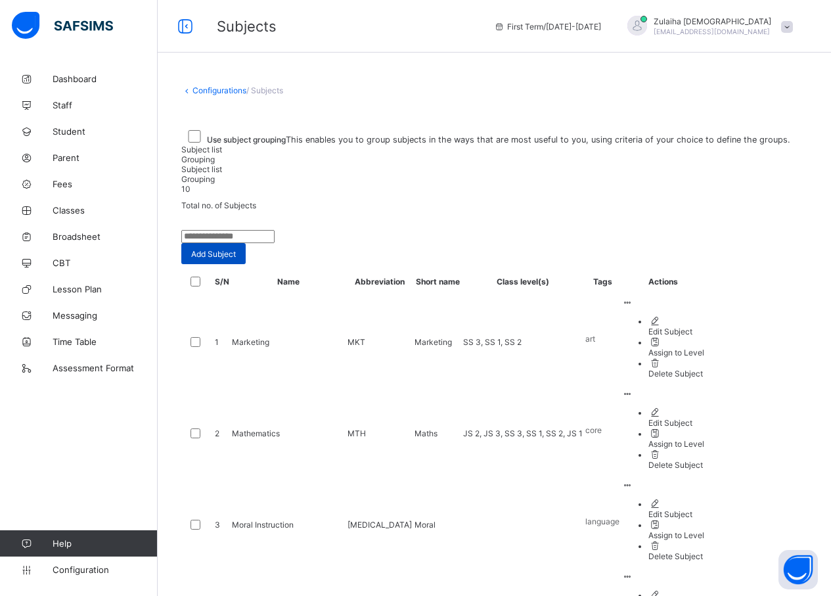
click at [236, 259] on span "Add Subject" at bounding box center [213, 254] width 45 height 10
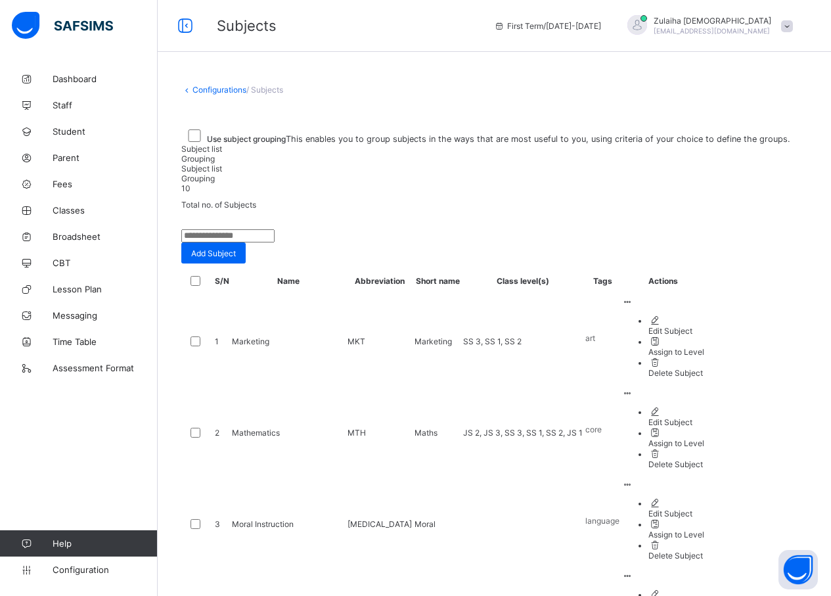
scroll to position [0, 0]
click at [236, 259] on span "Add Subject" at bounding box center [213, 254] width 45 height 10
click at [215, 164] on span "Grouping" at bounding box center [197, 159] width 33 height 10
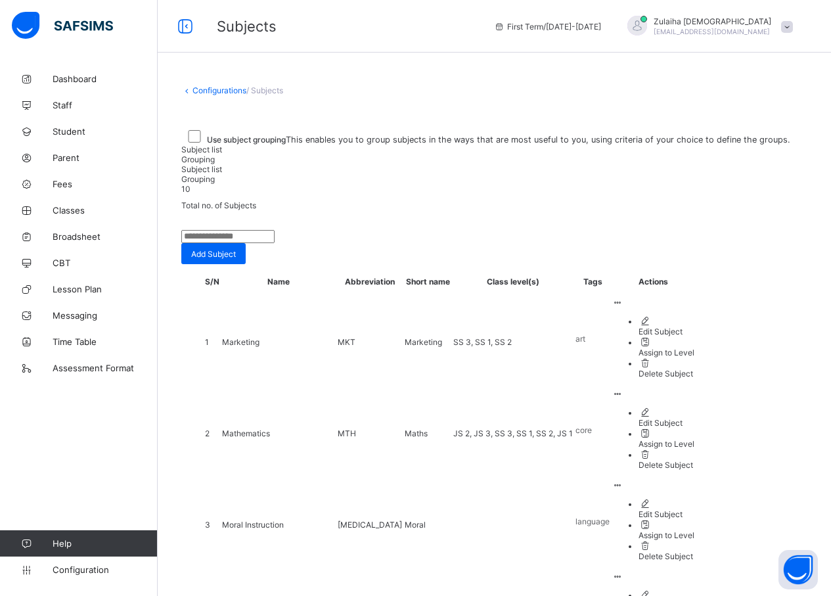
click at [234, 90] on link "Configurations" at bounding box center [219, 90] width 54 height 10
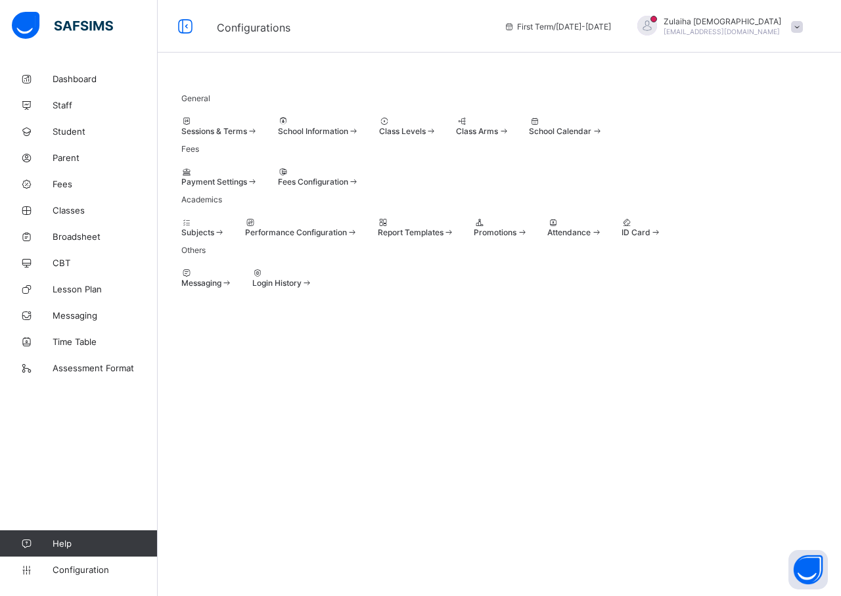
click at [245, 227] on span at bounding box center [245, 227] width 0 height 0
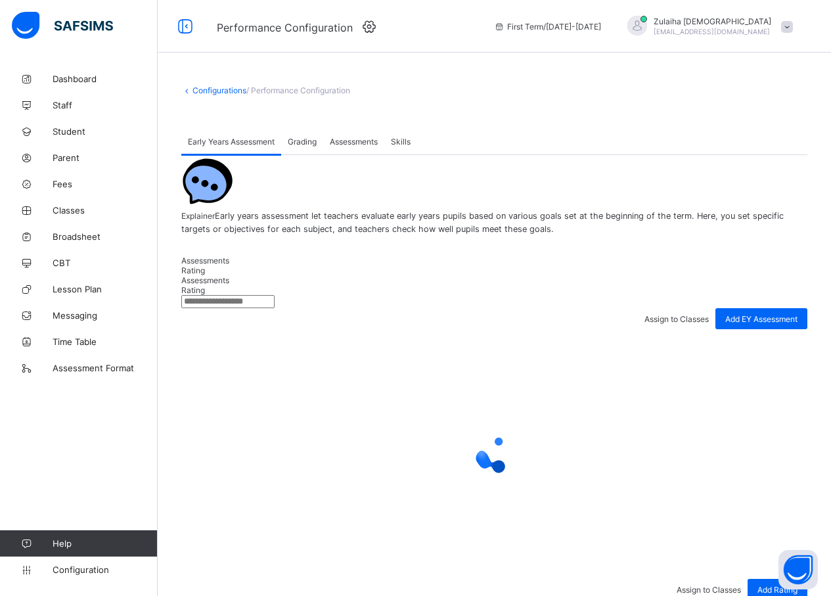
click at [266, 308] on input "text" at bounding box center [227, 301] width 93 height 13
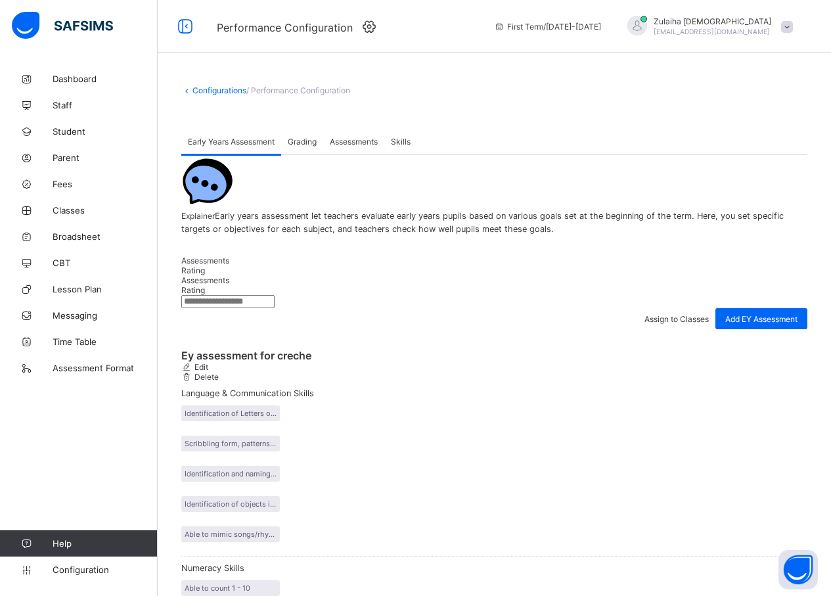
click at [299, 145] on span "Grading" at bounding box center [302, 142] width 29 height 10
click at [345, 143] on span "Assessments" at bounding box center [354, 142] width 48 height 10
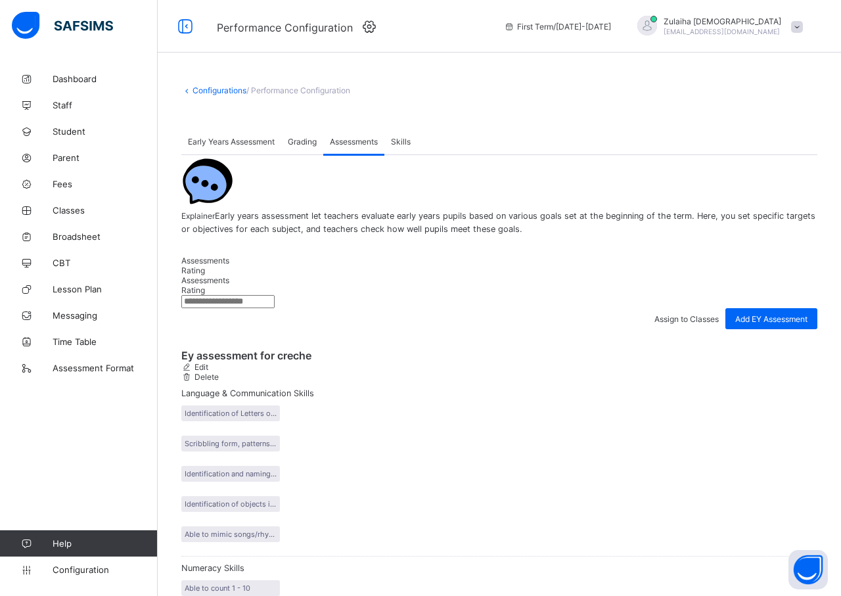
click at [406, 138] on span "Skills" at bounding box center [401, 142] width 20 height 10
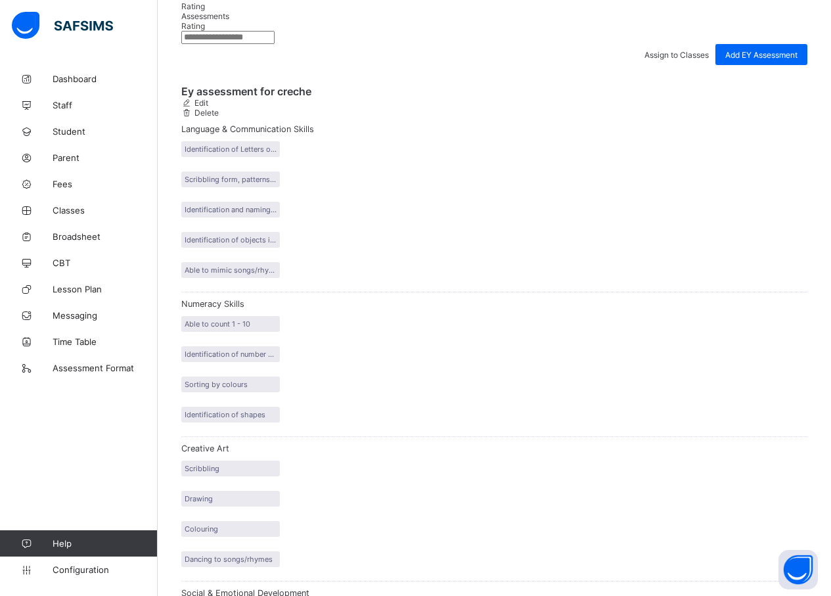
scroll to position [198, 0]
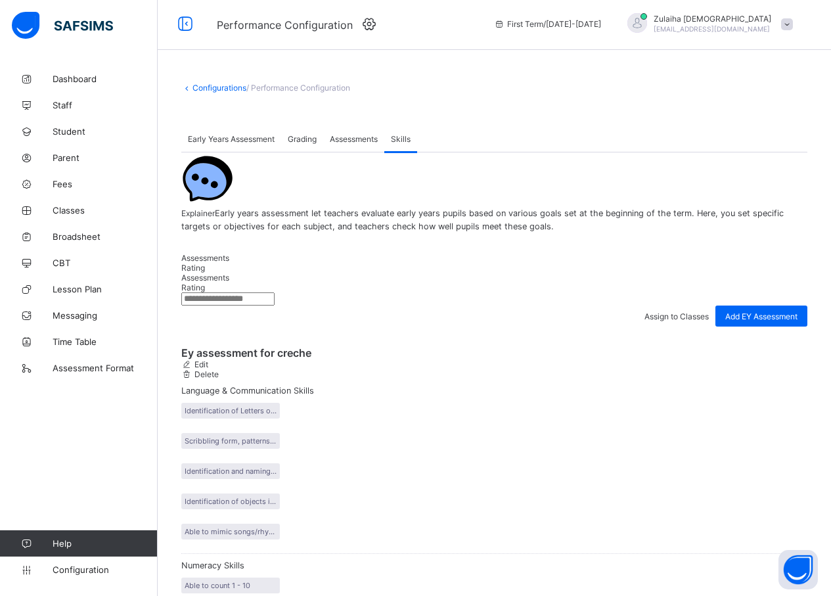
scroll to position [0, 0]
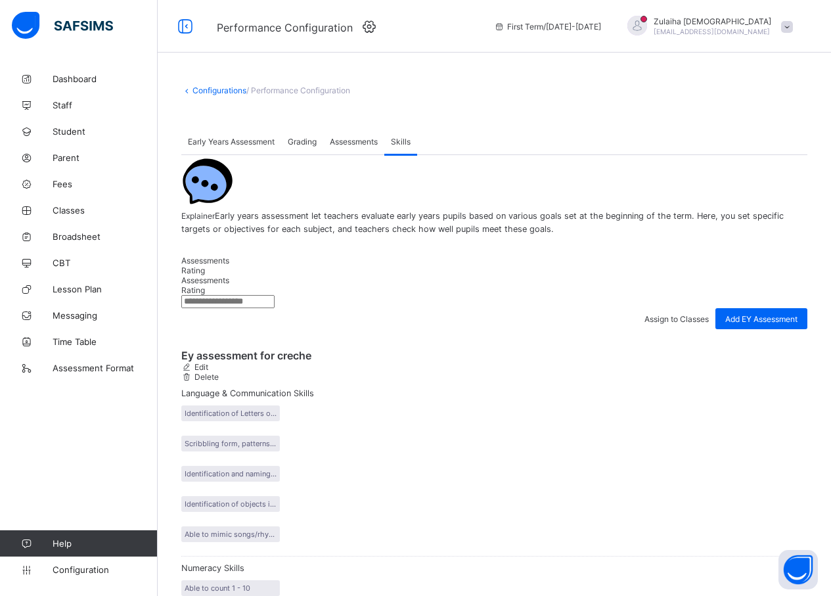
click at [372, 143] on span "Assessments" at bounding box center [354, 142] width 48 height 10
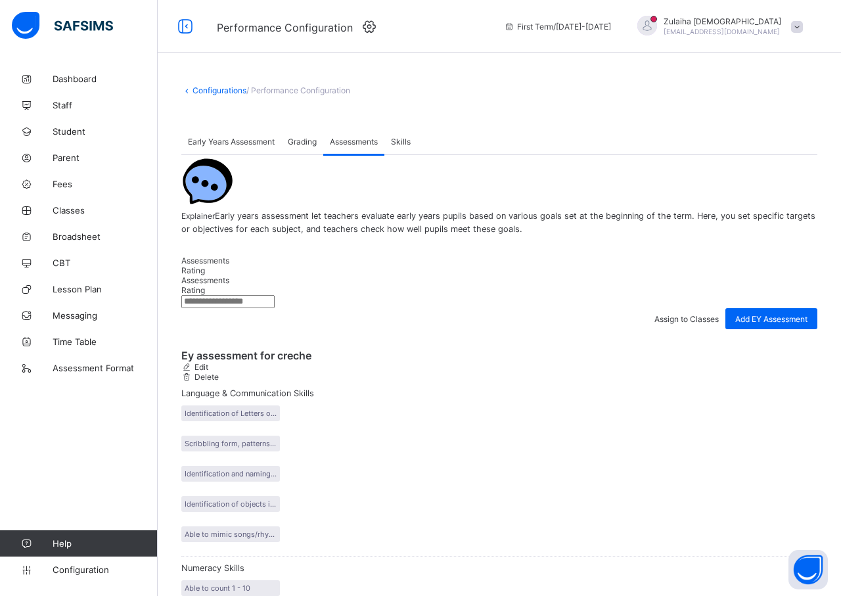
click at [302, 143] on span "Grading" at bounding box center [302, 142] width 29 height 10
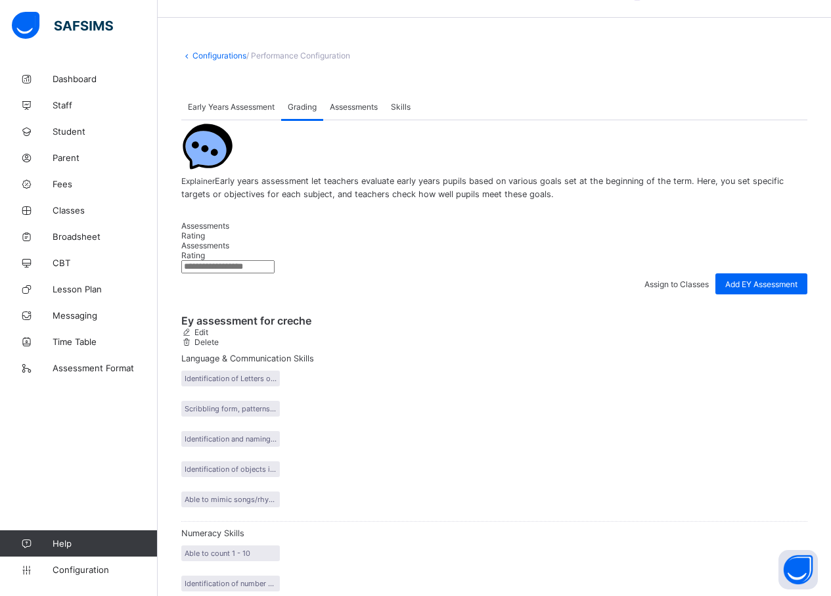
scroll to position [63, 0]
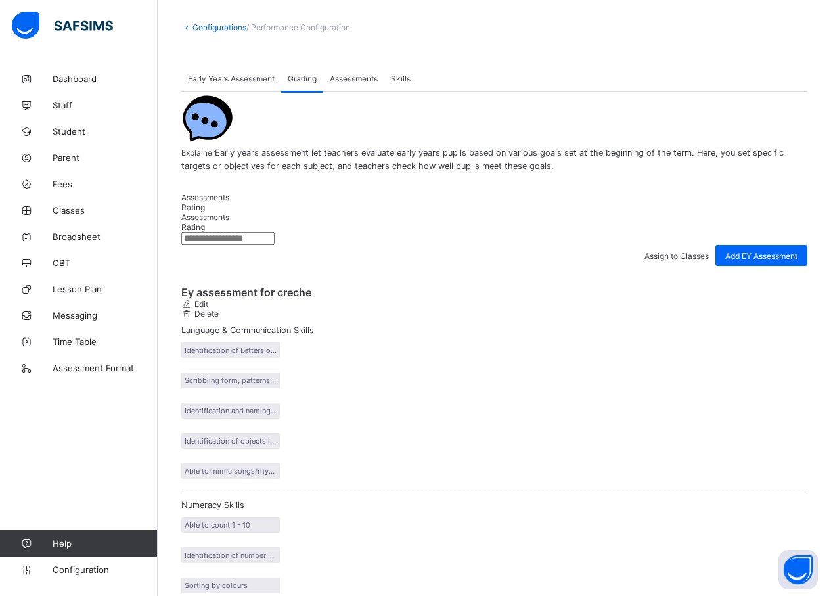
click at [255, 81] on span "Early Years Assessment" at bounding box center [231, 79] width 87 height 10
click at [212, 26] on link "Configurations" at bounding box center [219, 27] width 54 height 10
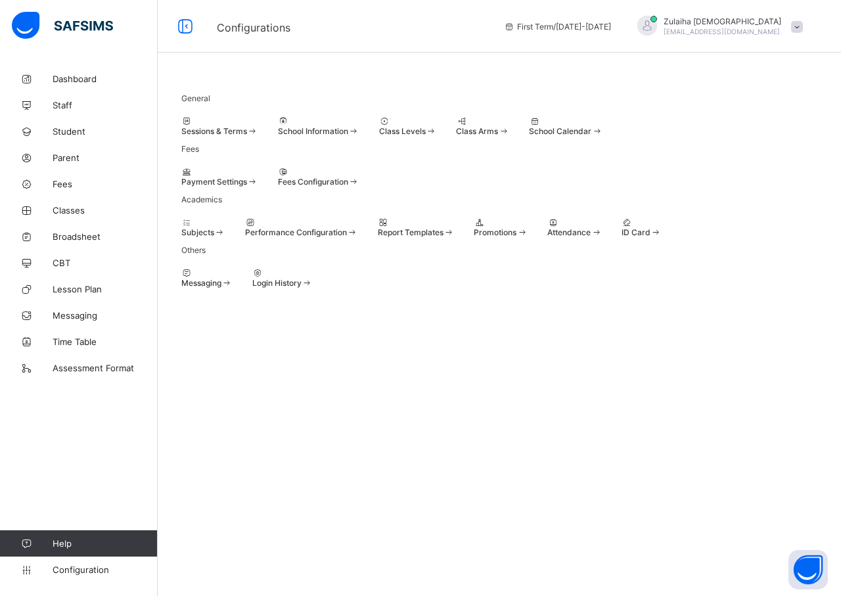
click at [443, 237] on span "Report Templates" at bounding box center [411, 232] width 66 height 10
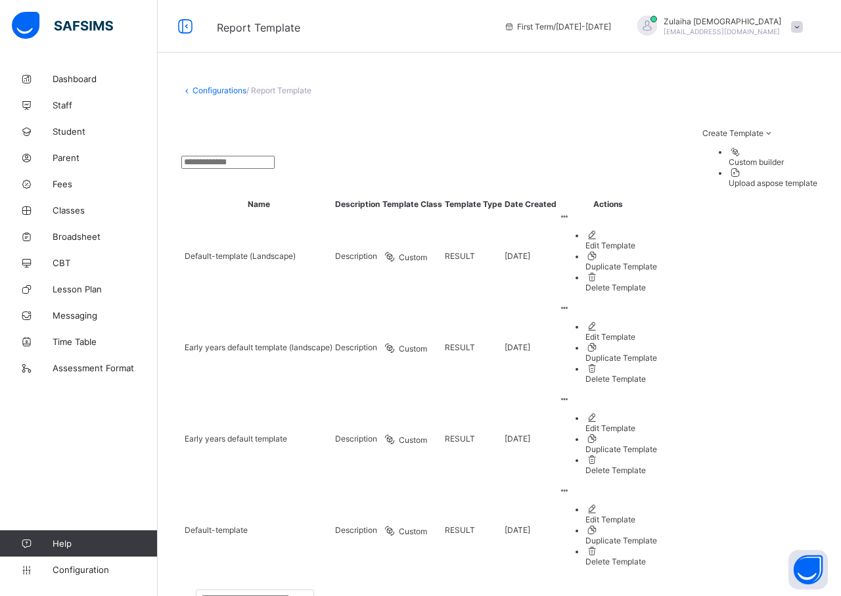
click at [570, 214] on icon at bounding box center [564, 216] width 11 height 10
click at [657, 246] on div "Edit Template" at bounding box center [621, 245] width 72 height 10
click at [233, 88] on link "Configurations" at bounding box center [219, 90] width 54 height 10
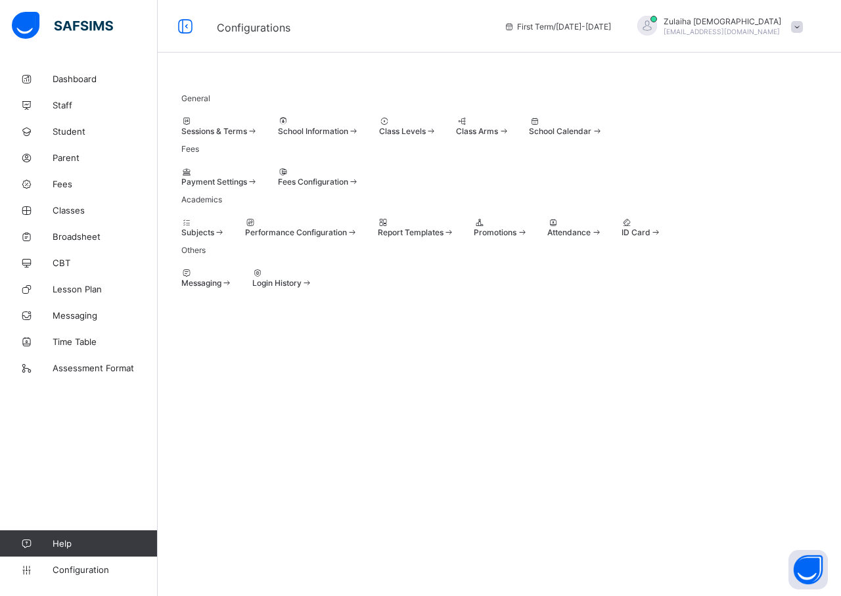
click at [516, 237] on span "Promotions" at bounding box center [495, 232] width 43 height 10
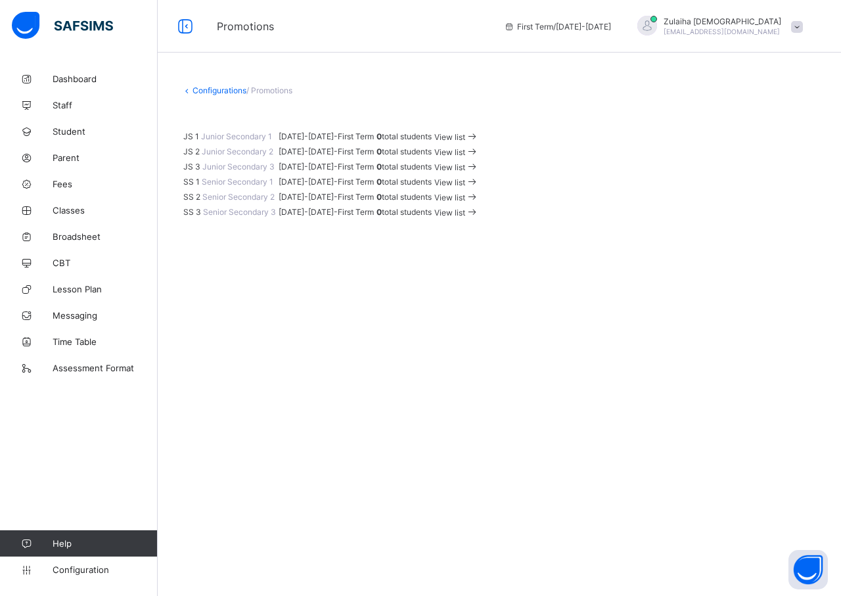
click at [465, 142] on span "View list" at bounding box center [449, 137] width 31 height 10
click at [202, 90] on link "Configurations" at bounding box center [219, 90] width 54 height 10
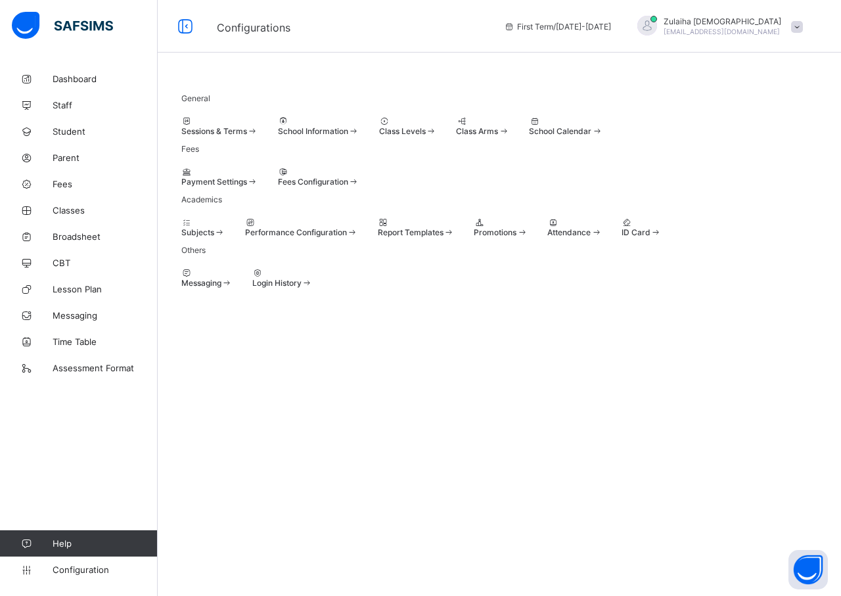
click at [590, 237] on span "Attendance" at bounding box center [568, 232] width 43 height 10
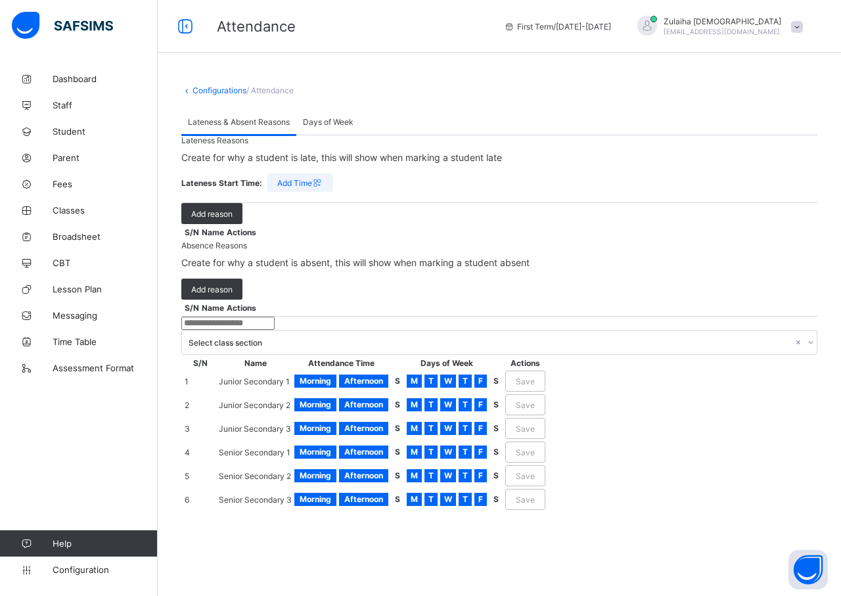
click at [315, 127] on div "Days of Week" at bounding box center [328, 121] width 64 height 26
click at [279, 376] on span "Junior Secondary 1" at bounding box center [254, 381] width 71 height 10
click at [336, 374] on div "Morning" at bounding box center [315, 380] width 42 height 13
click at [383, 376] on span "Afternoon" at bounding box center [363, 381] width 39 height 10
click at [331, 376] on span "Morning" at bounding box center [315, 381] width 32 height 10
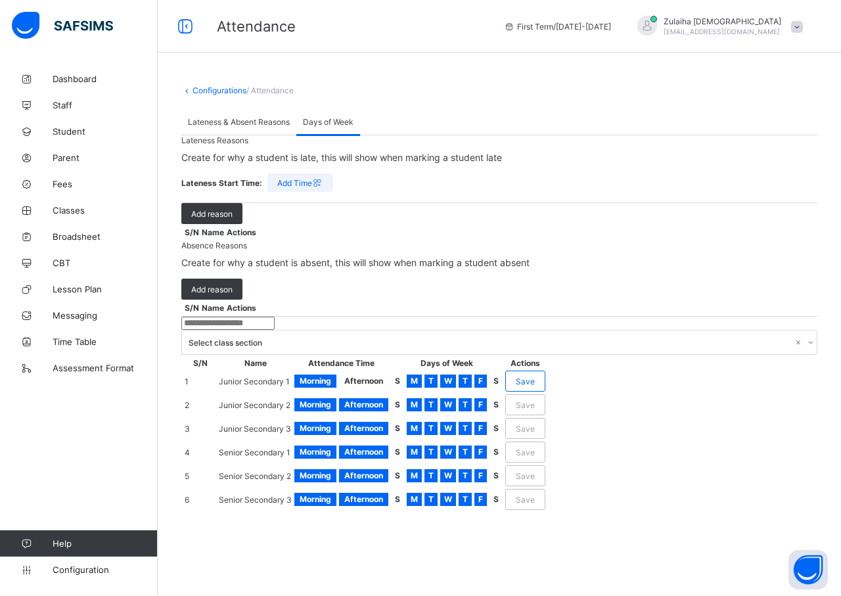
click at [383, 376] on span "Afternoon" at bounding box center [363, 381] width 39 height 10
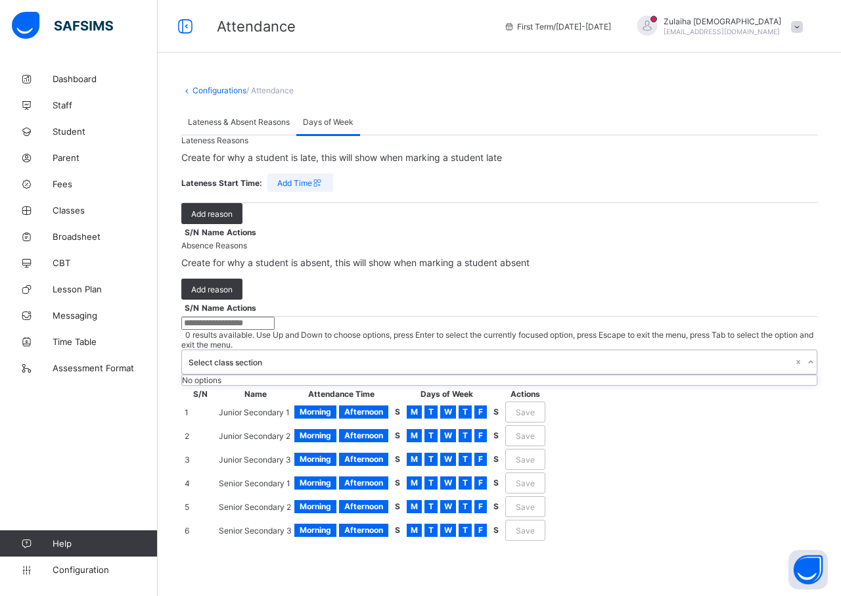
click at [428, 357] on div "Select class section" at bounding box center [491, 362] width 604 height 10
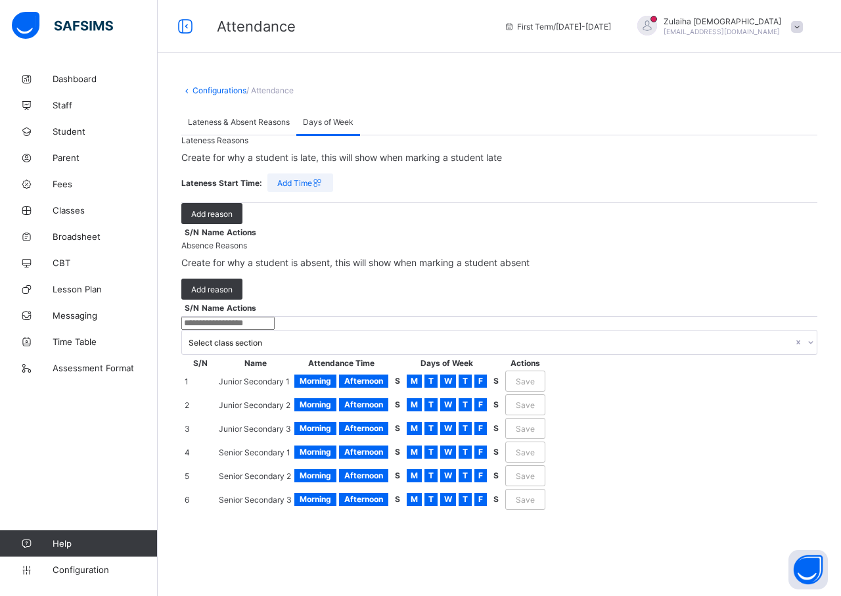
click at [554, 317] on div "Select class section S/N Name Attendance Time Days of Week Actions 1 Junior Sec…" at bounding box center [499, 415] width 636 height 196
click at [229, 87] on link "Configurations" at bounding box center [219, 90] width 54 height 10
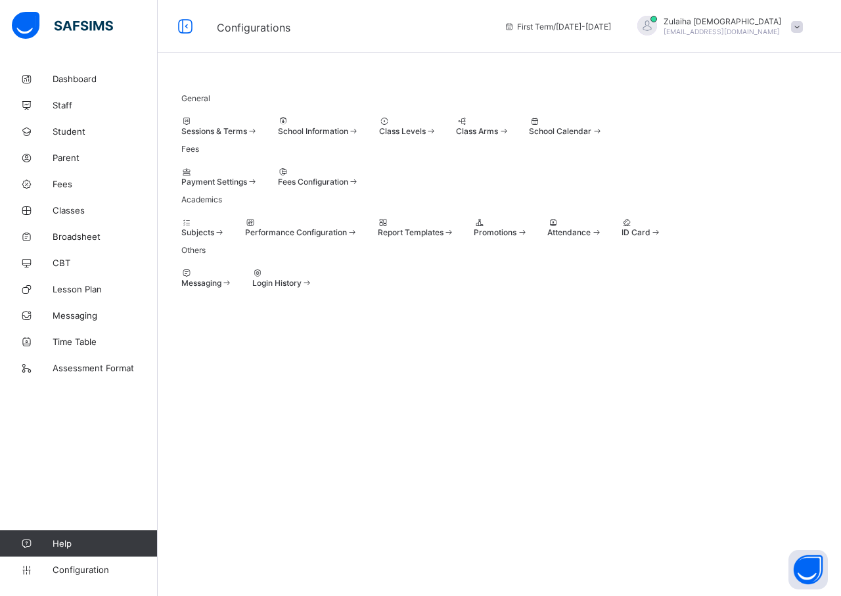
click at [621, 227] on div at bounding box center [641, 222] width 40 height 10
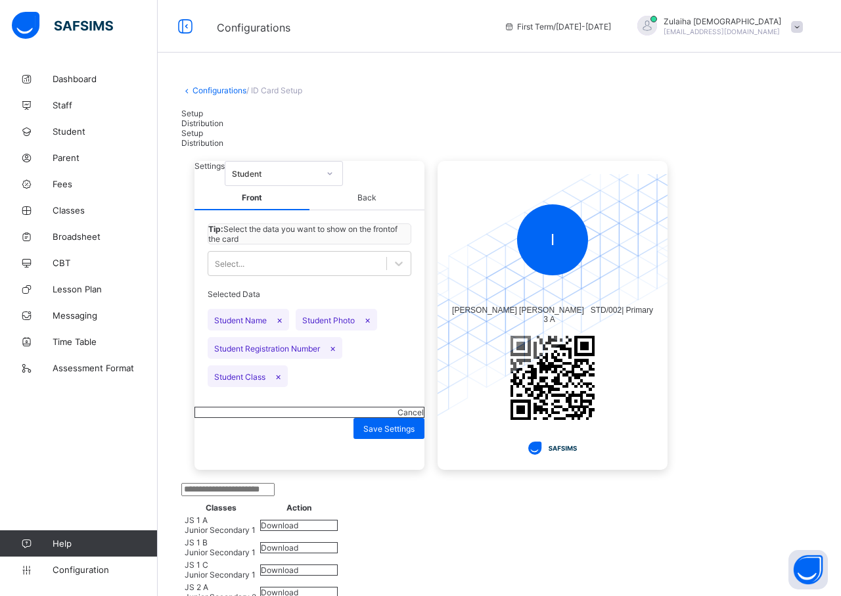
click at [319, 179] on div "Student" at bounding box center [275, 174] width 87 height 10
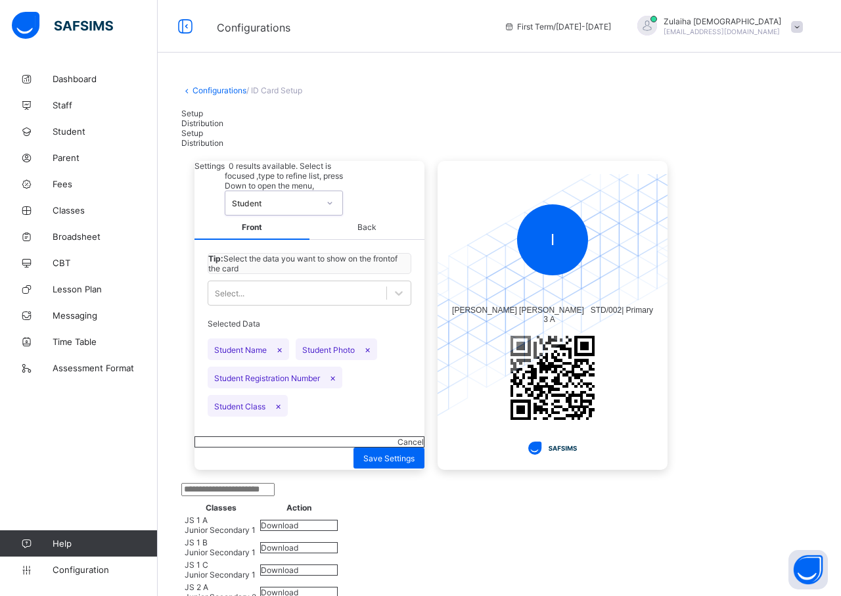
click at [319, 198] on div "Student" at bounding box center [275, 203] width 87 height 10
click at [366, 219] on span "Back" at bounding box center [366, 227] width 115 height 24
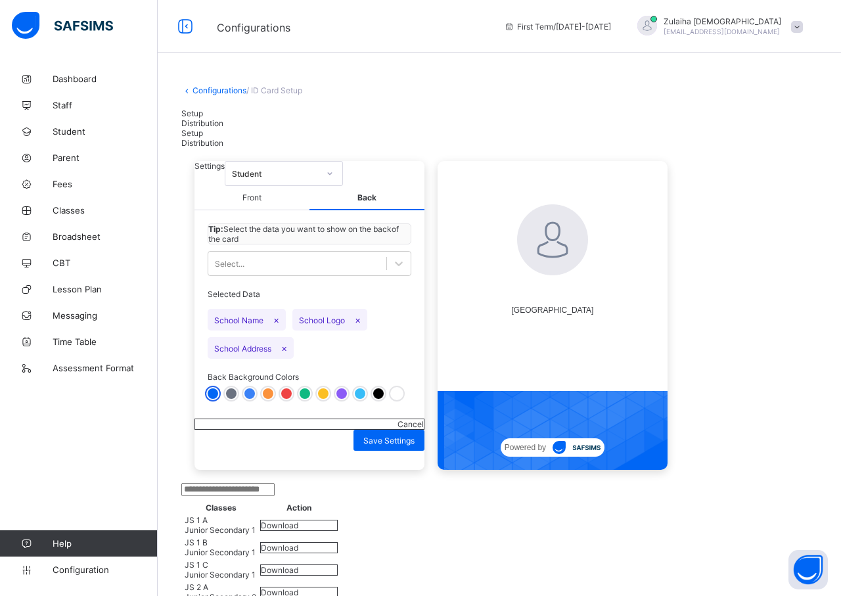
click at [253, 210] on span "Front" at bounding box center [251, 198] width 115 height 24
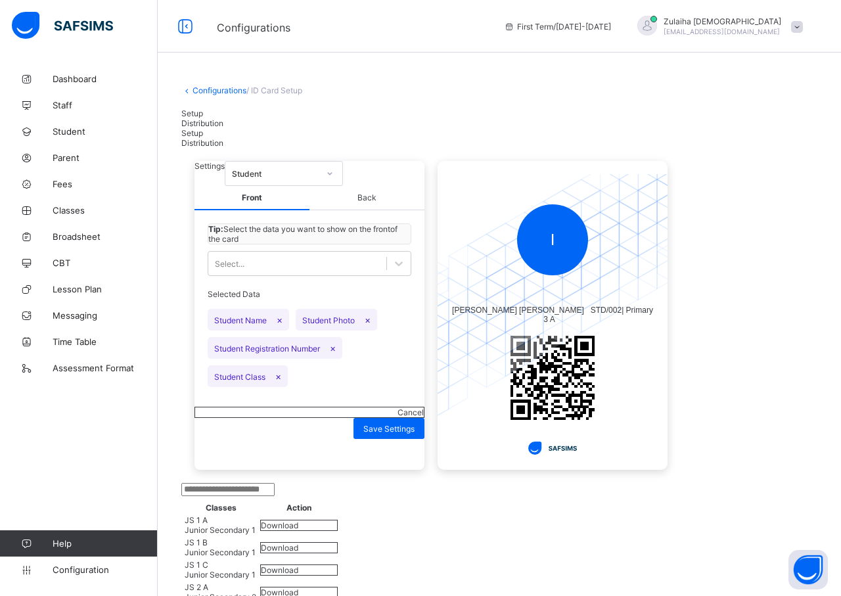
click at [223, 118] on span "Distribution" at bounding box center [202, 123] width 42 height 10
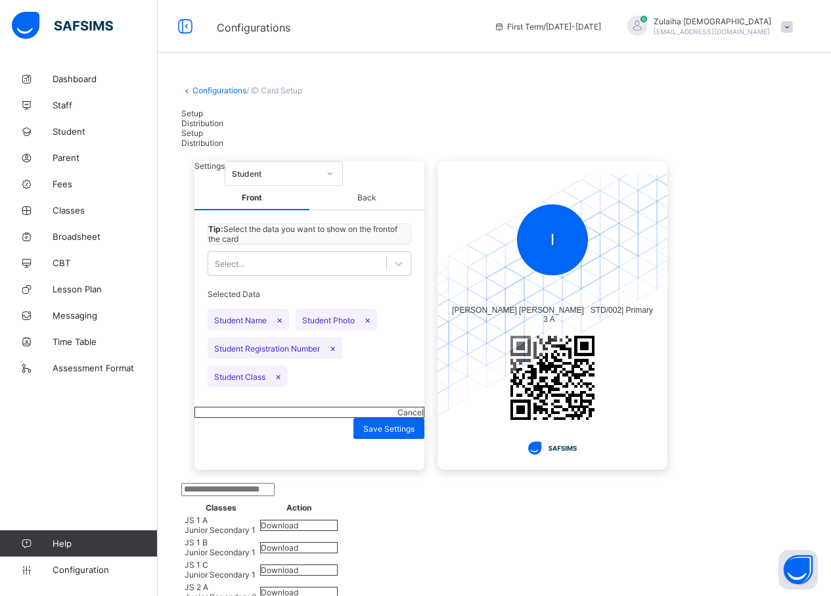
click at [212, 89] on link "Configurations" at bounding box center [219, 90] width 54 height 10
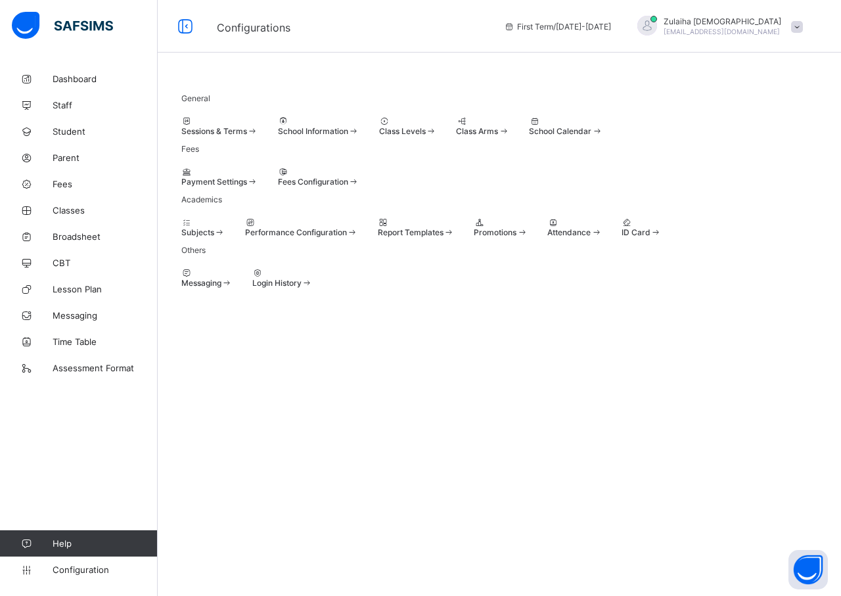
click at [230, 288] on div "Messaging" at bounding box center [206, 283] width 51 height 10
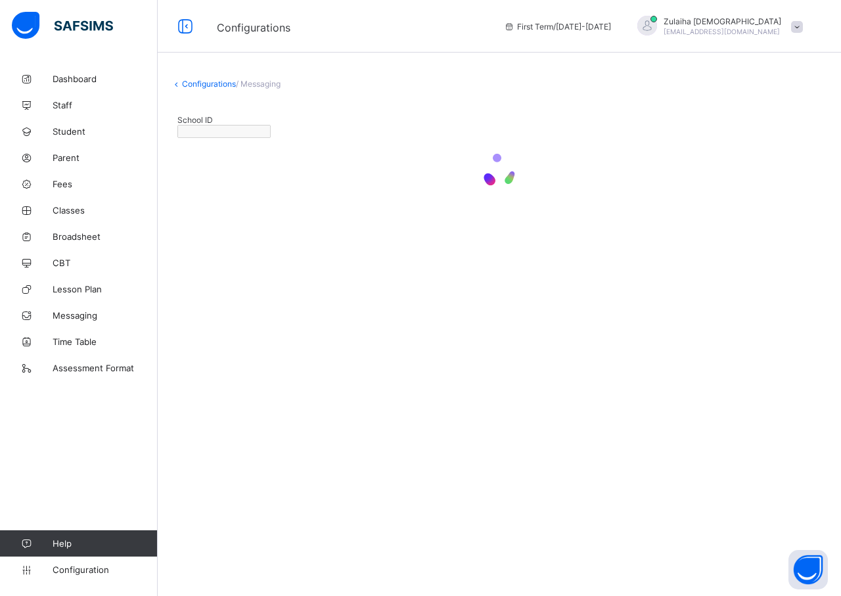
type input "**********"
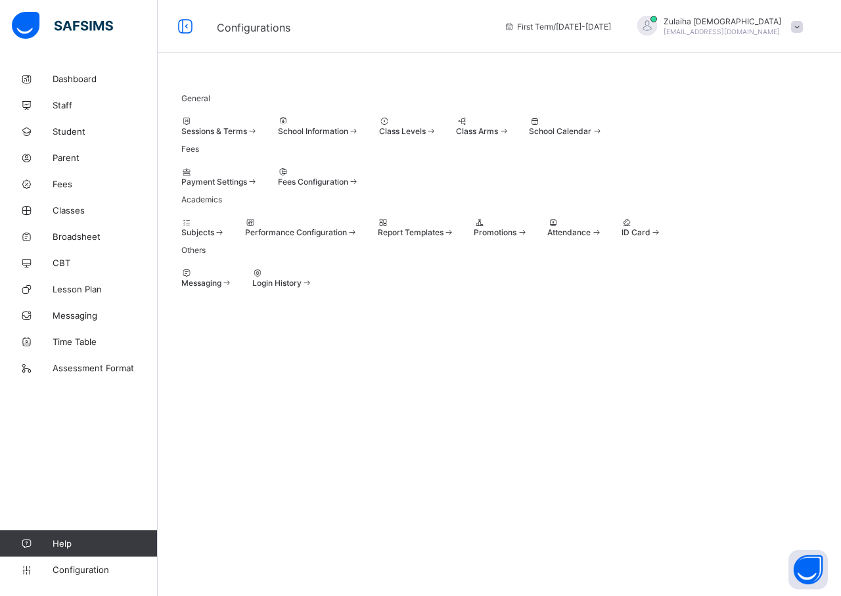
click at [313, 288] on div "Login History" at bounding box center [282, 283] width 60 height 10
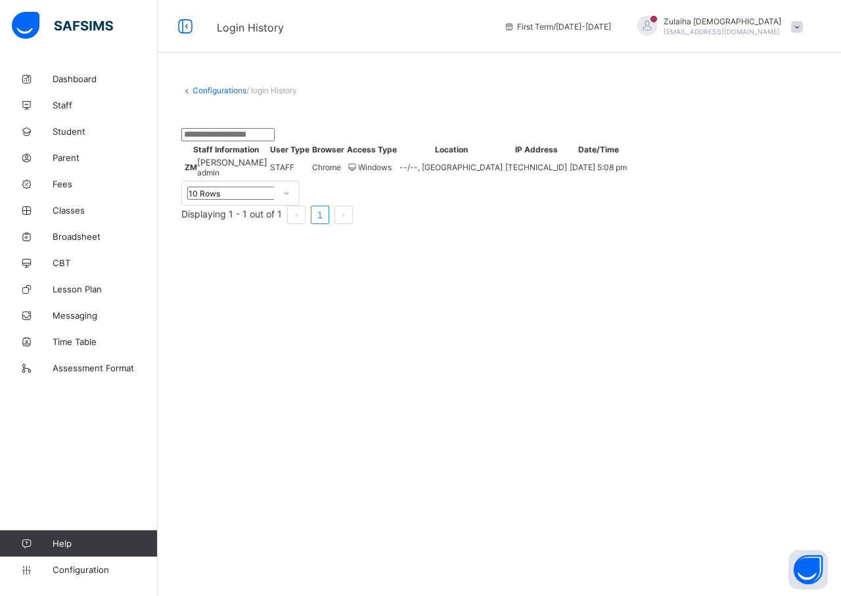
click at [228, 90] on link "Configurations" at bounding box center [219, 90] width 54 height 10
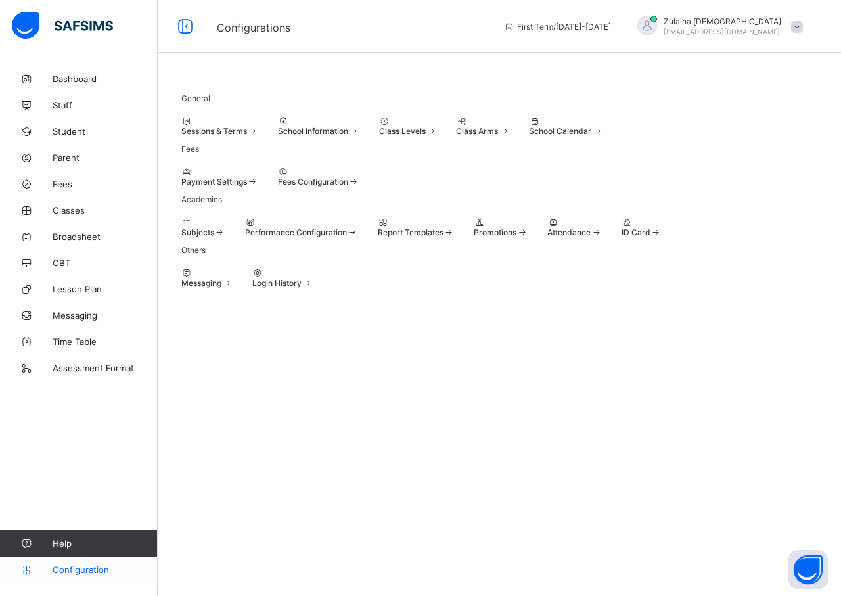
click at [66, 570] on span "Configuration" at bounding box center [105, 569] width 104 height 11
click at [58, 543] on span "Help" at bounding box center [105, 543] width 104 height 11
click at [72, 568] on span "Configuration" at bounding box center [105, 569] width 104 height 11
click at [61, 76] on span "Dashboard" at bounding box center [105, 79] width 105 height 11
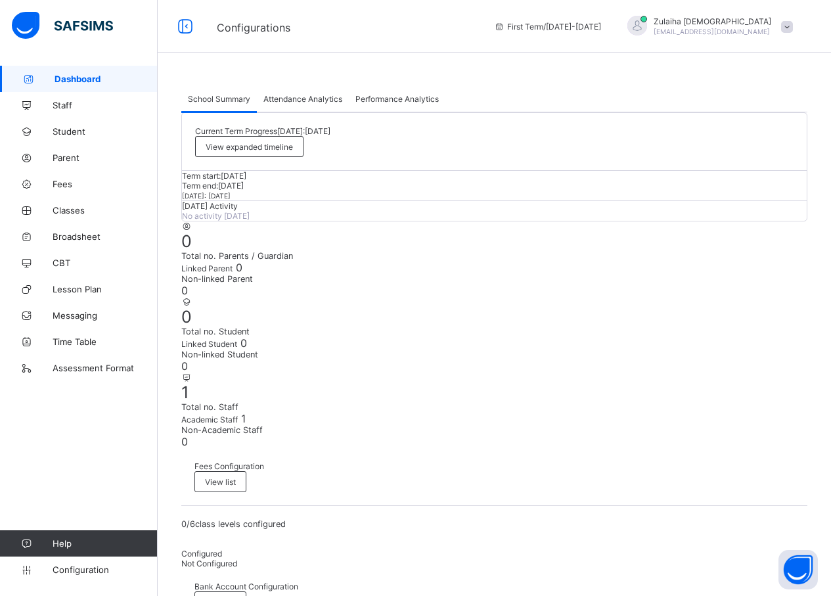
click at [60, 79] on span "Dashboard" at bounding box center [106, 79] width 103 height 11
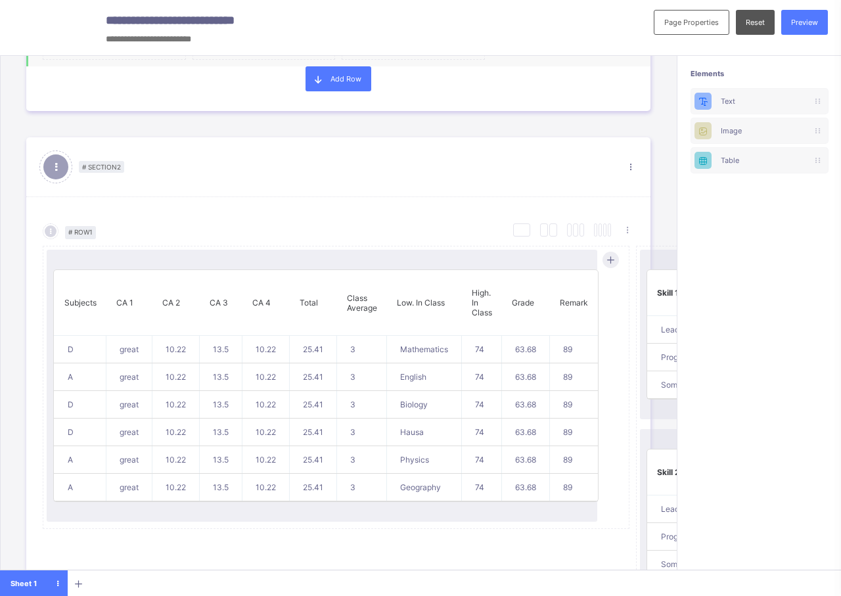
scroll to position [525, 0]
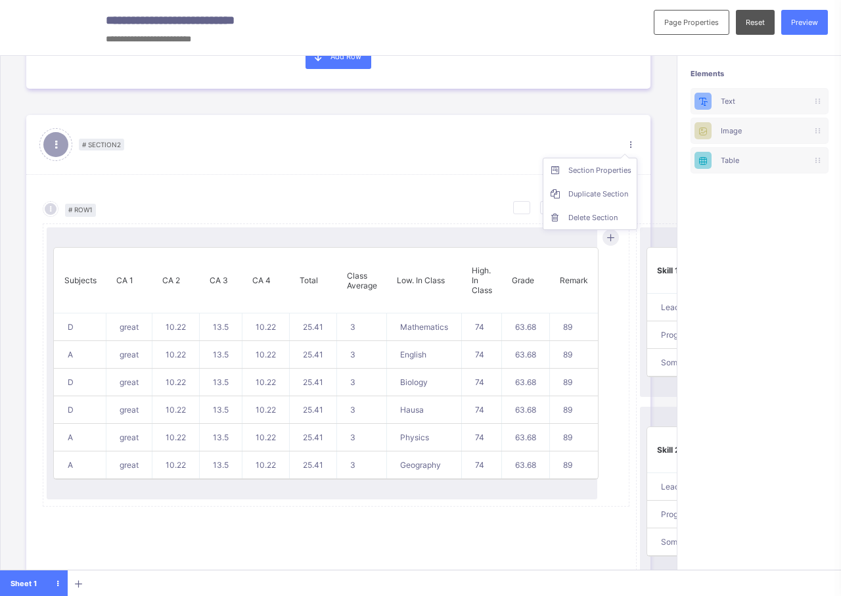
click at [620, 158] on ul "Section Properties Duplicate Section Delete Section" at bounding box center [590, 194] width 95 height 72
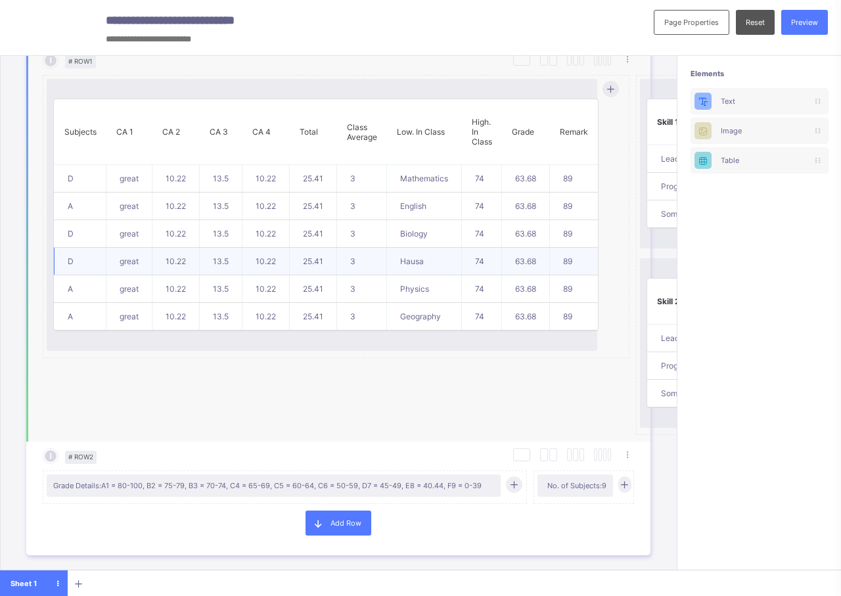
scroll to position [788, 0]
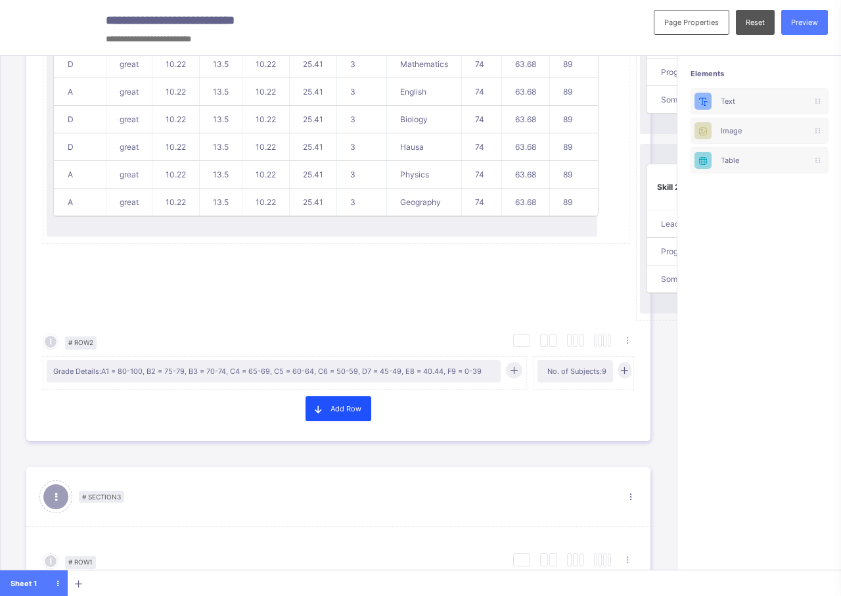
click at [357, 421] on div "Add Row" at bounding box center [338, 408] width 66 height 25
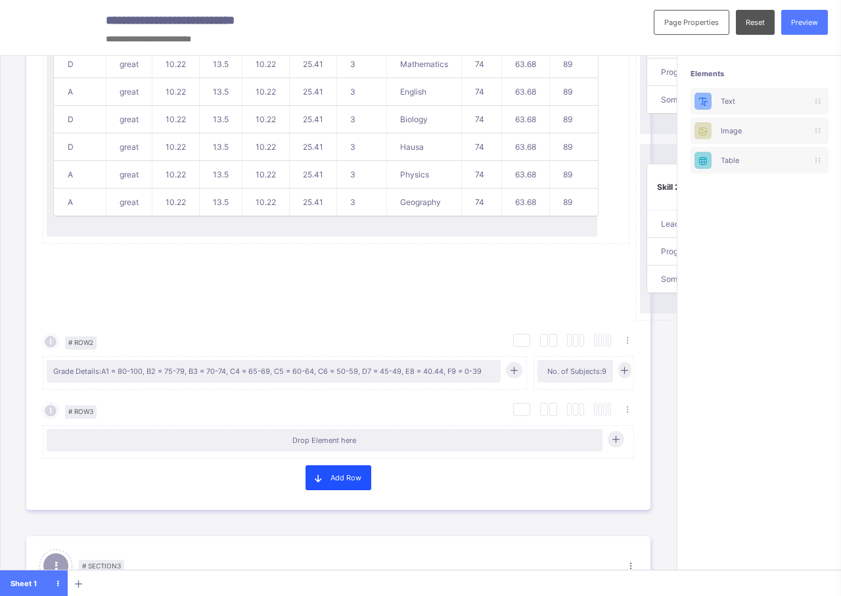
click at [362, 489] on div "Add Row" at bounding box center [338, 477] width 66 height 25
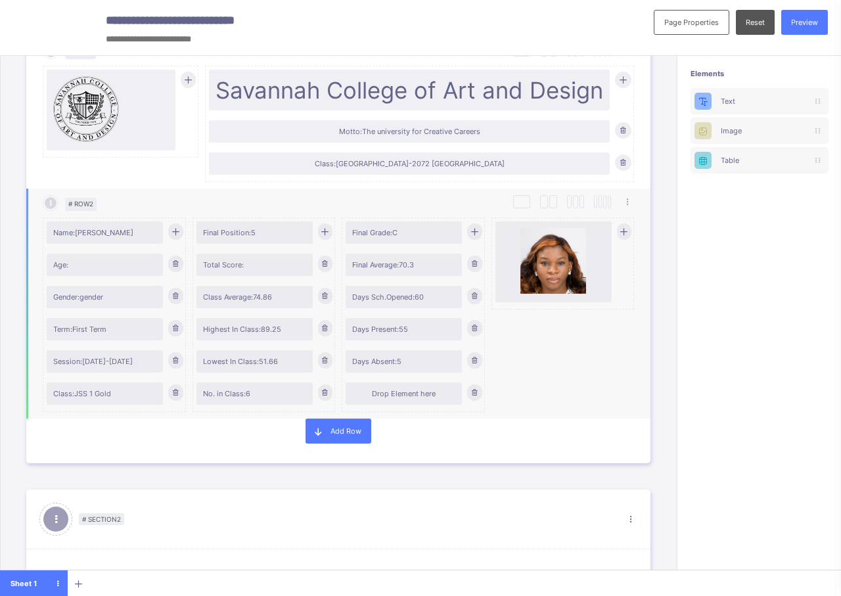
scroll to position [0, 0]
